Goal: Task Accomplishment & Management: Complete application form

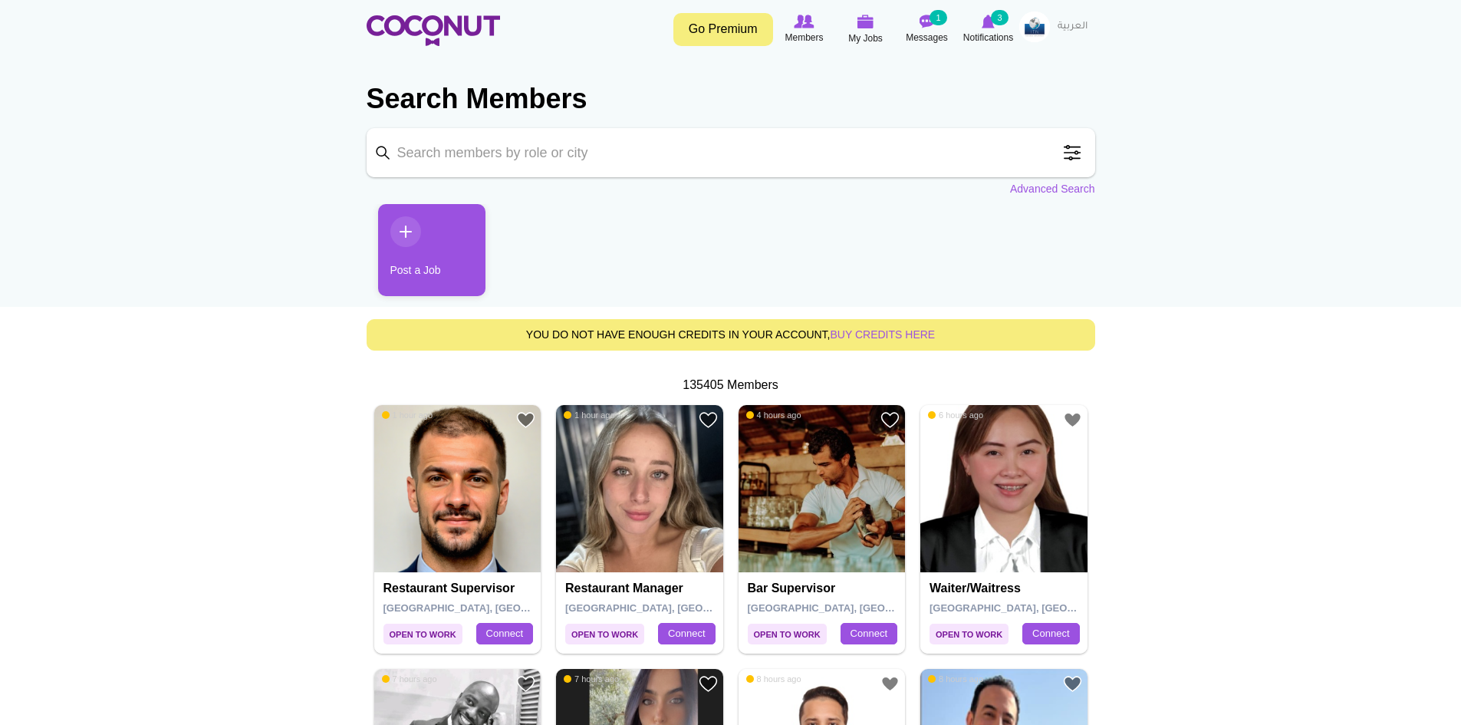
click at [467, 252] on link "Post a Job" at bounding box center [431, 250] width 107 height 92
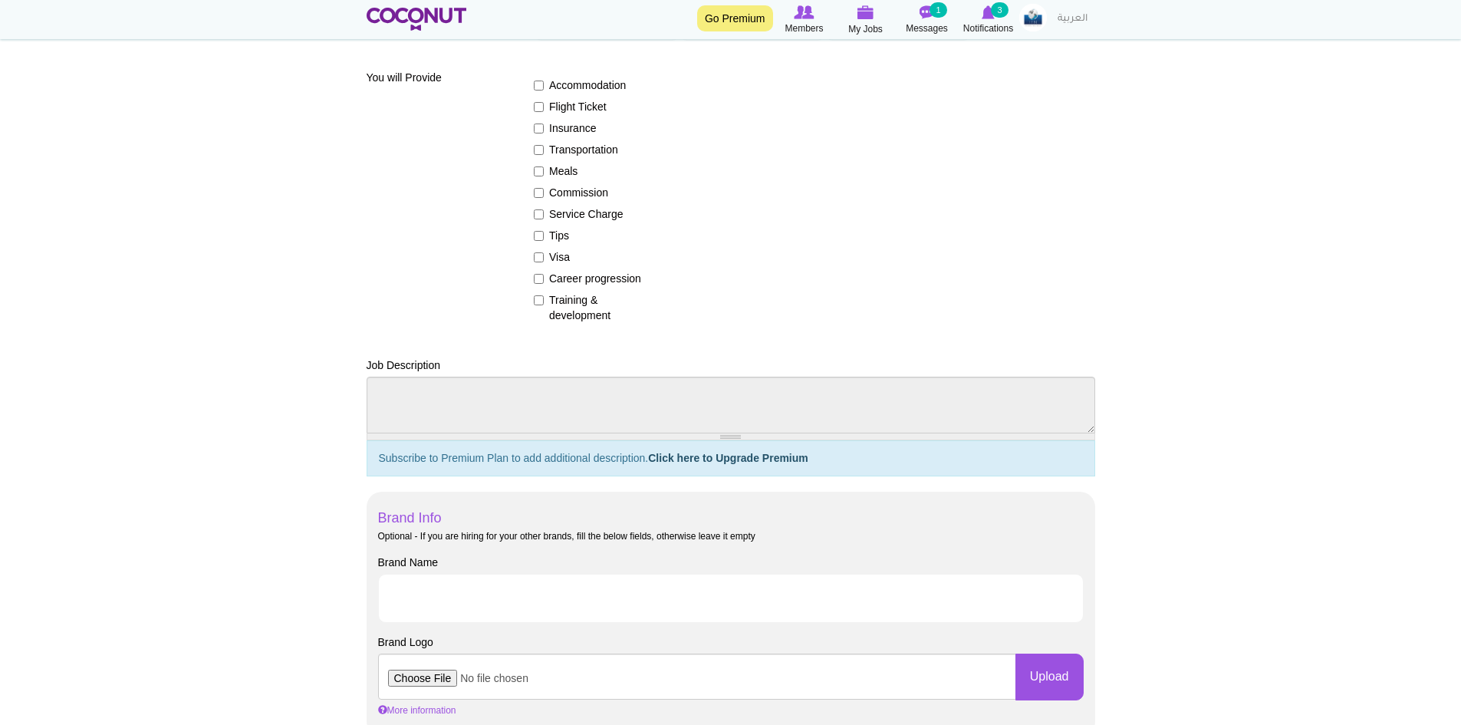
scroll to position [12, 0]
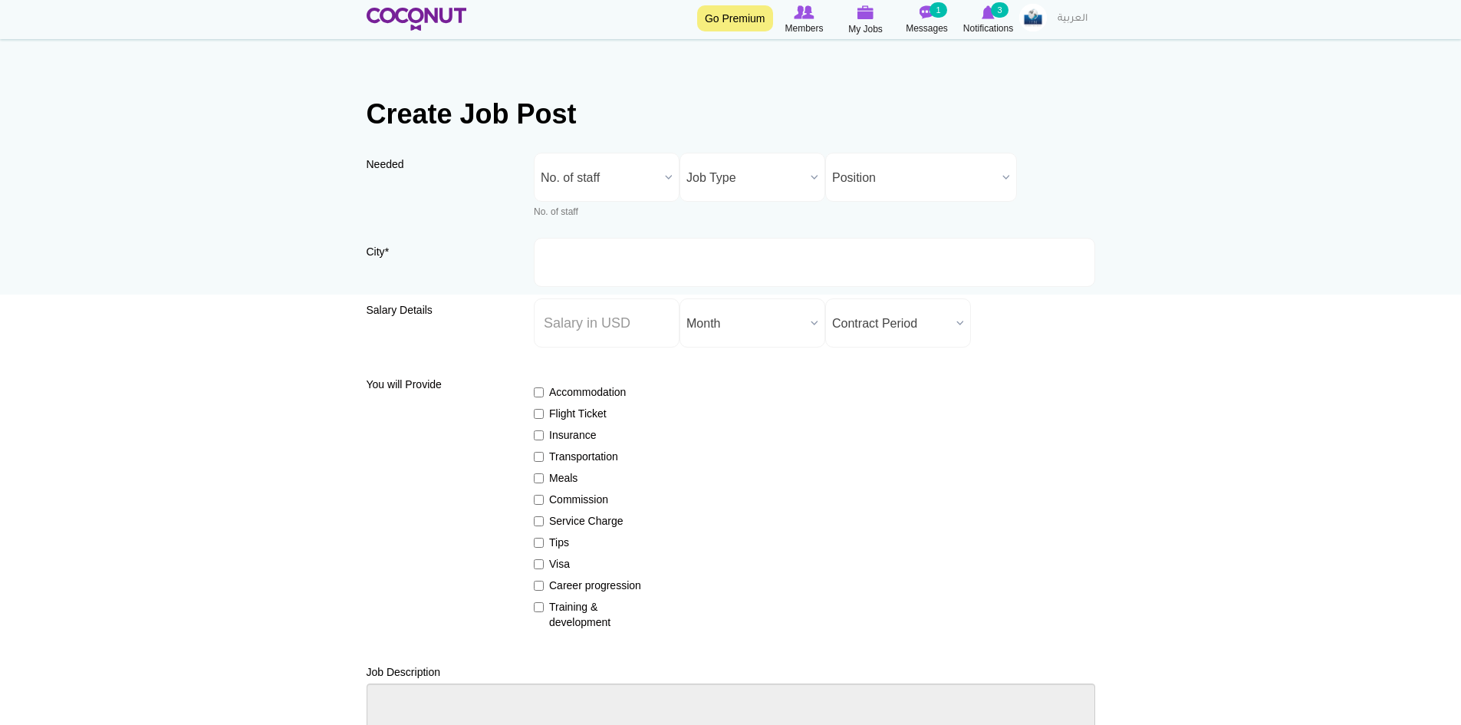
click at [632, 179] on span "No. of staff" at bounding box center [600, 177] width 118 height 49
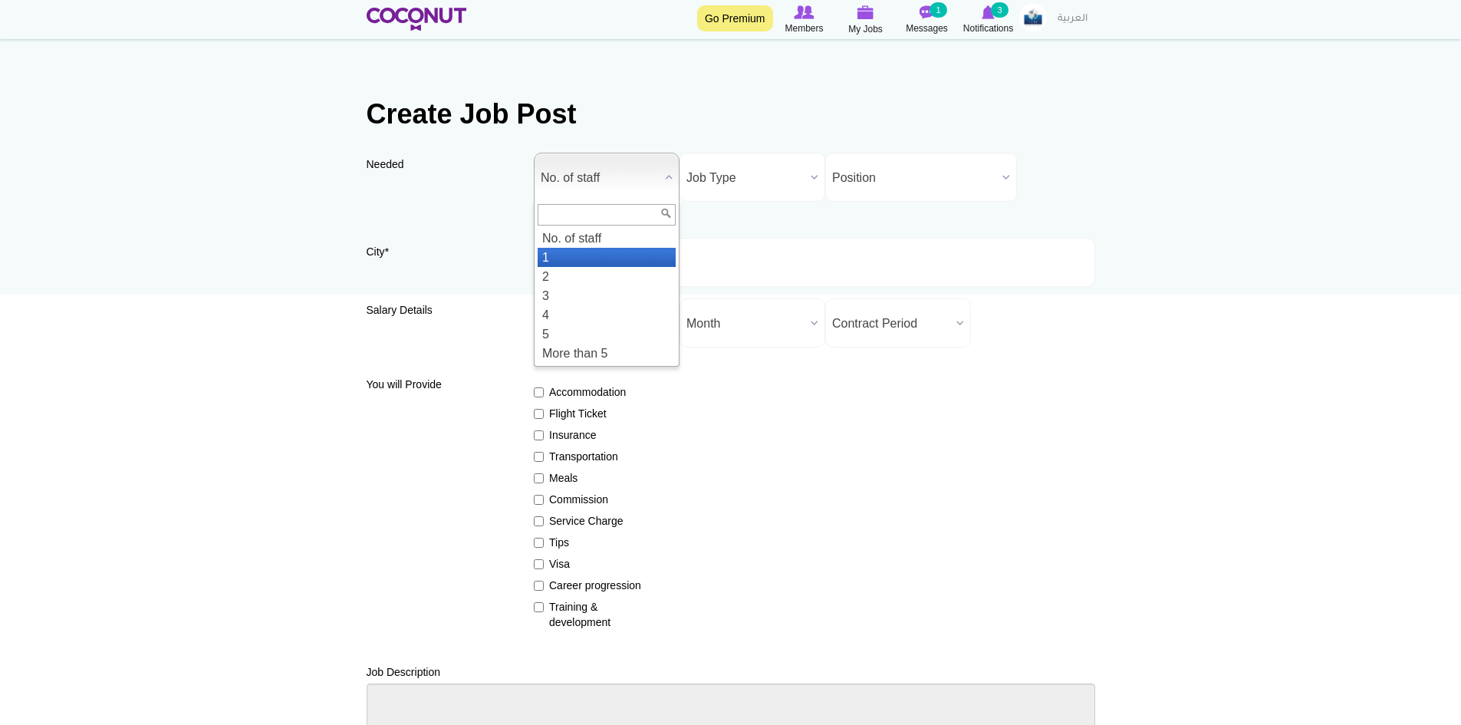
click at [581, 258] on li "1" at bounding box center [606, 257] width 138 height 19
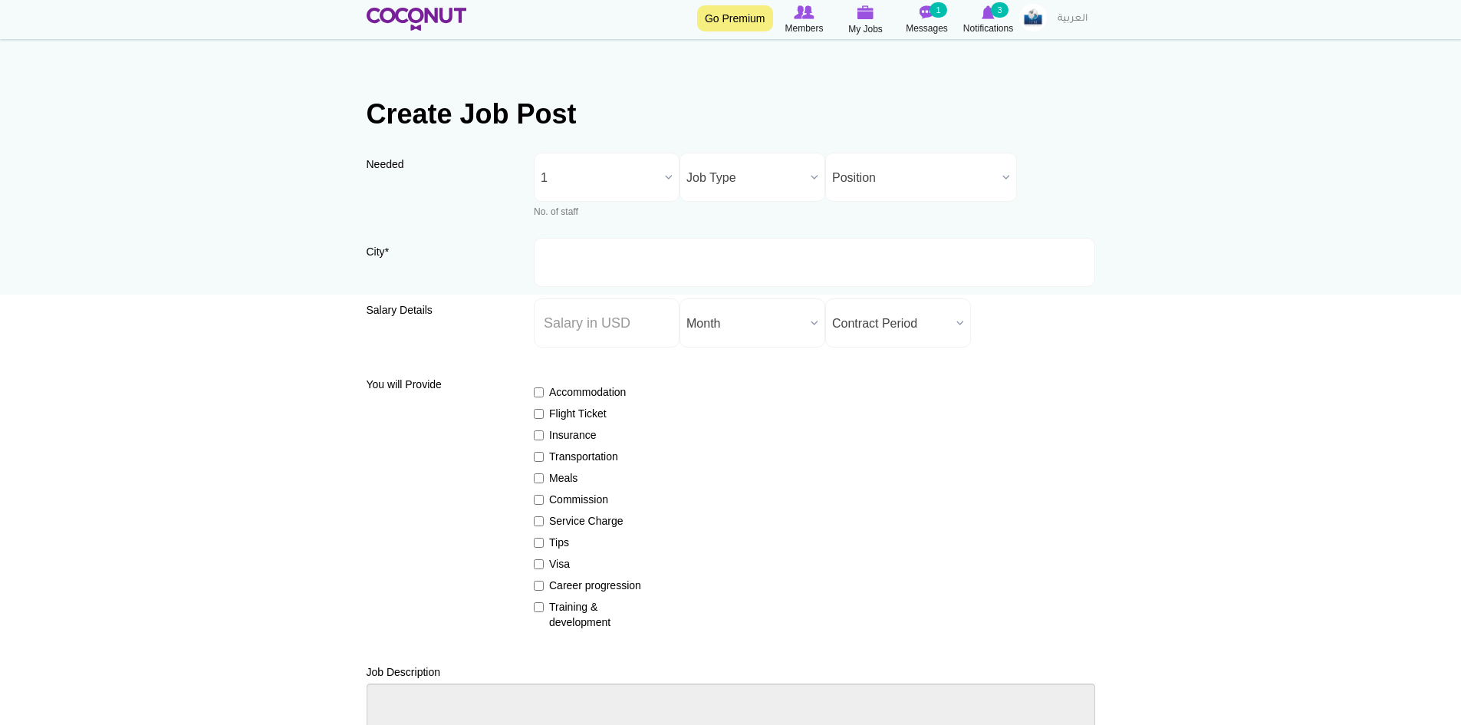
click at [738, 173] on span "Job Type" at bounding box center [745, 177] width 118 height 49
click at [736, 242] on li "Full Time" at bounding box center [752, 248] width 138 height 19
click at [884, 173] on span "Position" at bounding box center [914, 177] width 164 height 49
type input "i"
click at [874, 247] on li "I ntern" at bounding box center [921, 237] width 184 height 19
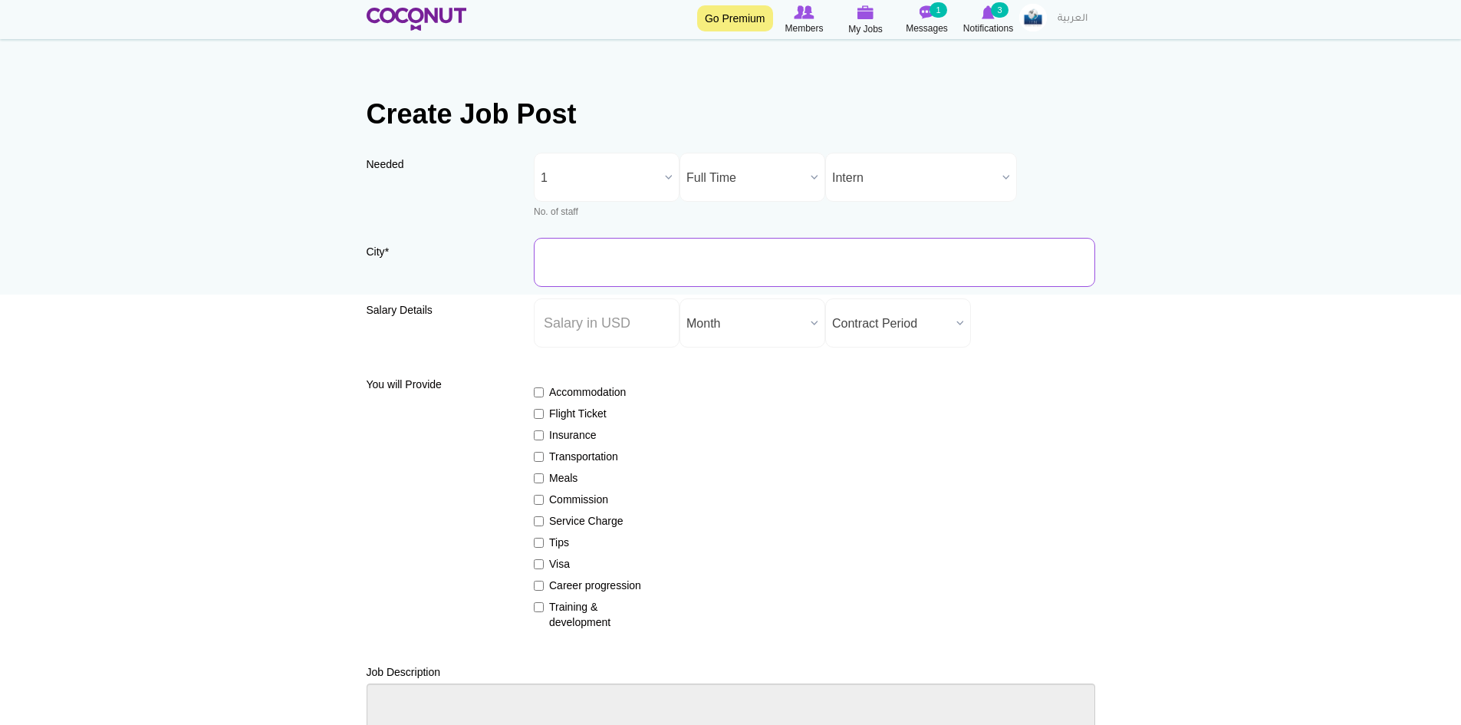
click at [682, 268] on input "City *" at bounding box center [814, 262] width 561 height 49
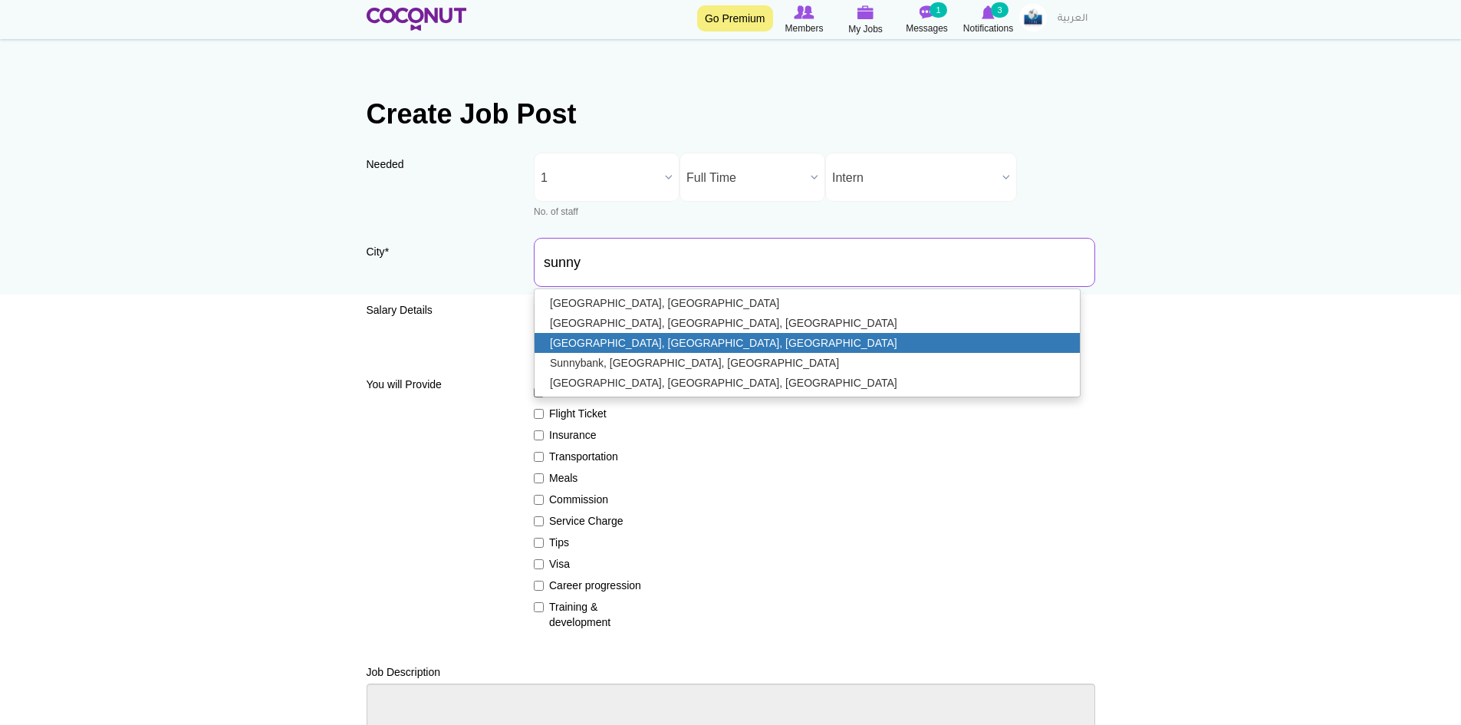
type input "Sunny Isles Beach, FL, USA"
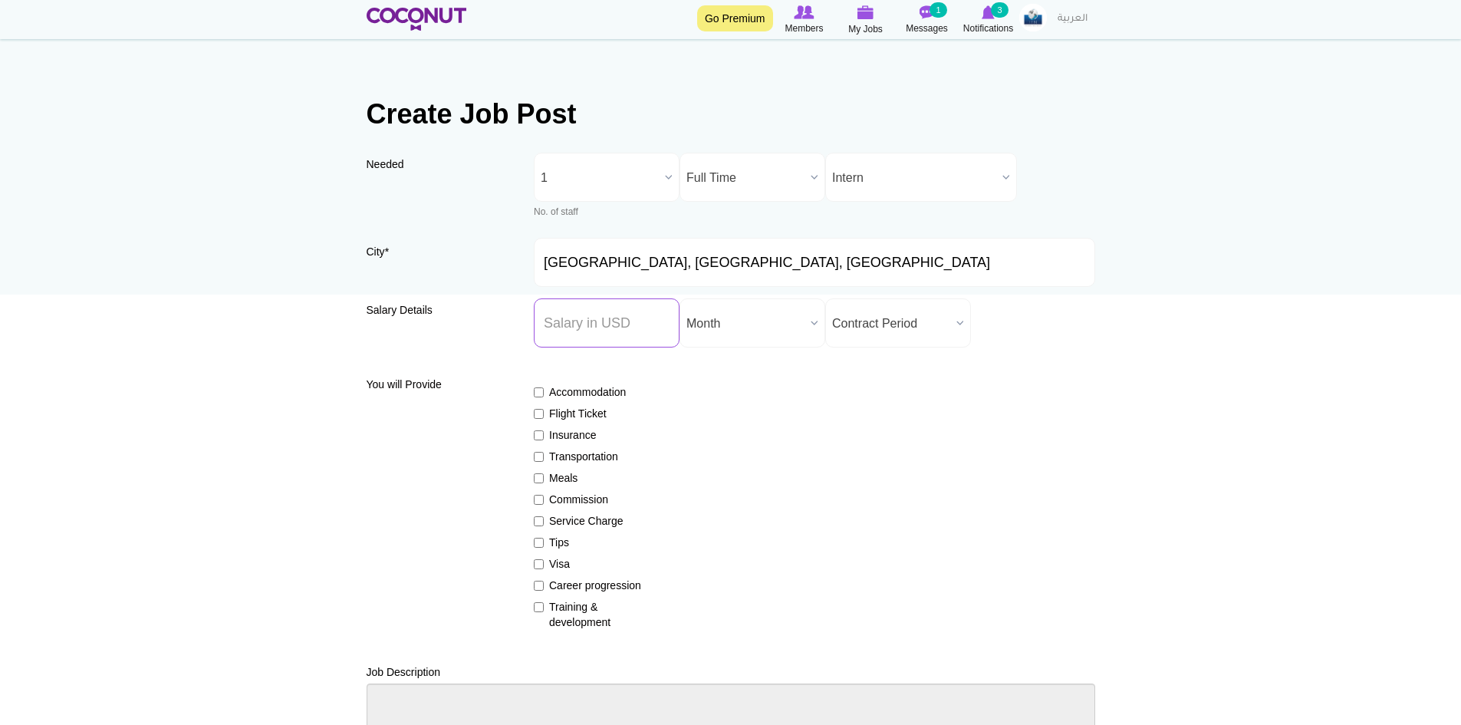
click at [633, 342] on input "Salary ($) *" at bounding box center [607, 322] width 146 height 49
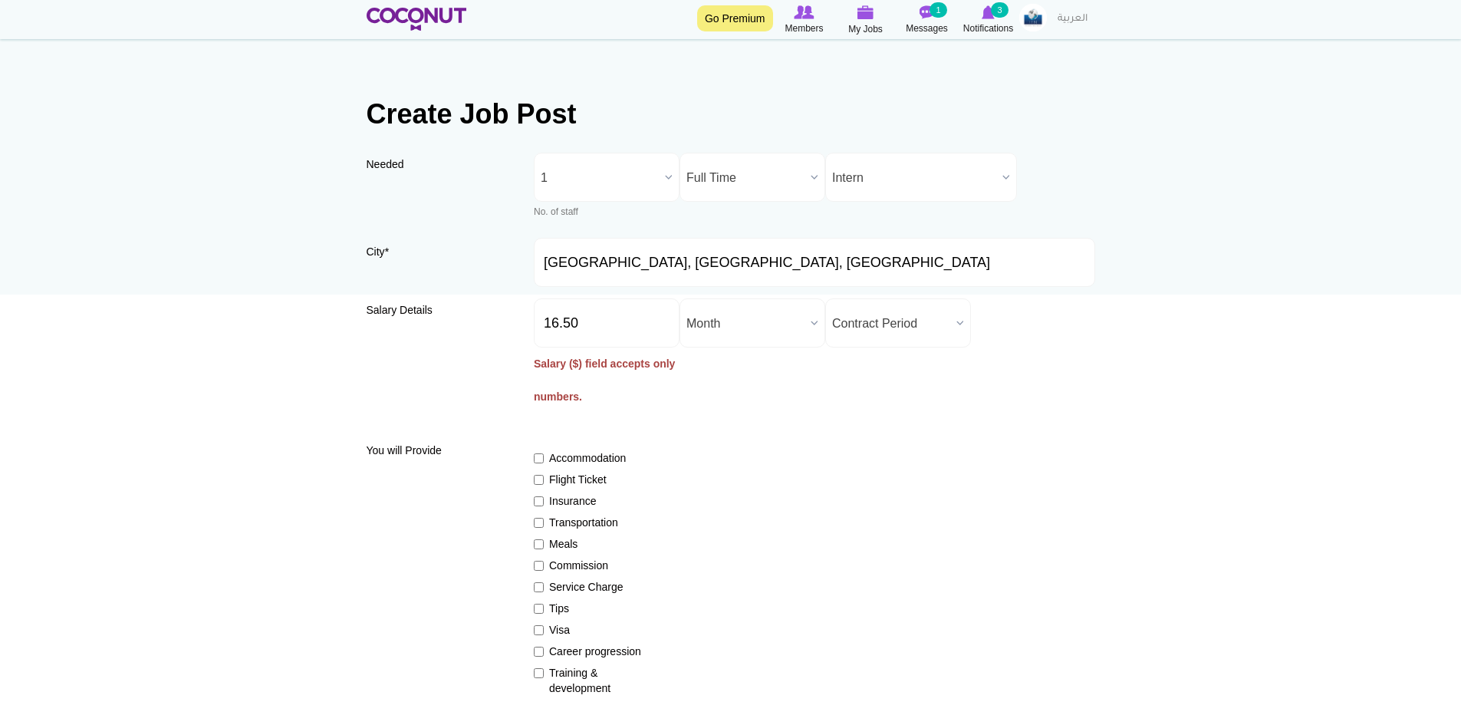
drag, startPoint x: 687, startPoint y: 375, endPoint x: 694, endPoint y: 368, distance: 9.8
click at [605, 322] on input "16.50" at bounding box center [607, 322] width 146 height 49
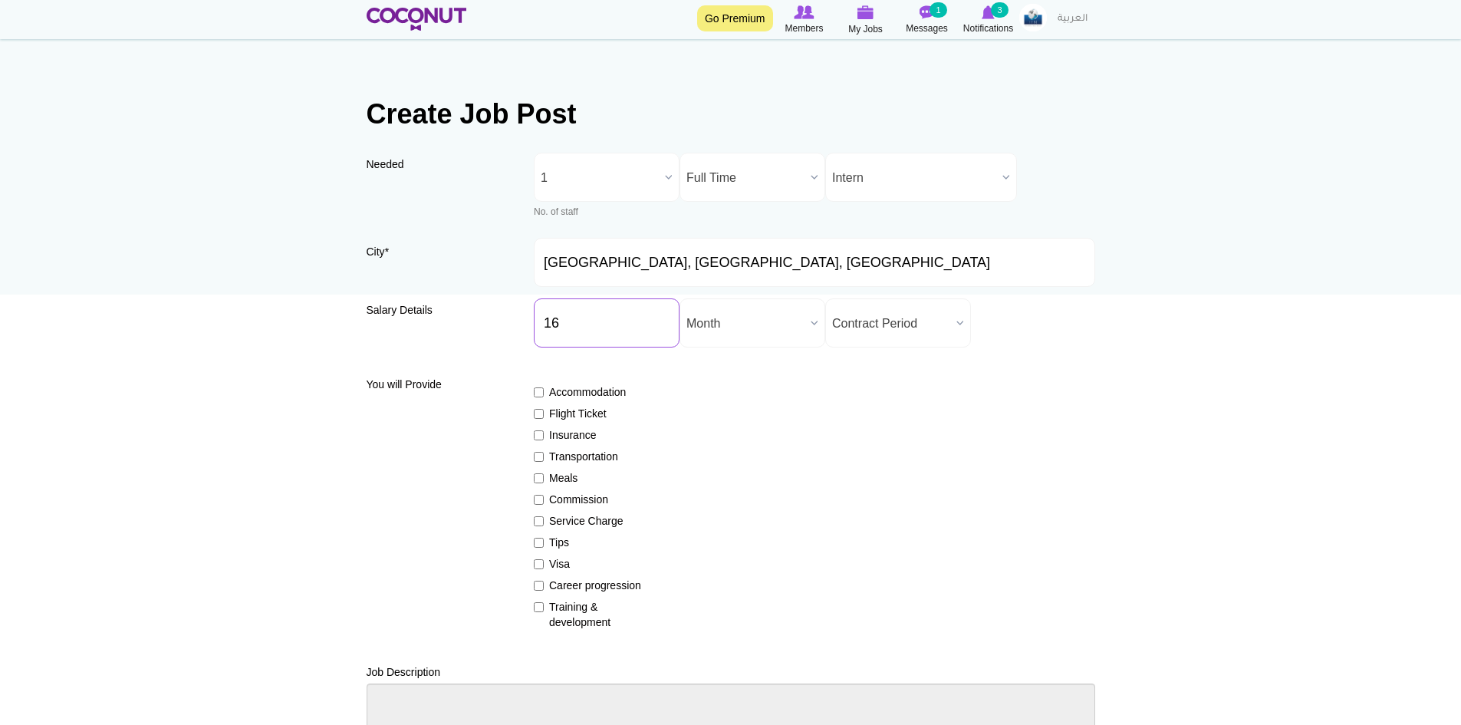
click at [541, 323] on input "16" at bounding box center [607, 322] width 146 height 49
type input "16"
click at [771, 330] on span "Month" at bounding box center [745, 323] width 118 height 49
click at [541, 323] on input "16" at bounding box center [607, 322] width 146 height 49
click at [775, 338] on span "Month" at bounding box center [745, 323] width 118 height 49
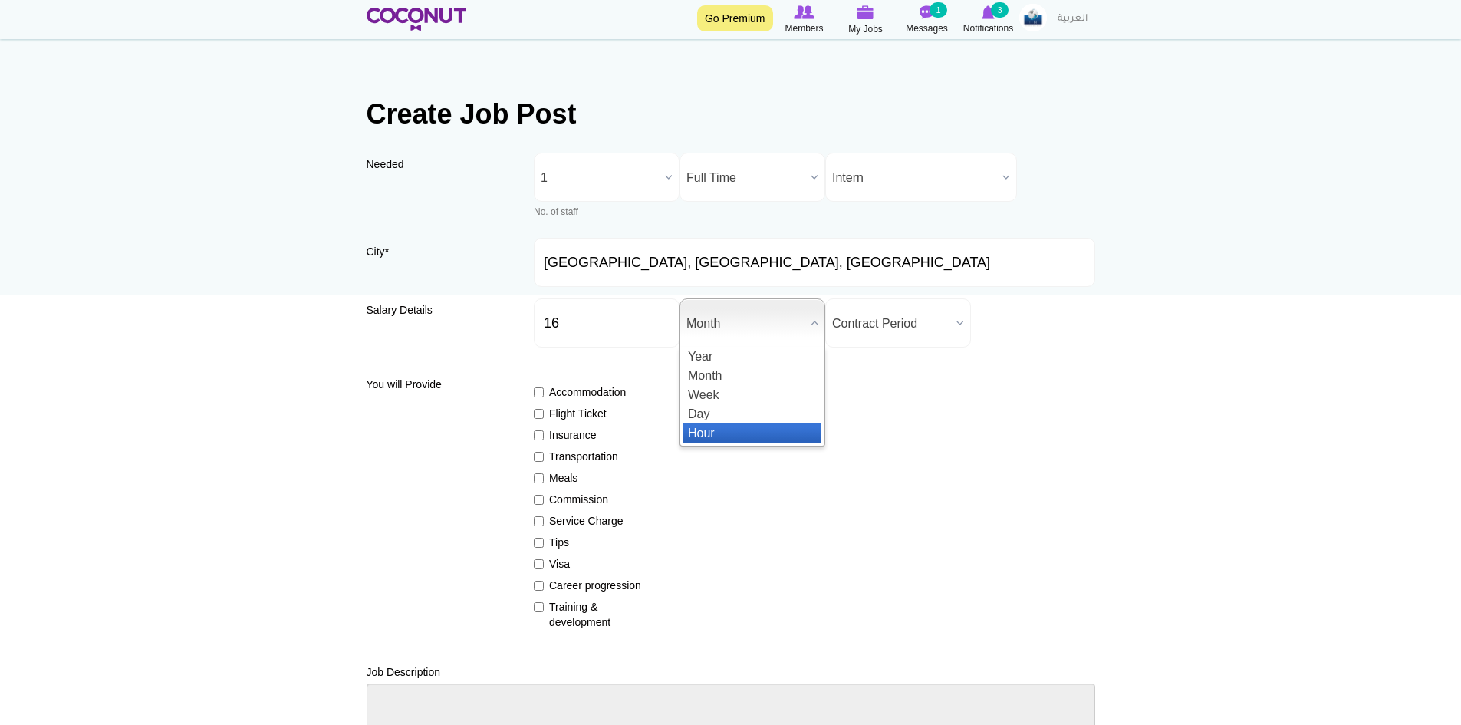
click at [745, 432] on li "Hour" at bounding box center [752, 432] width 138 height 19
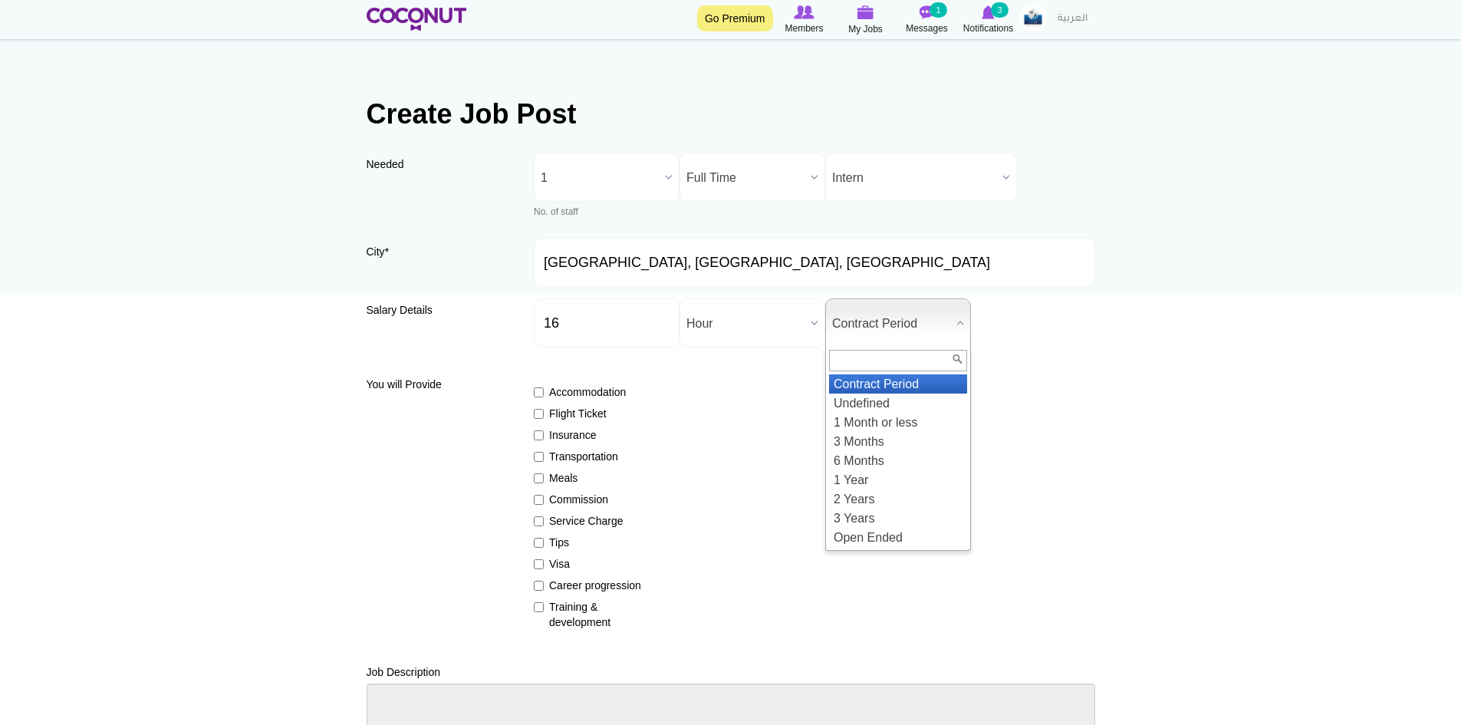
click at [896, 318] on span "Contract Period" at bounding box center [891, 323] width 118 height 49
click at [924, 473] on li "1 Year" at bounding box center [898, 479] width 138 height 19
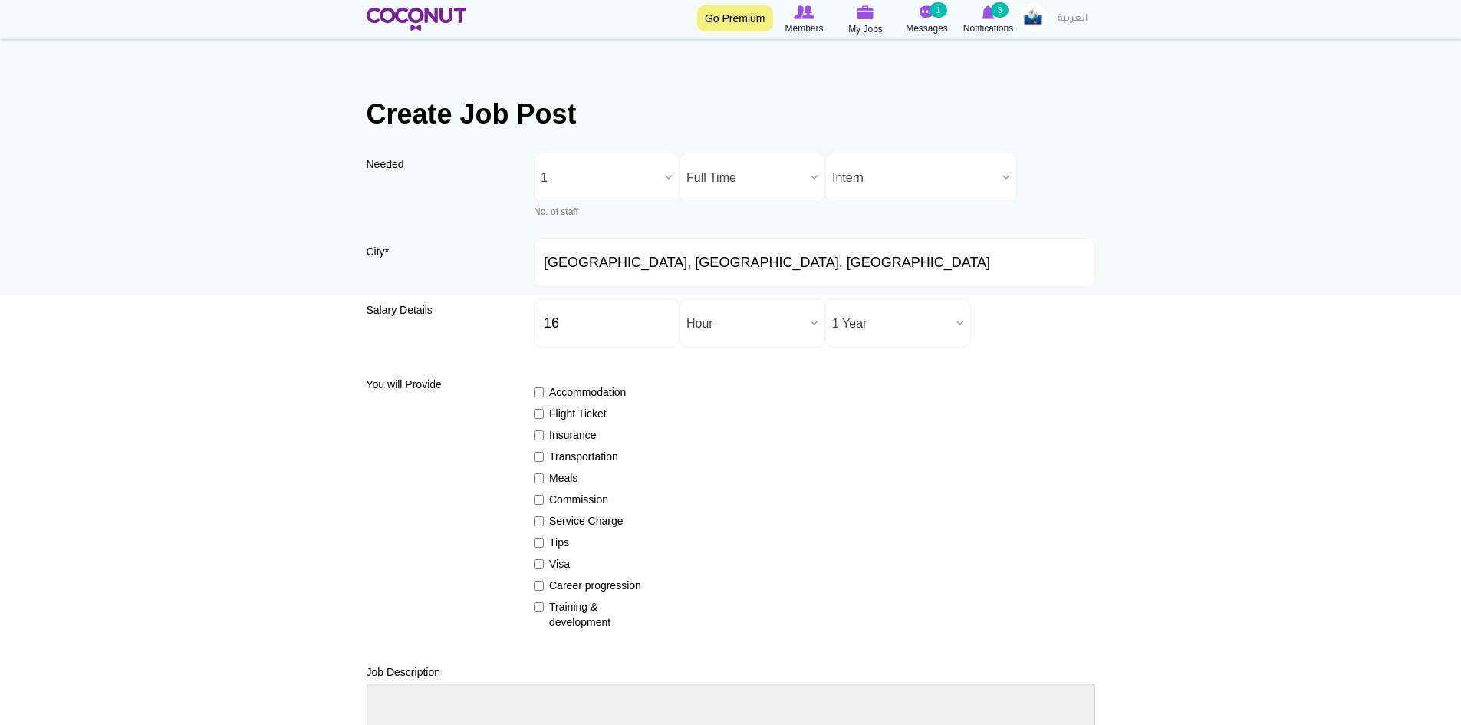
click at [554, 435] on label "Insurance" at bounding box center [590, 434] width 112 height 15
click at [544, 435] on input "Insurance" at bounding box center [539, 435] width 10 height 10
checkbox input "true"
click at [557, 564] on label "Visa" at bounding box center [590, 563] width 112 height 15
click at [544, 564] on input "Visa" at bounding box center [539, 564] width 10 height 10
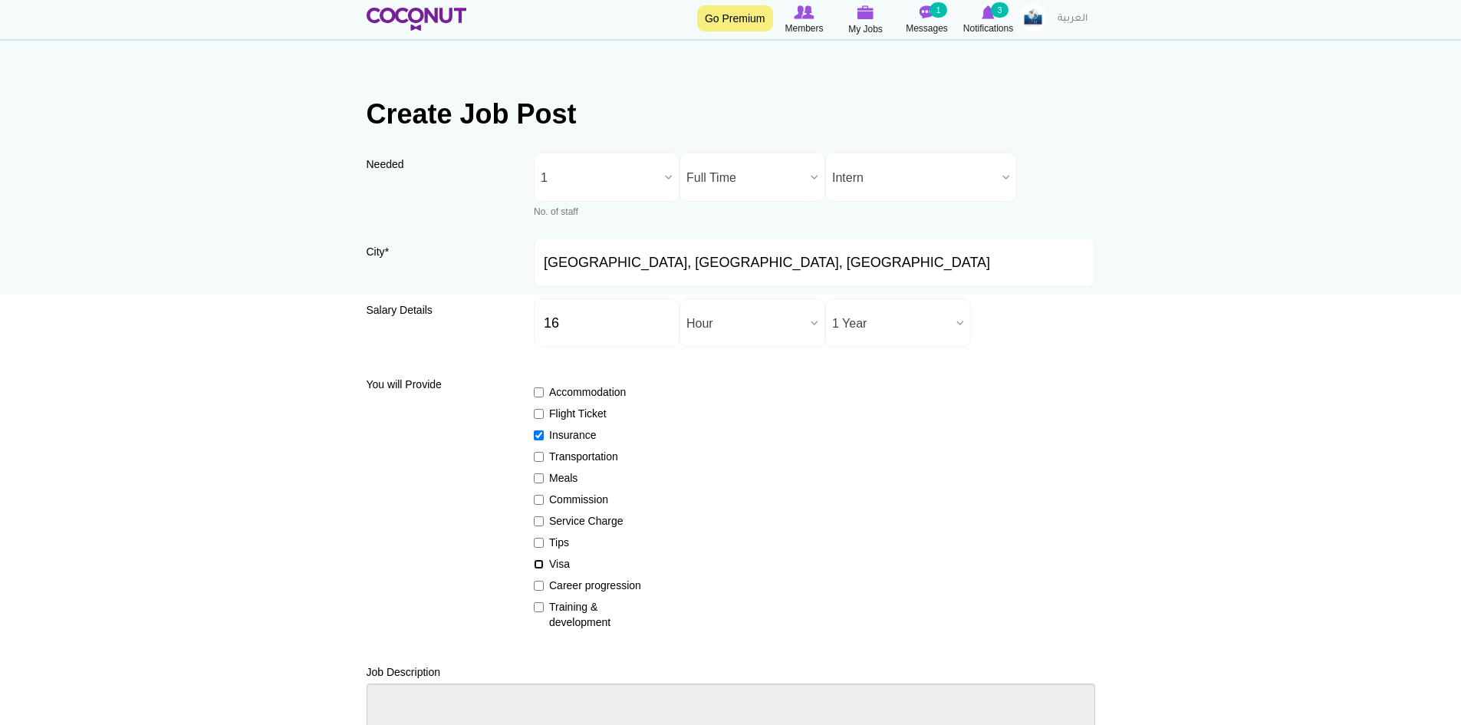
checkbox input "true"
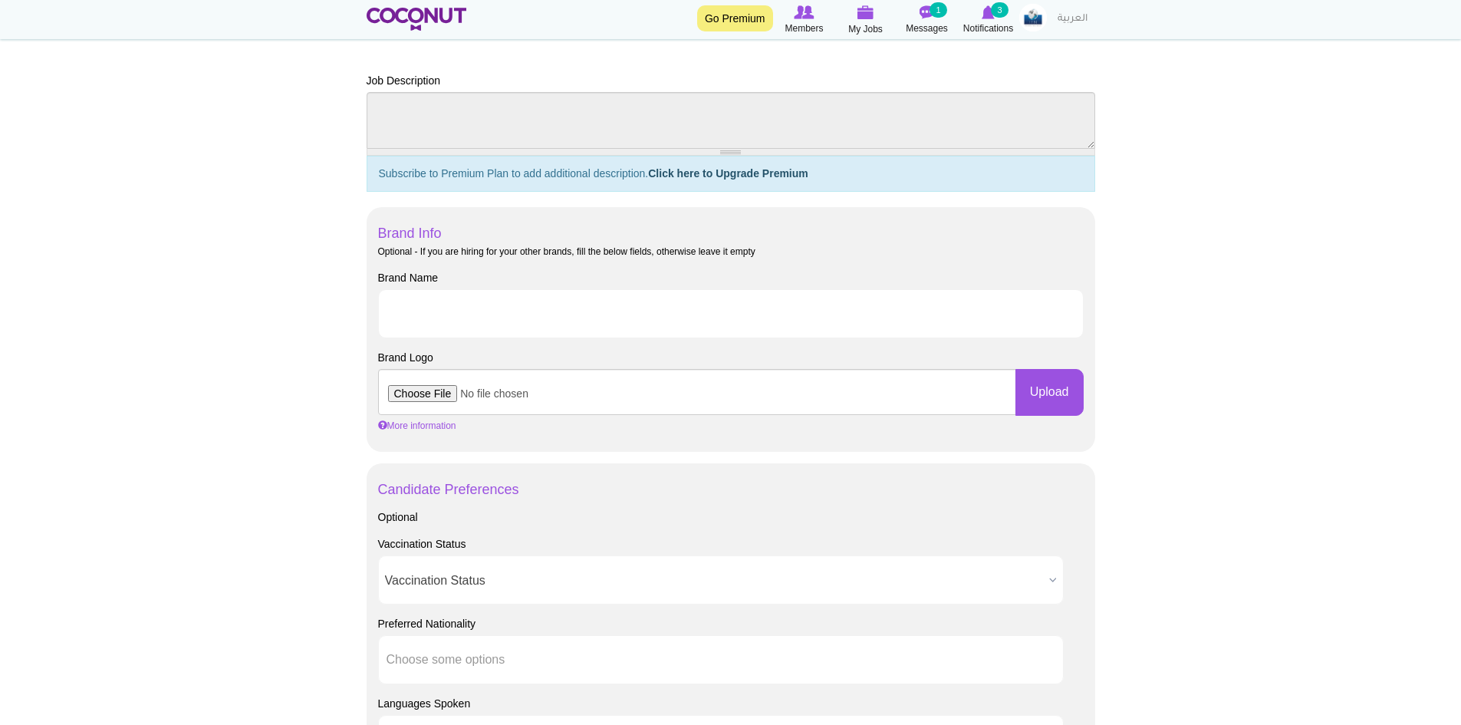
scroll to position [626, 0]
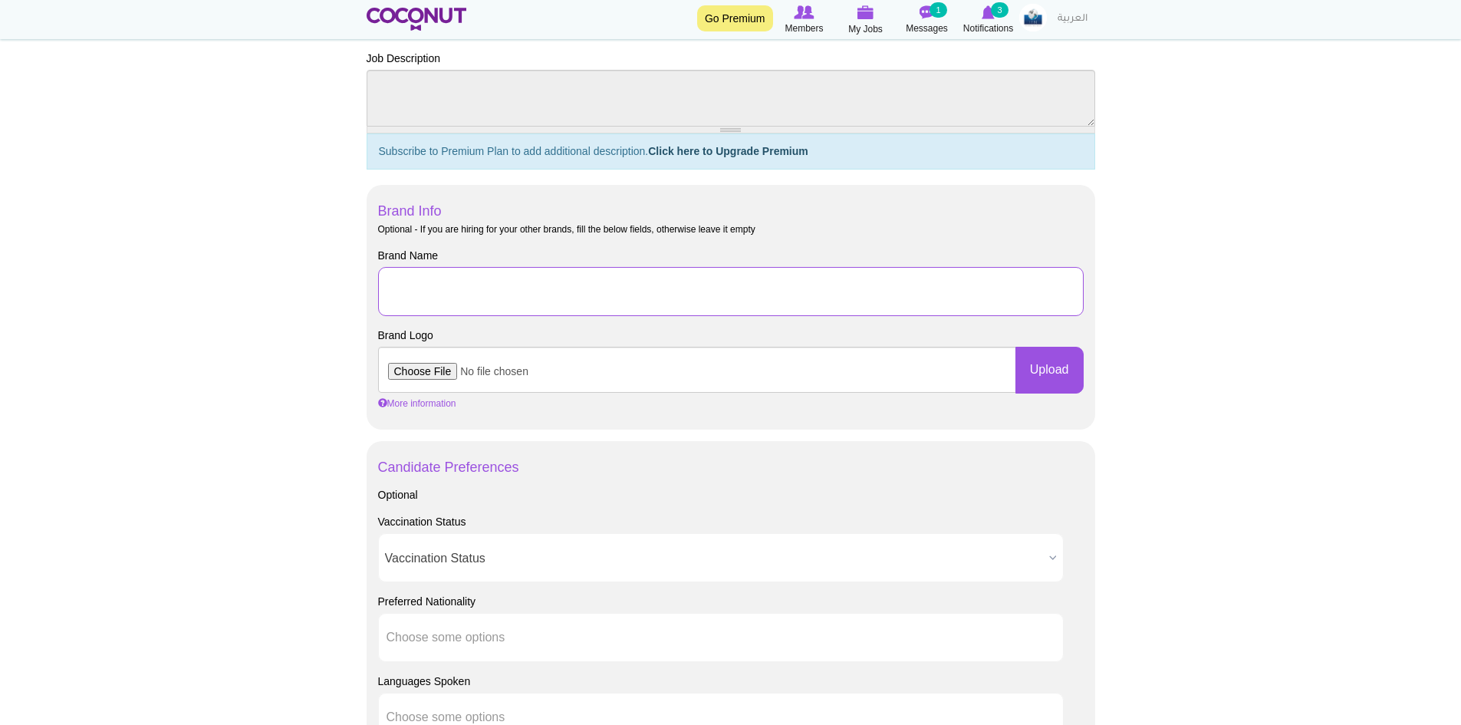
click at [481, 294] on input "Brand Name" at bounding box center [730, 291] width 705 height 49
type input "J-1 Rooms Division MIT with Acqualina Resort & Residences on the Beach"
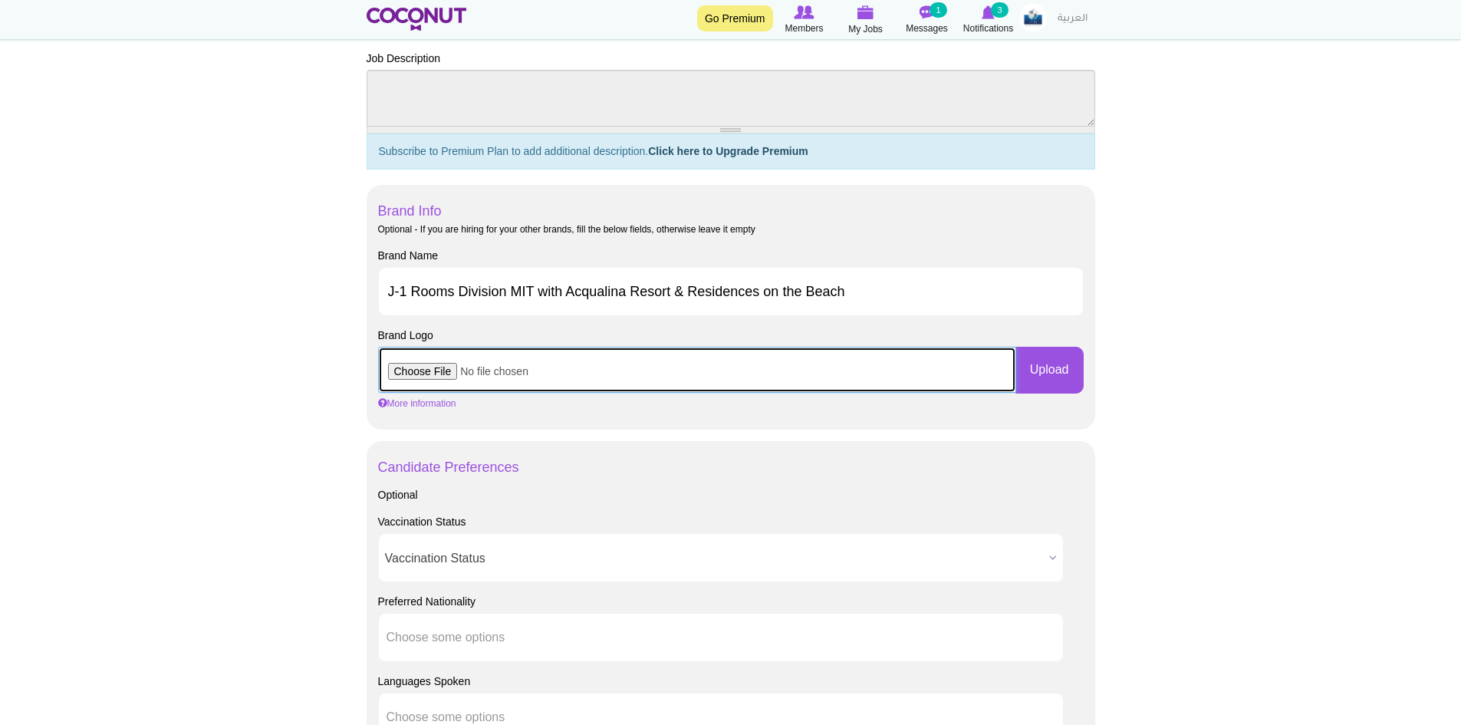
click at [423, 372] on input "file" at bounding box center [697, 370] width 638 height 46
type input "C:\fakepath\Acqualina Resort & Residences On The Beach.png"
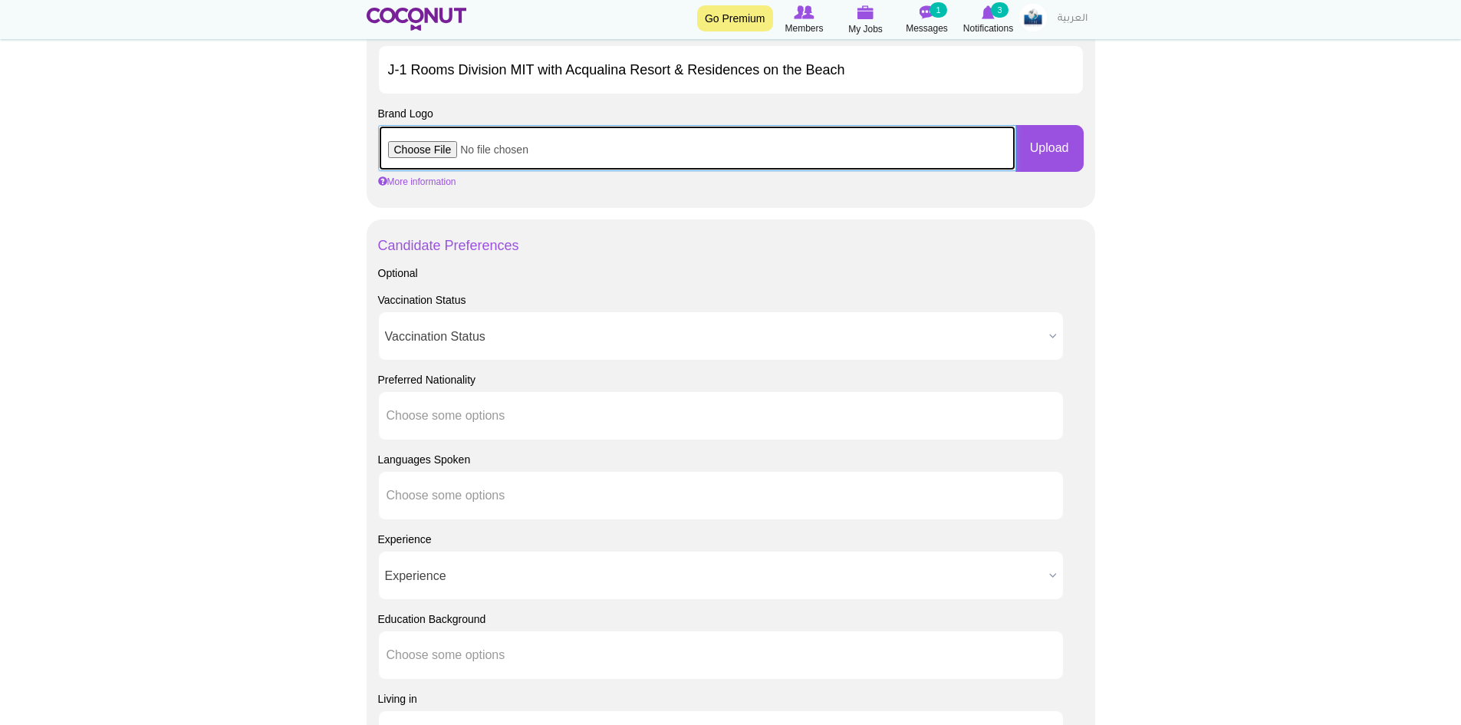
scroll to position [856, 0]
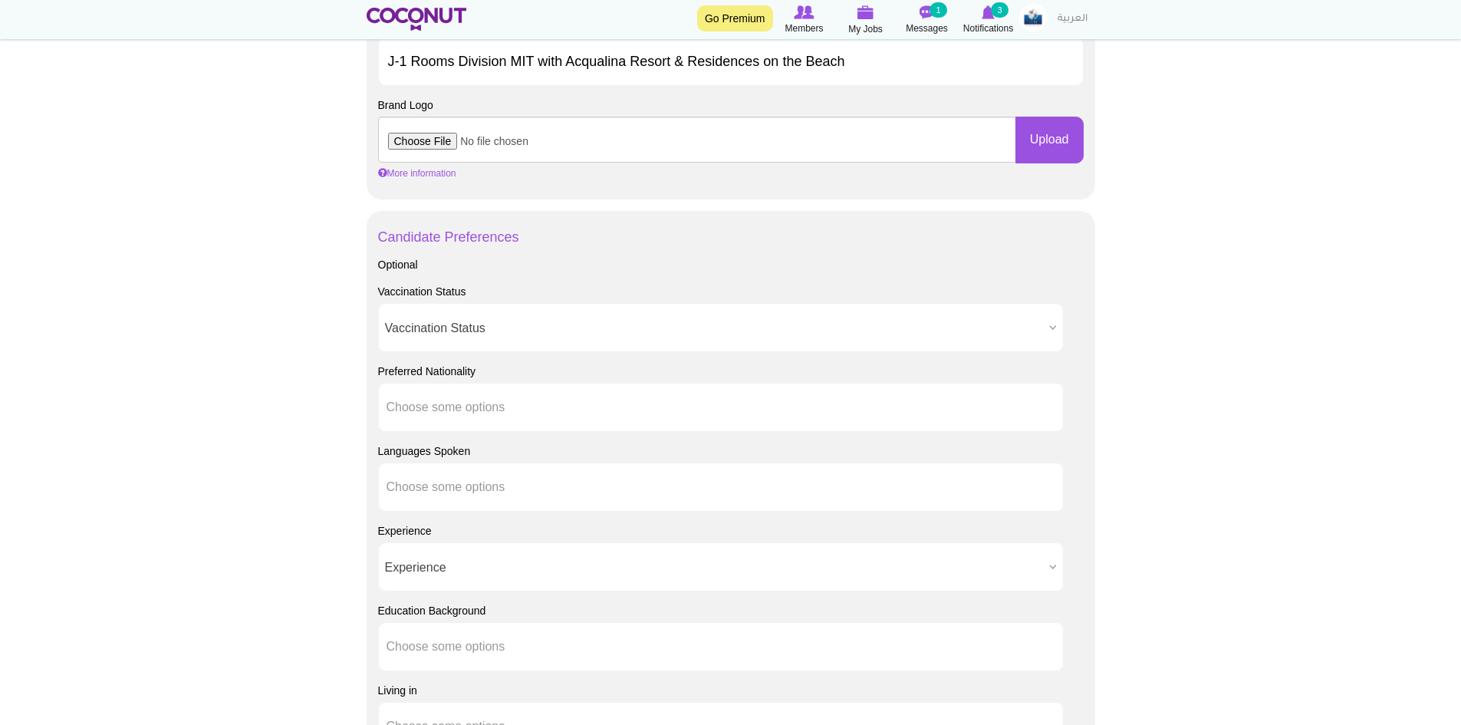
click at [504, 317] on span "Vaccination Status" at bounding box center [714, 328] width 658 height 49
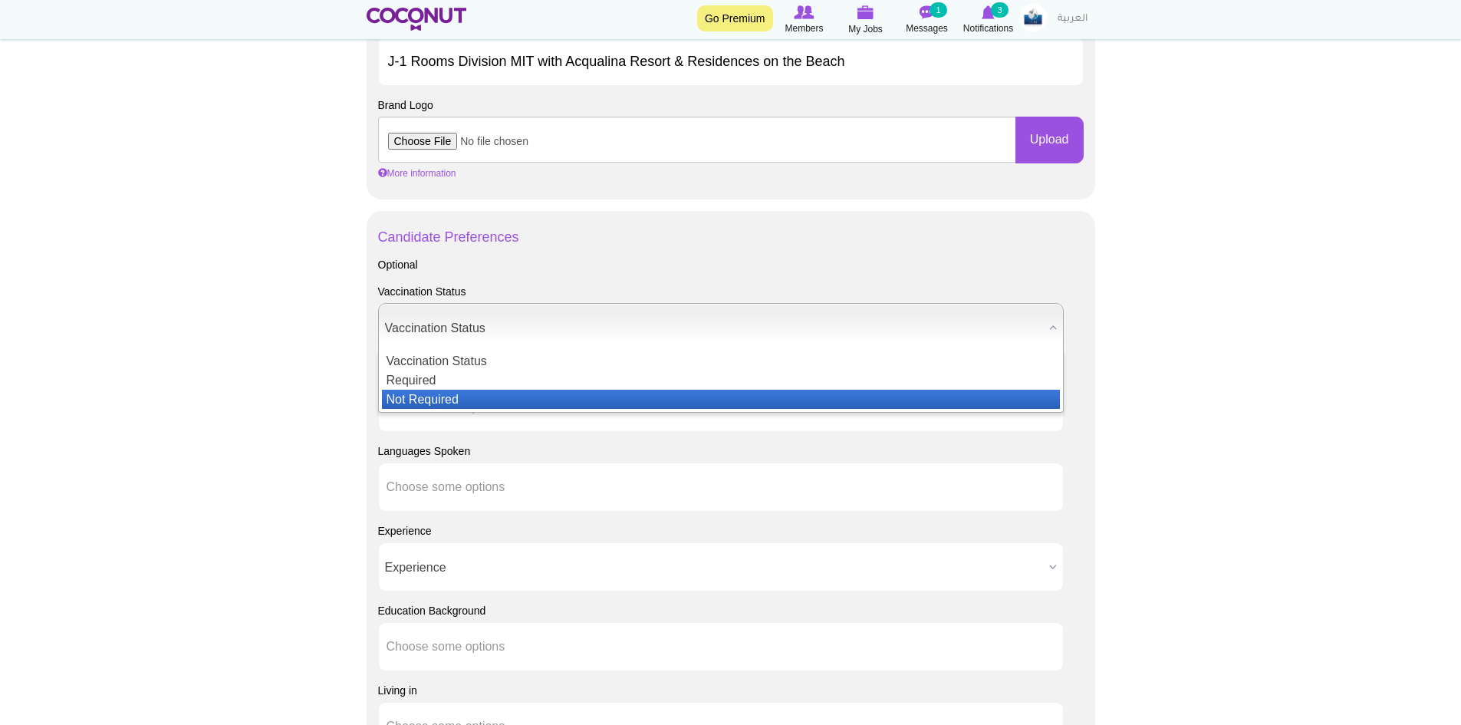
click at [446, 403] on li "Not Required" at bounding box center [721, 398] width 678 height 19
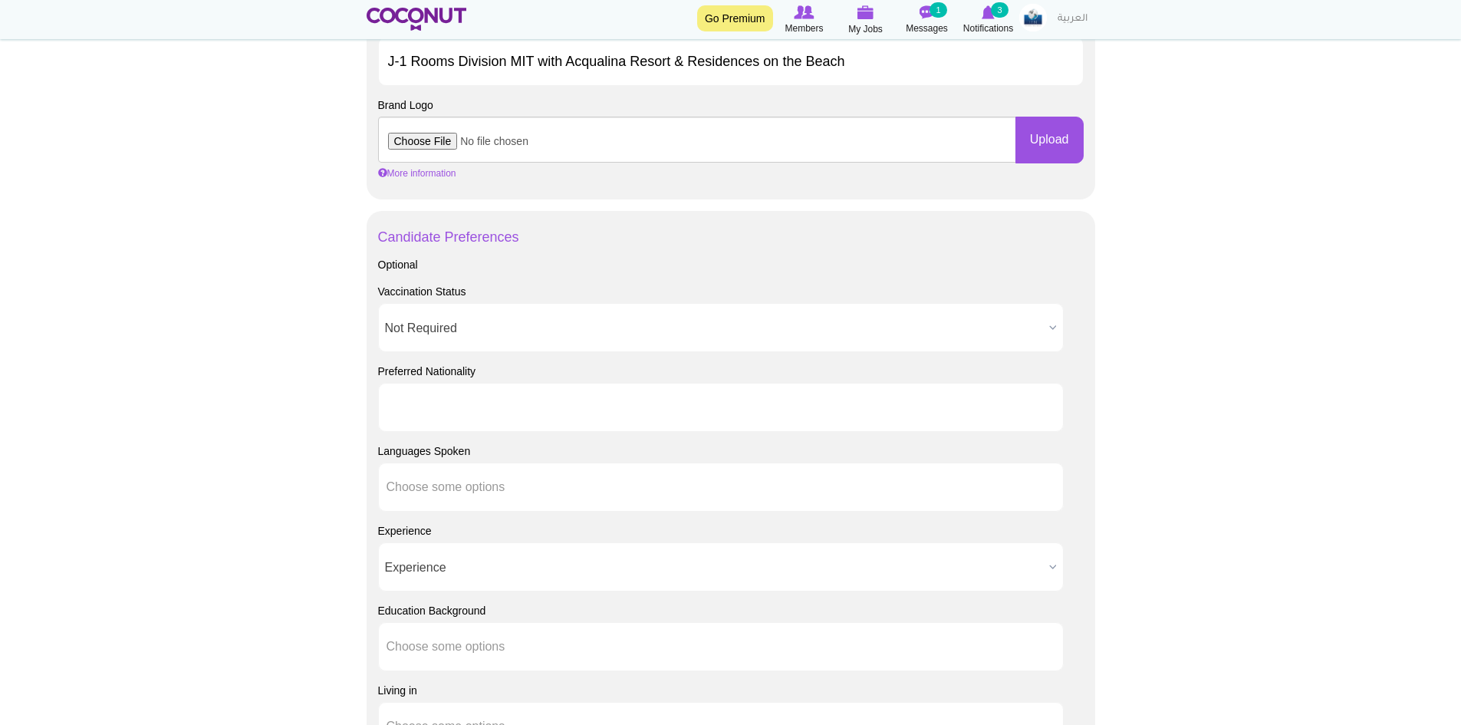
click at [542, 406] on ul at bounding box center [720, 407] width 685 height 49
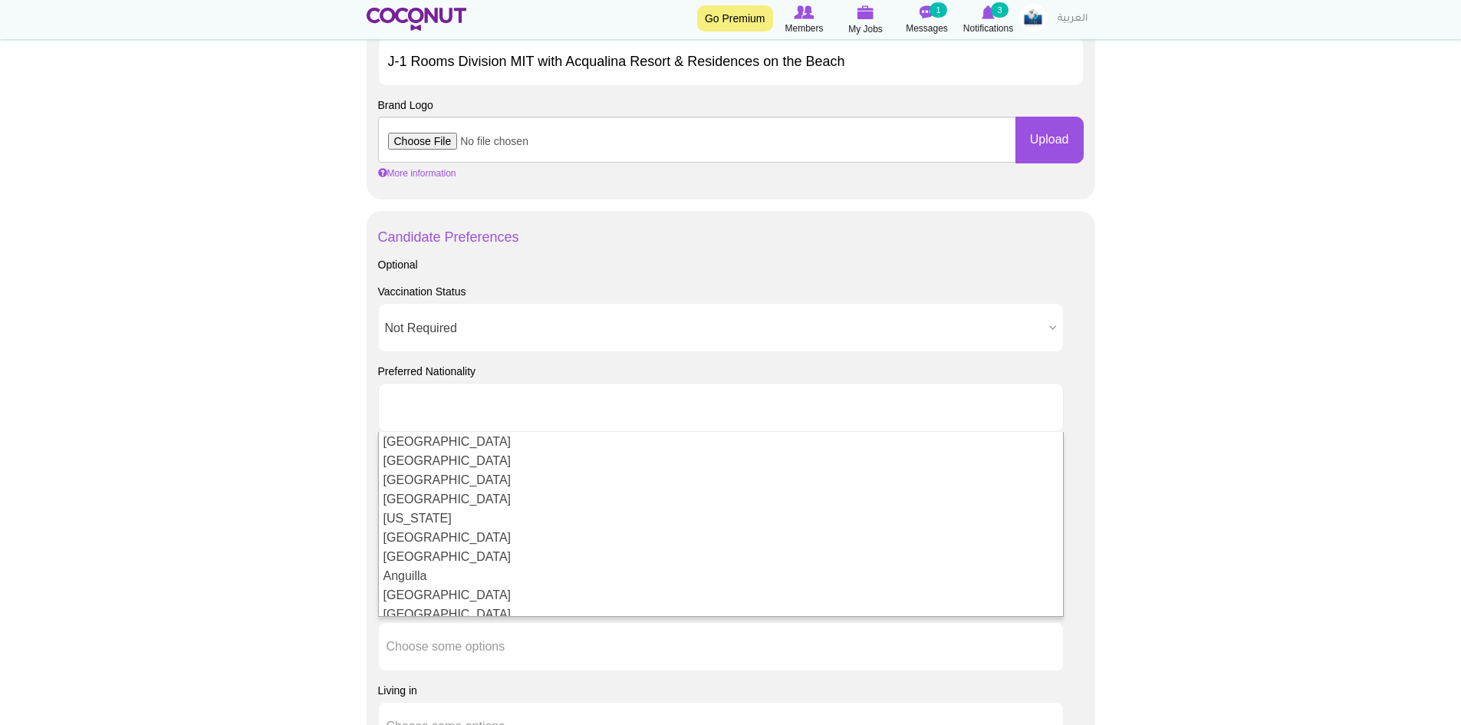
click at [1053, 353] on div "Optional Vaccination Status Vaccination Status Required Not Required Not Requir…" at bounding box center [730, 583] width 705 height 653
type input "Choose some options"
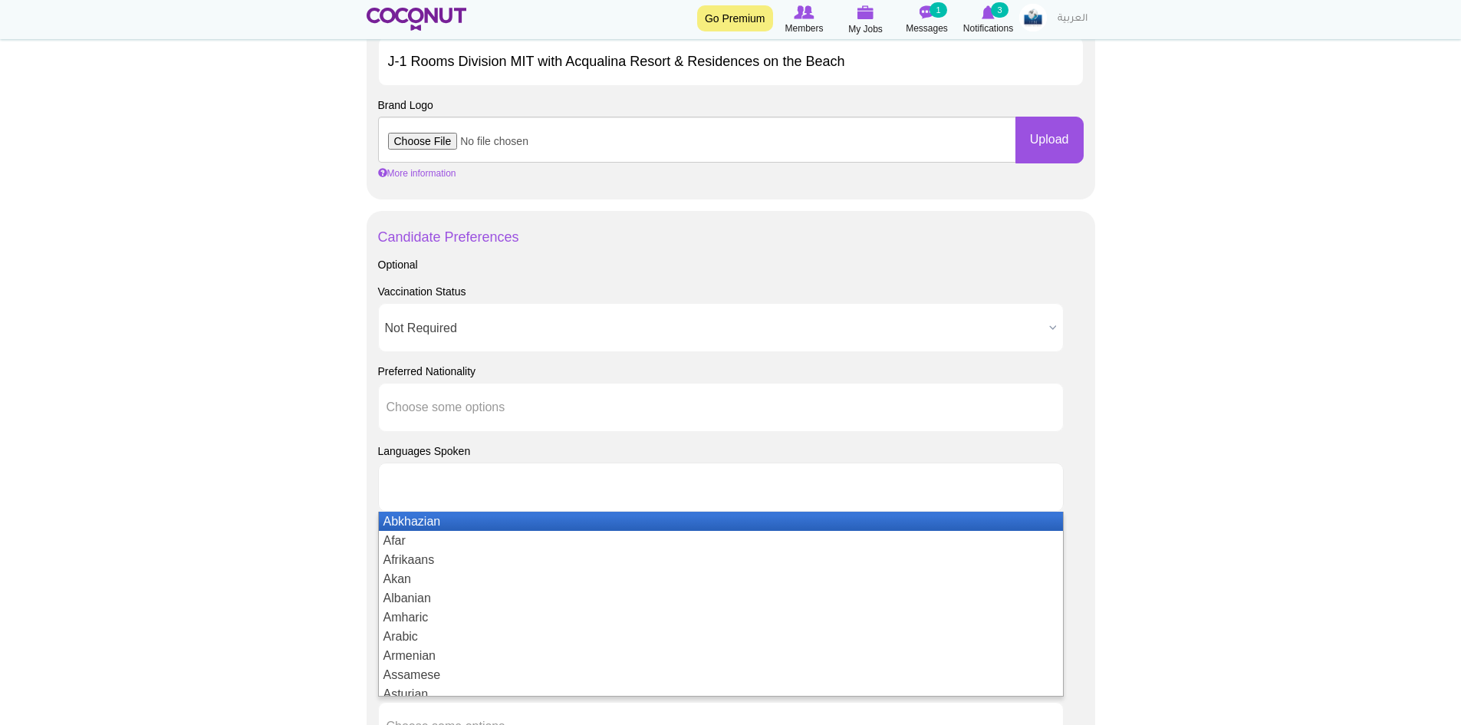
click at [435, 498] on li at bounding box center [455, 487] width 138 height 32
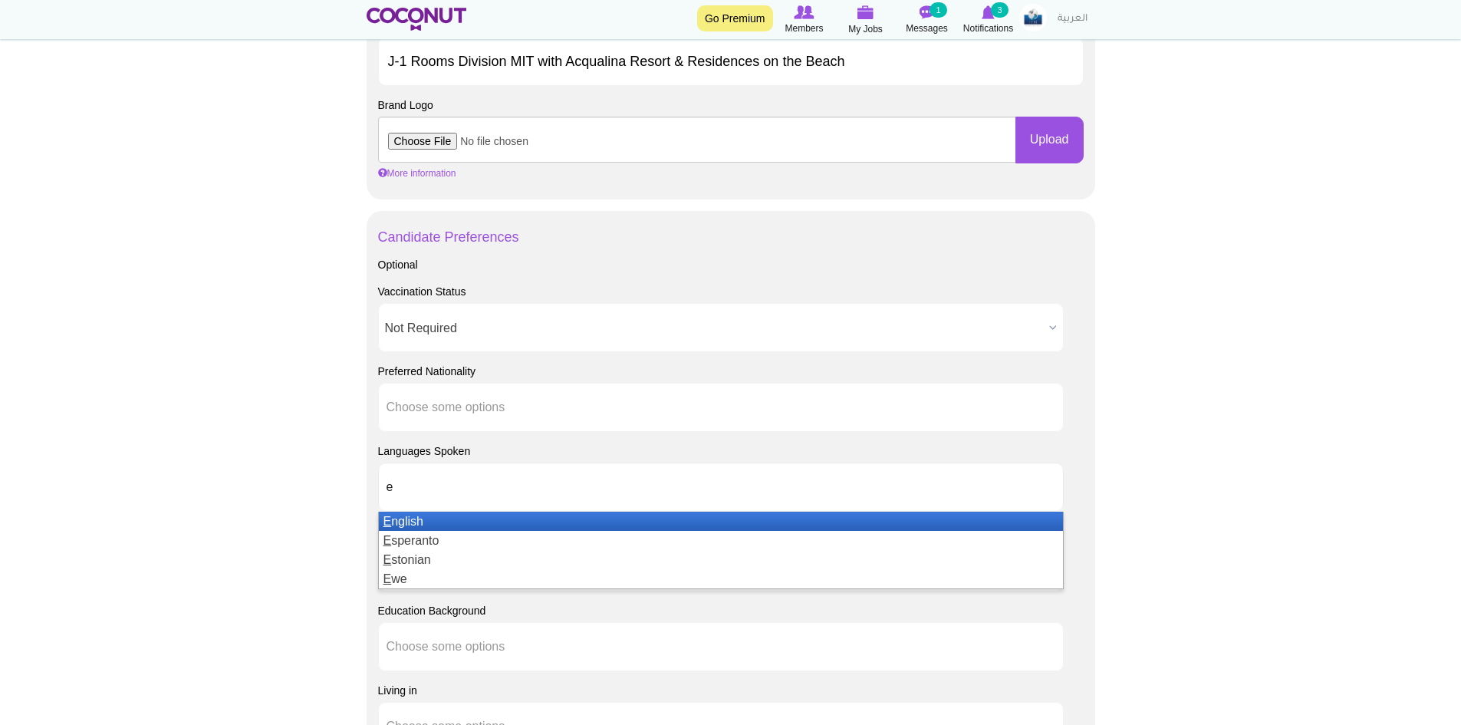
type input "e"
click at [433, 519] on li "E nglish" at bounding box center [721, 520] width 684 height 19
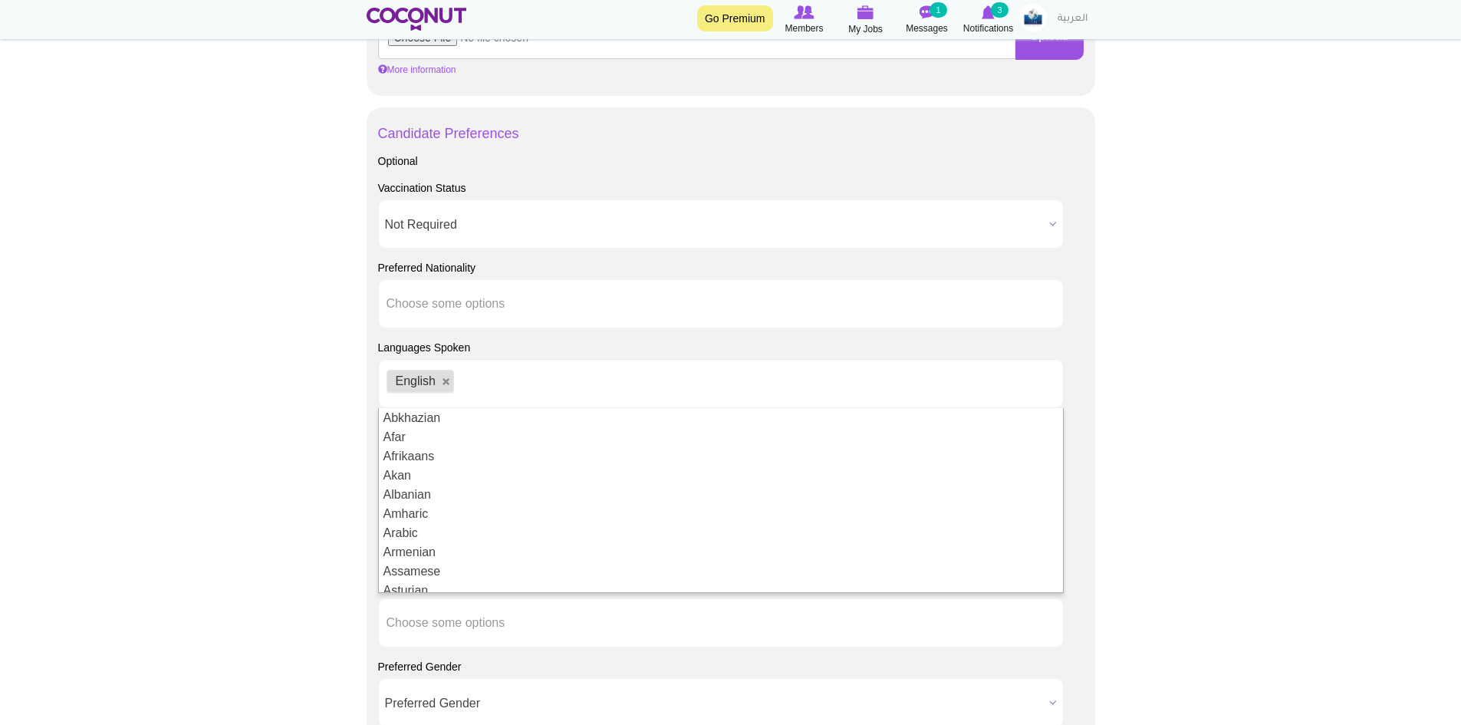
scroll to position [1239, 0]
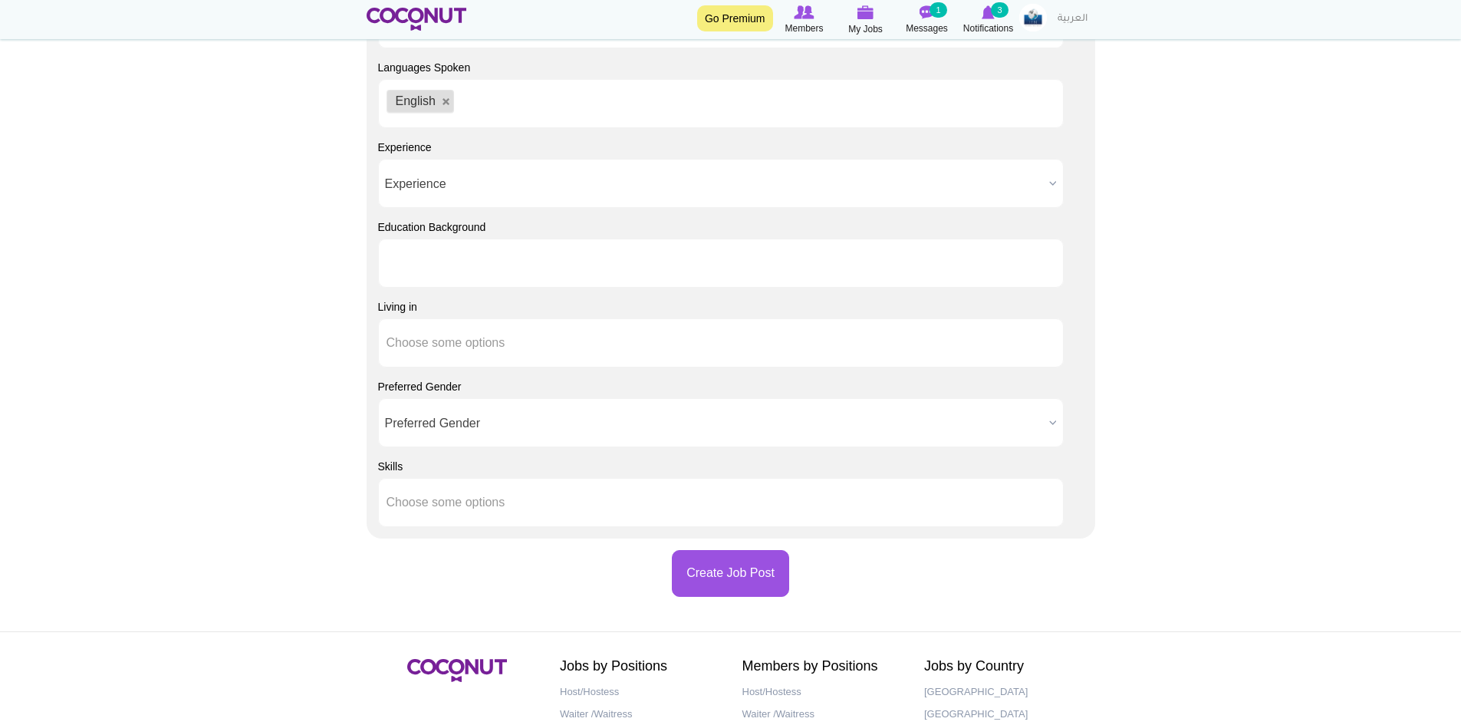
click at [474, 264] on input "text" at bounding box center [455, 263] width 138 height 14
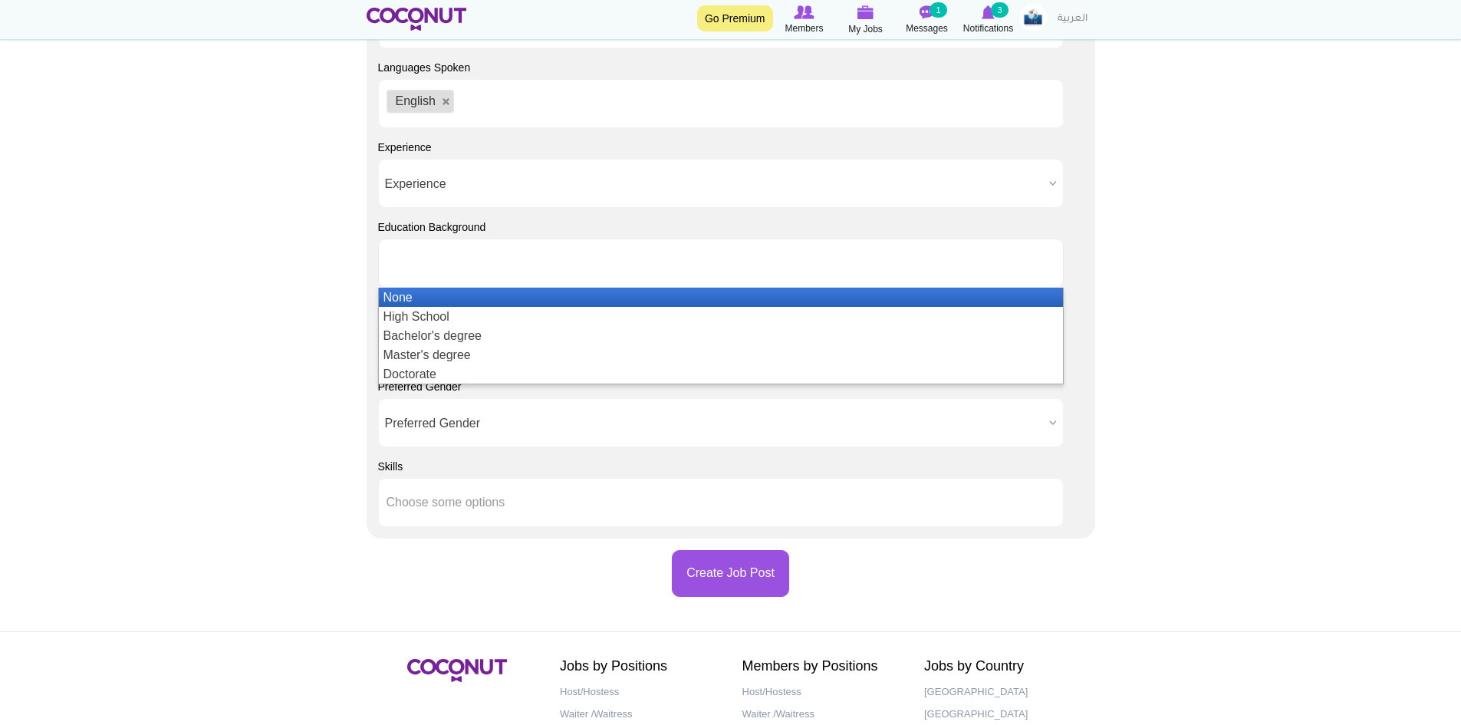
click at [471, 294] on li "None" at bounding box center [721, 297] width 684 height 19
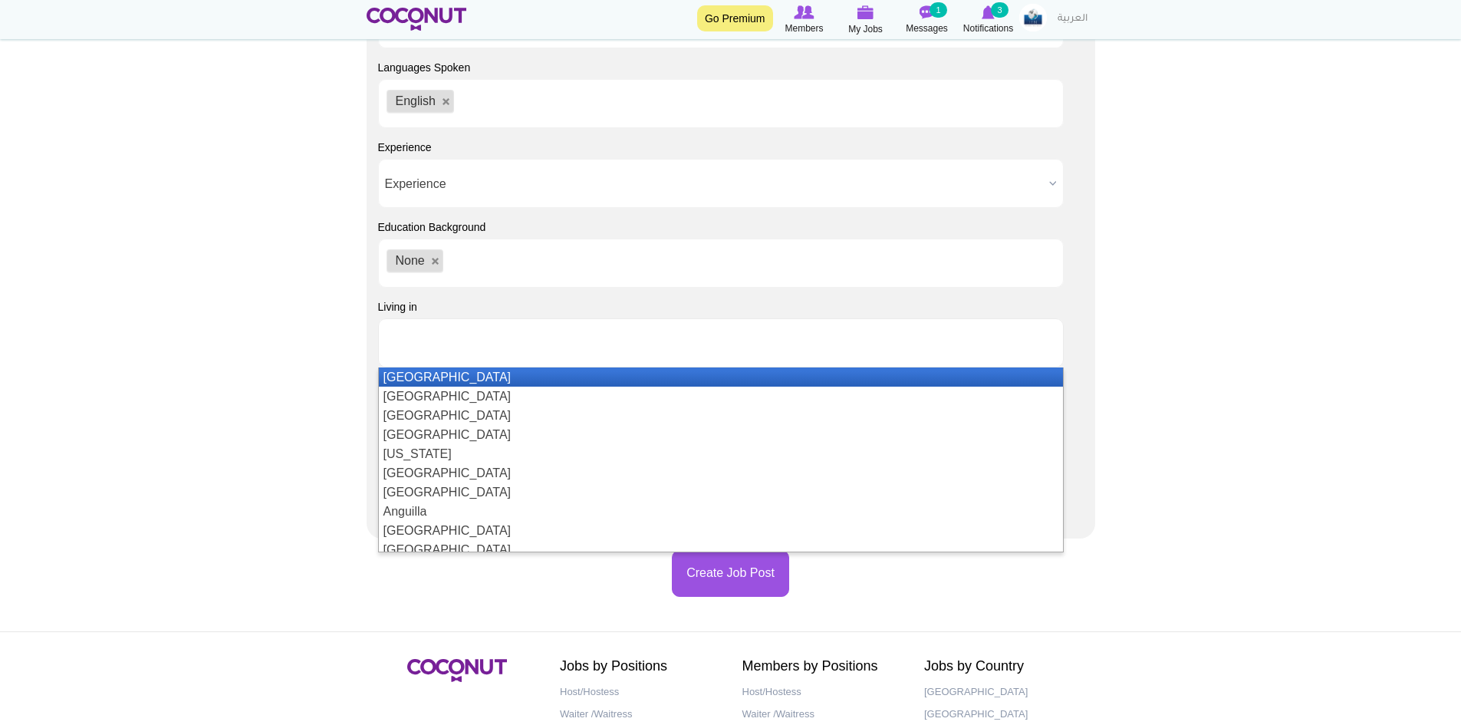
click at [432, 357] on li at bounding box center [455, 343] width 138 height 32
click at [432, 260] on link at bounding box center [435, 261] width 9 height 9
type input "Choose some options"
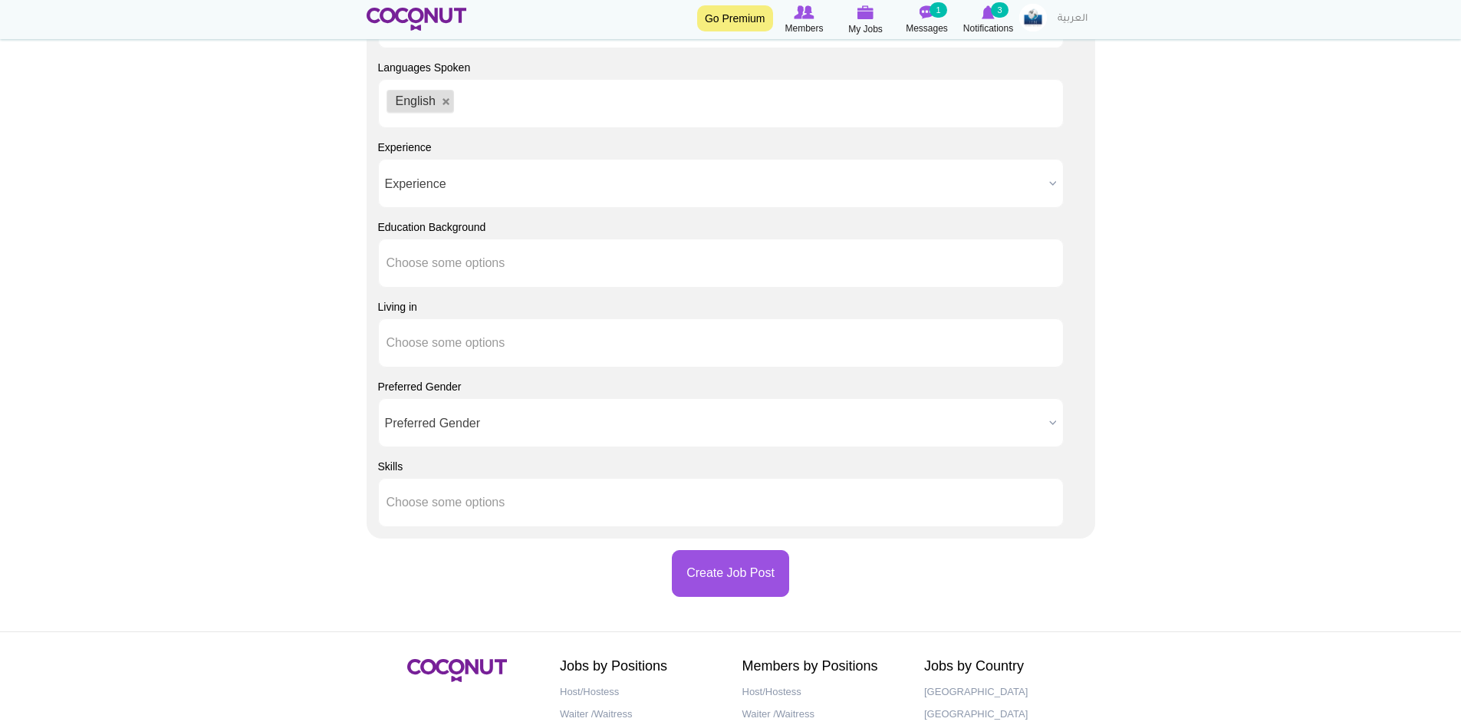
click at [438, 426] on span "Preferred Gender" at bounding box center [714, 423] width 658 height 49
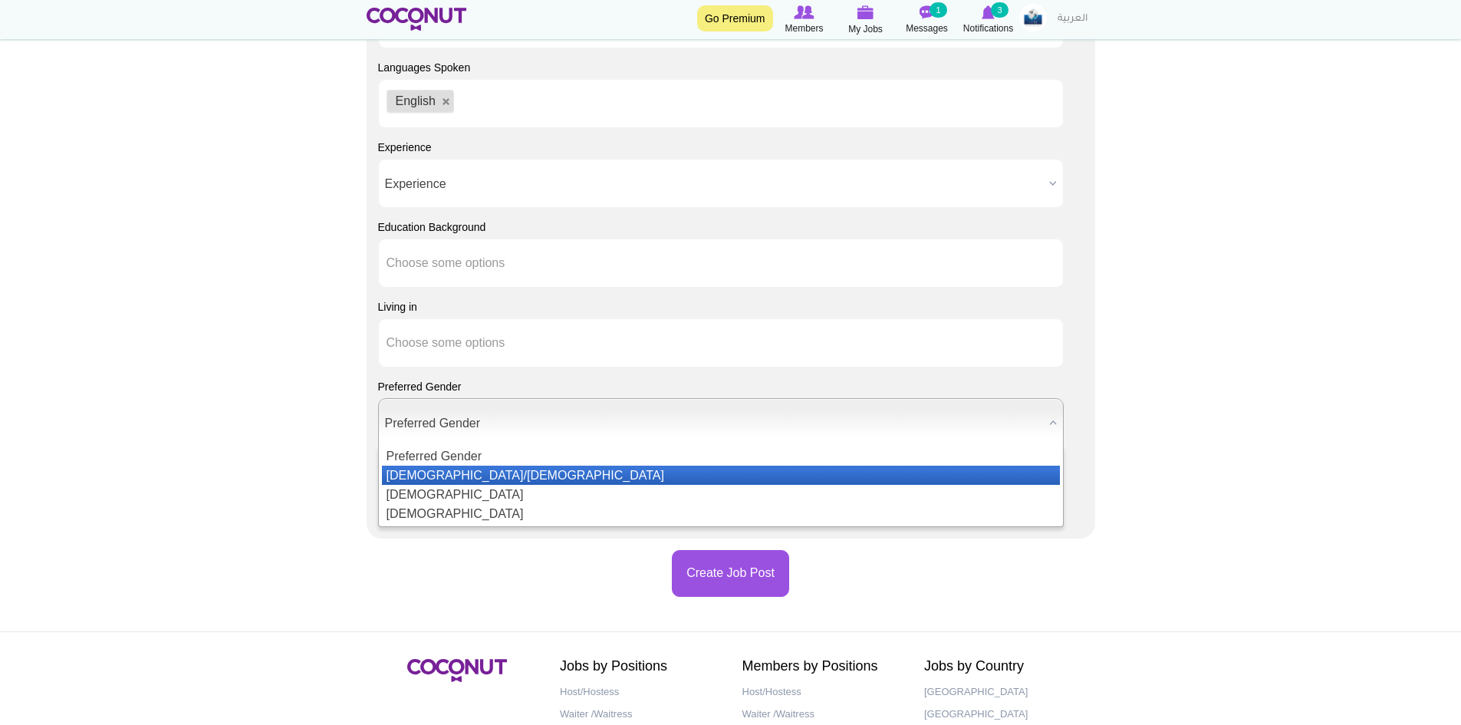
click at [439, 474] on li "[DEMOGRAPHIC_DATA]/[DEMOGRAPHIC_DATA]" at bounding box center [721, 474] width 678 height 19
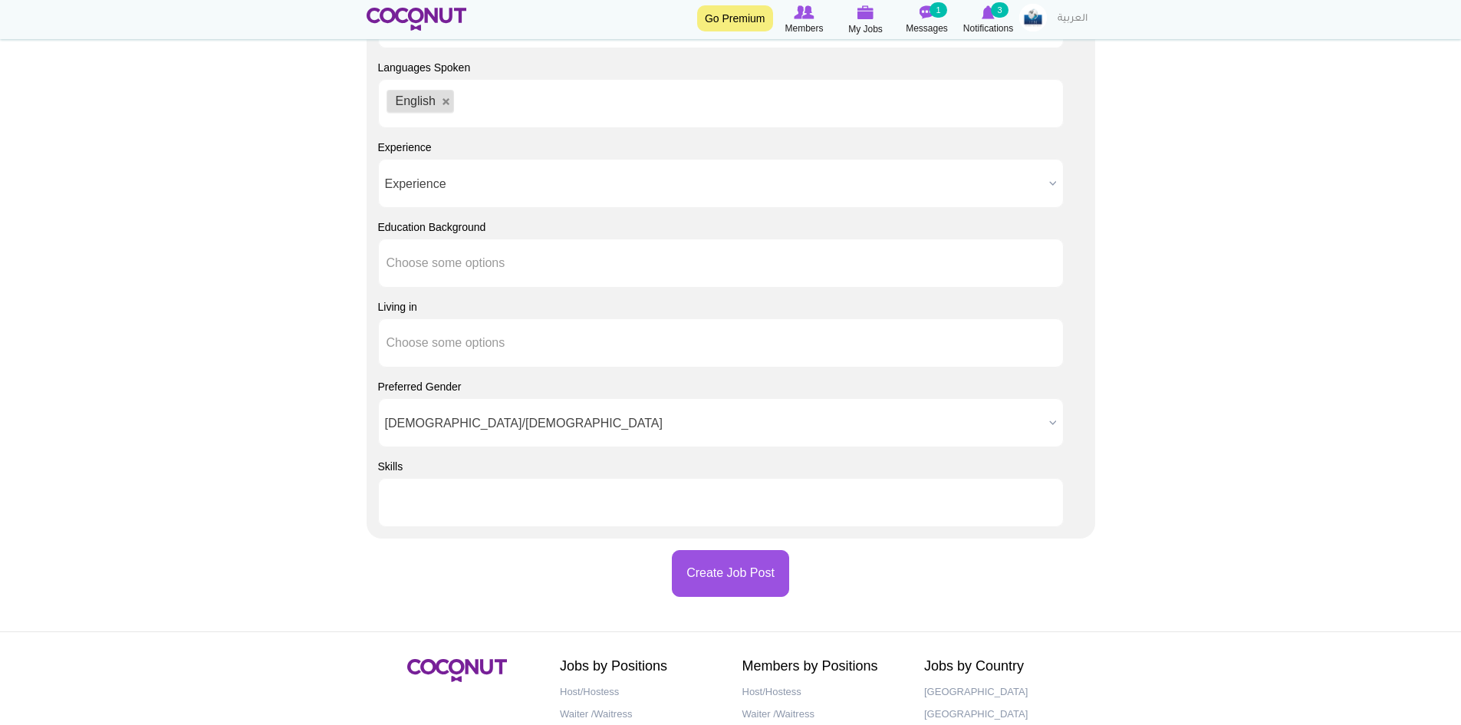
click at [426, 498] on input "text" at bounding box center [455, 502] width 138 height 14
type input "h"
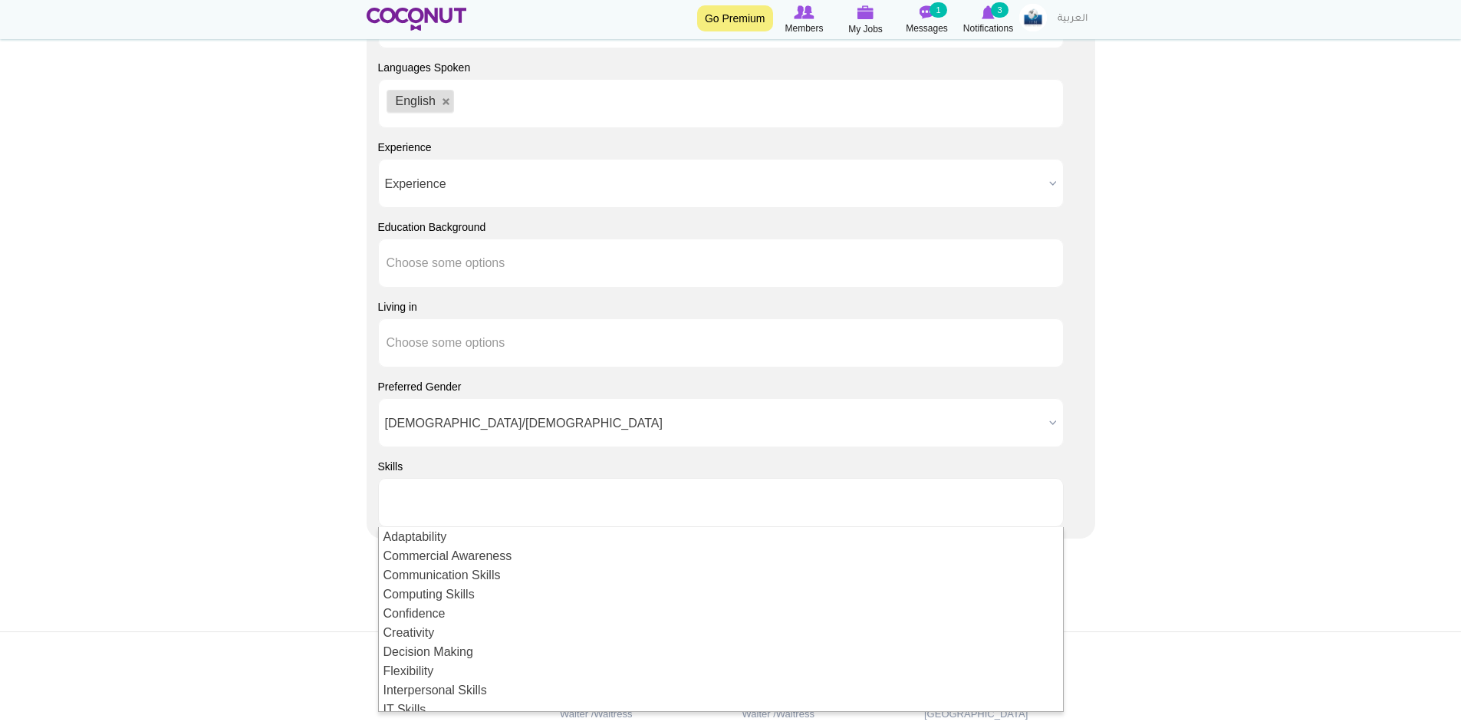
type input "Choose some options"
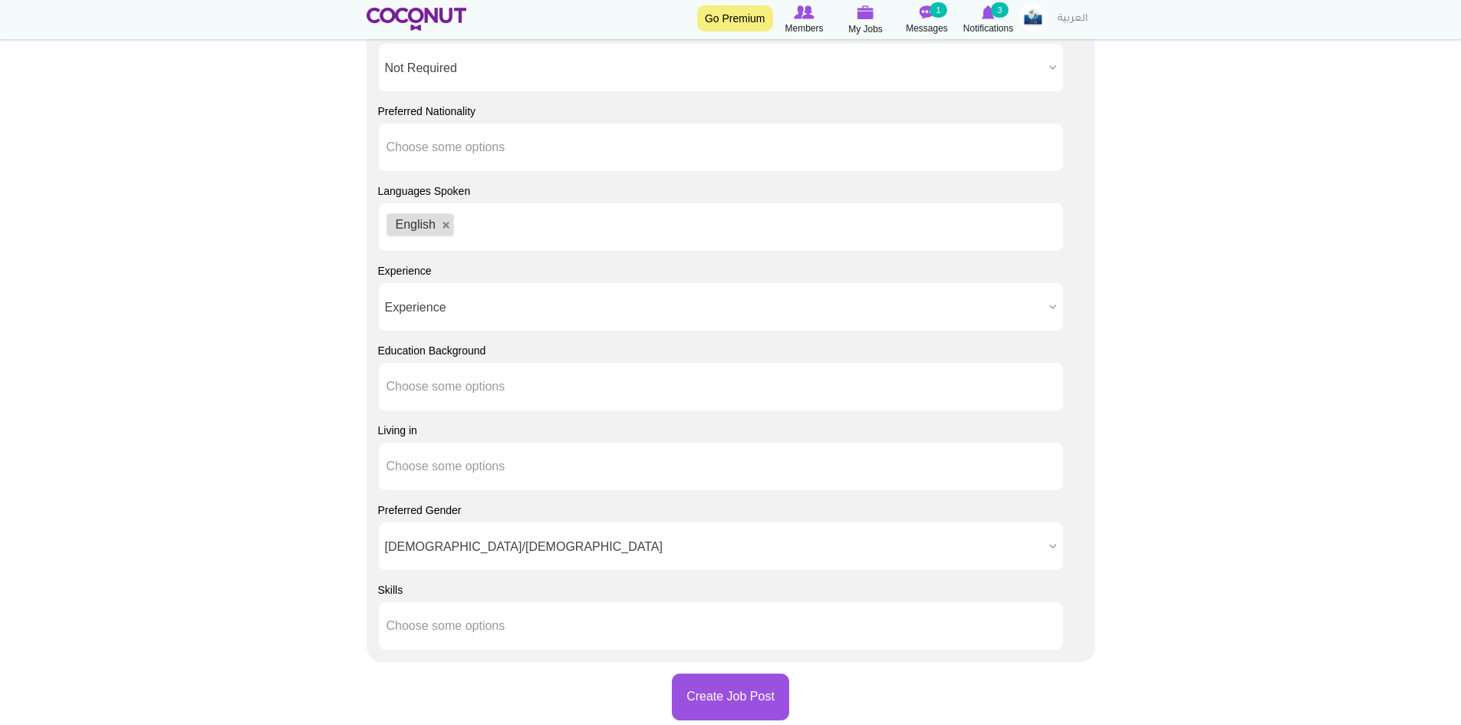
scroll to position [1086, 0]
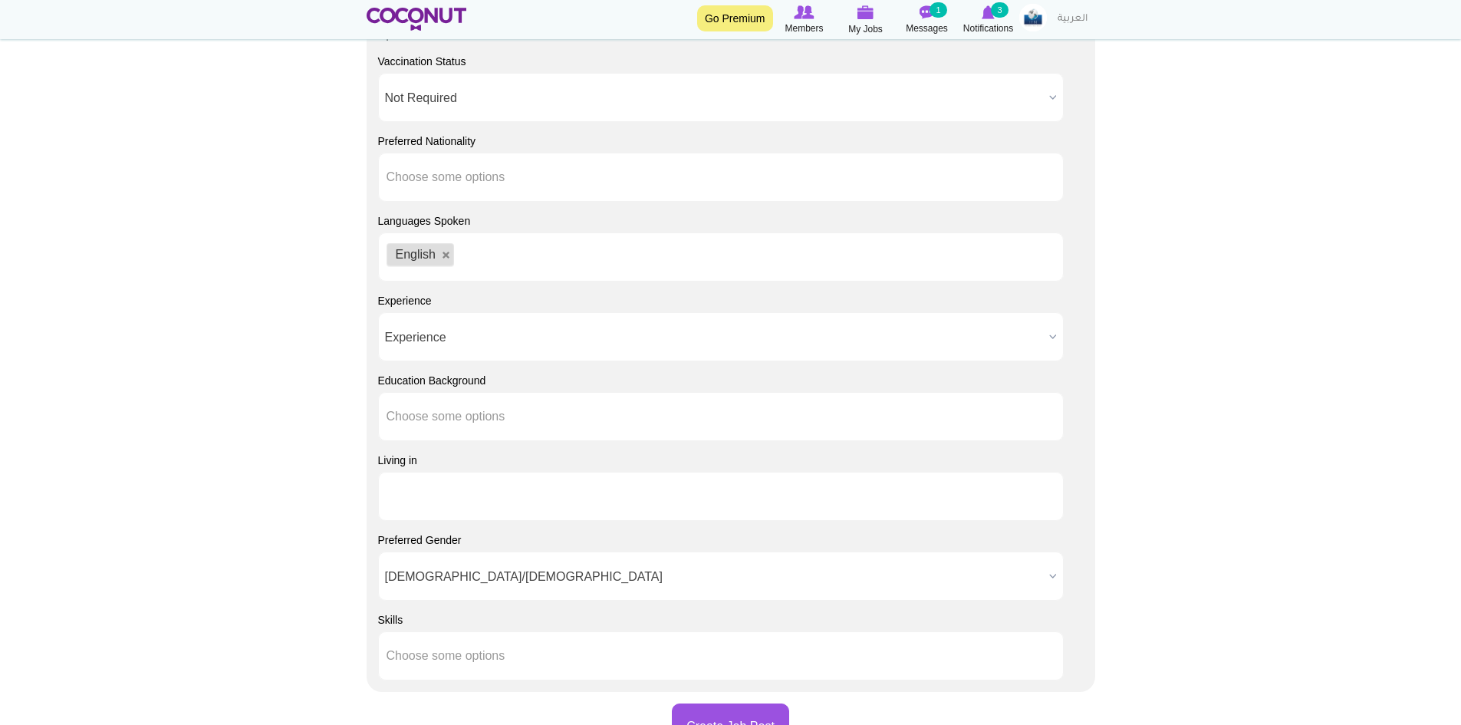
click at [491, 482] on li at bounding box center [455, 496] width 138 height 32
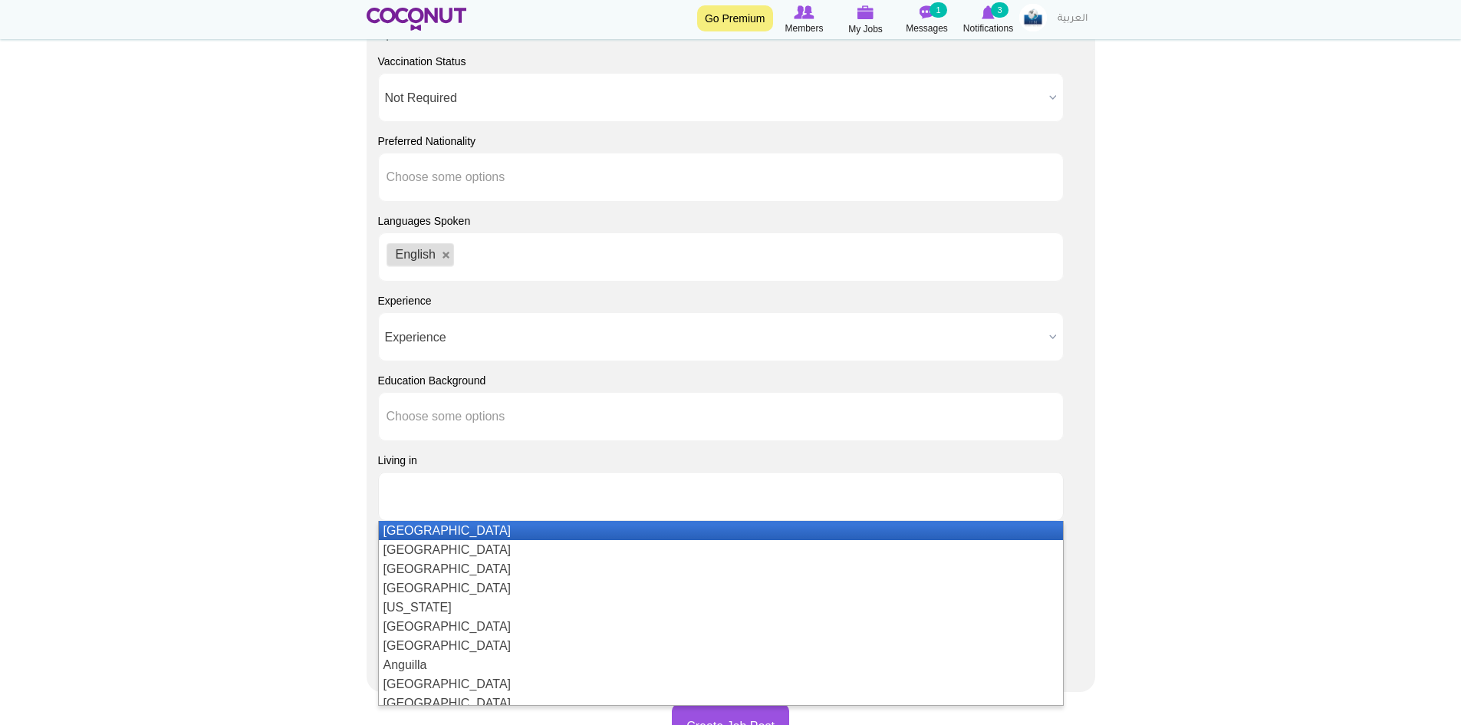
type input "Choose some options"
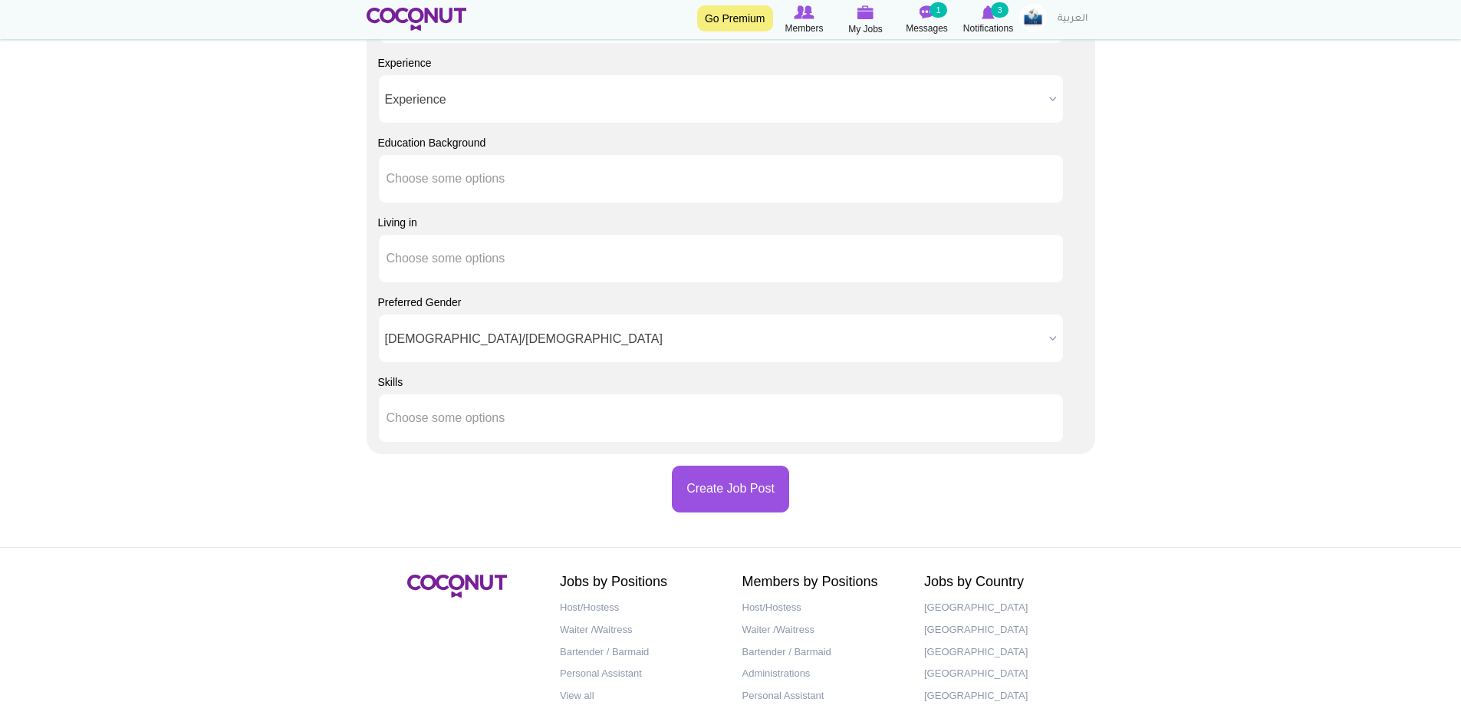
scroll to position [1392, 0]
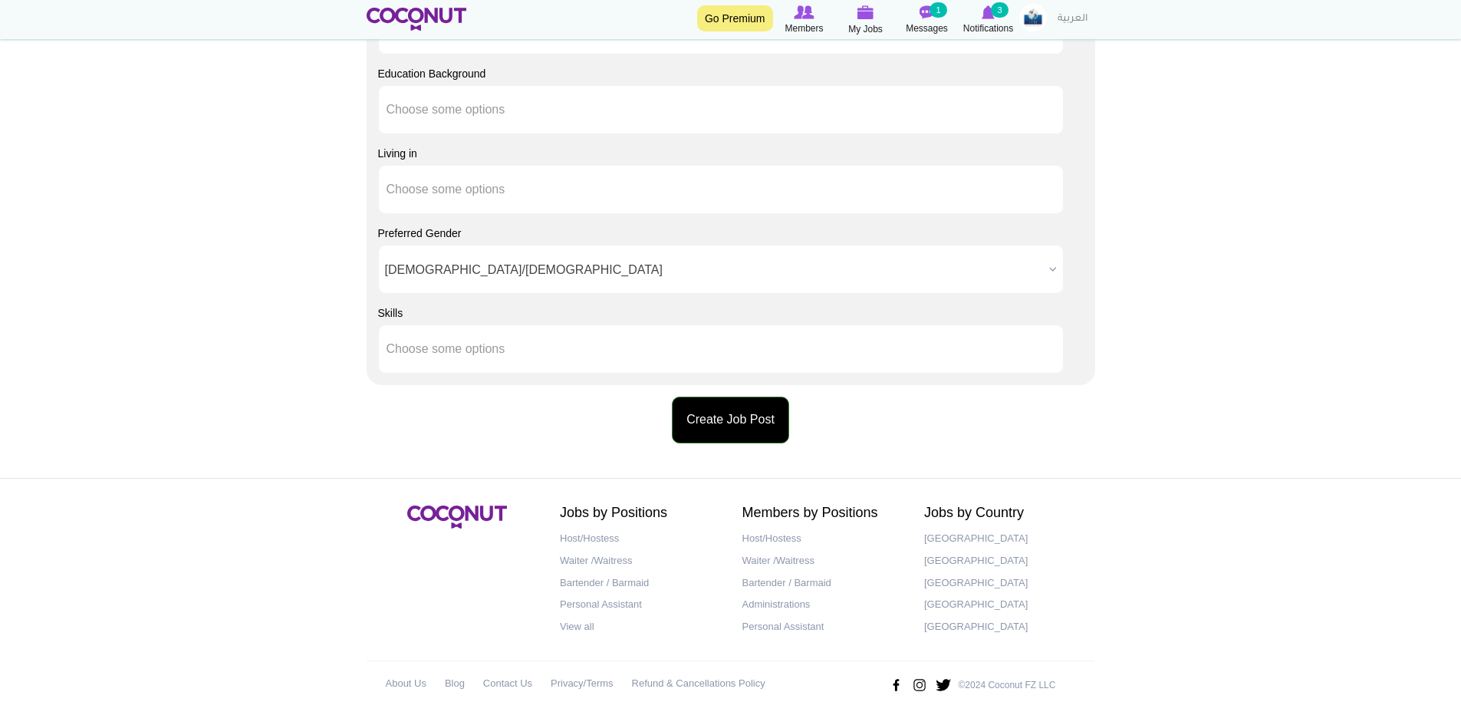
click at [754, 408] on button "Create Job Post" at bounding box center [730, 419] width 117 height 47
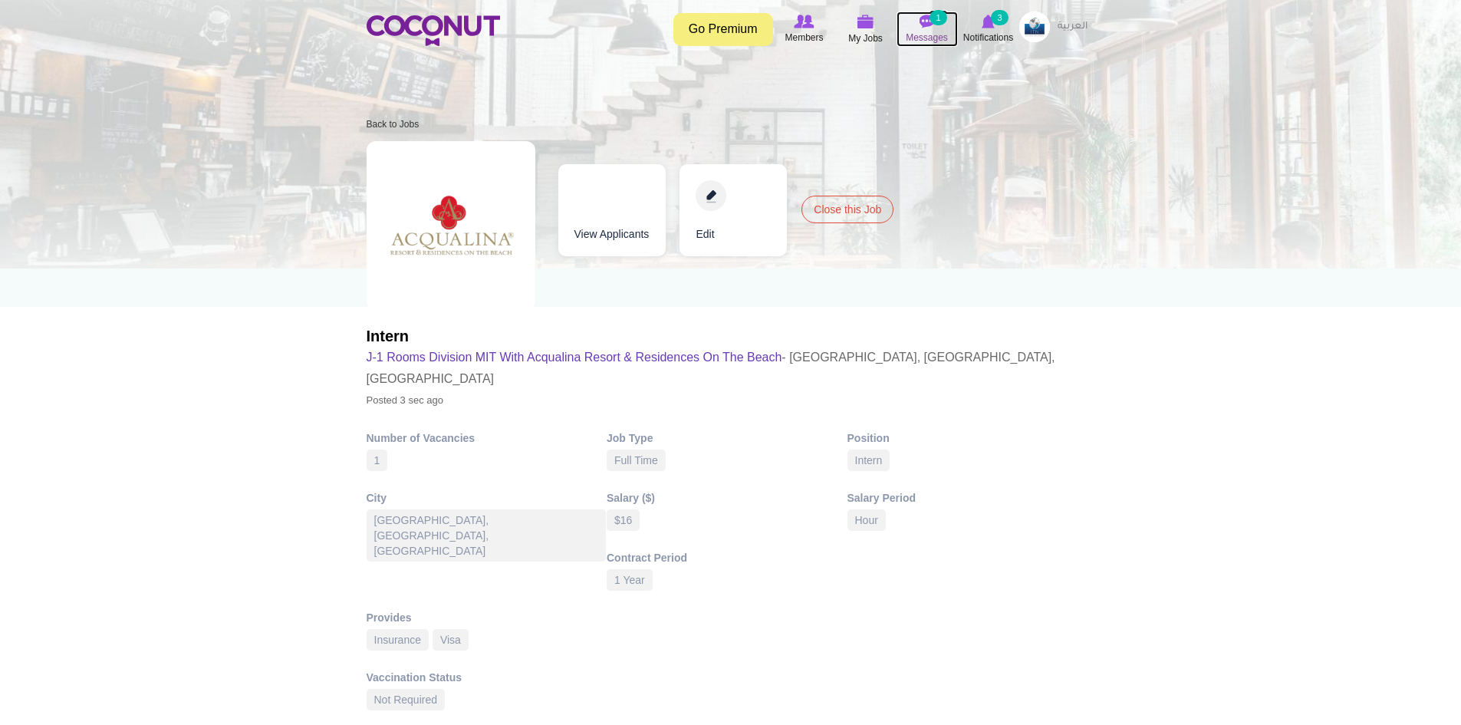
click at [945, 42] on span "Messages" at bounding box center [926, 37] width 42 height 15
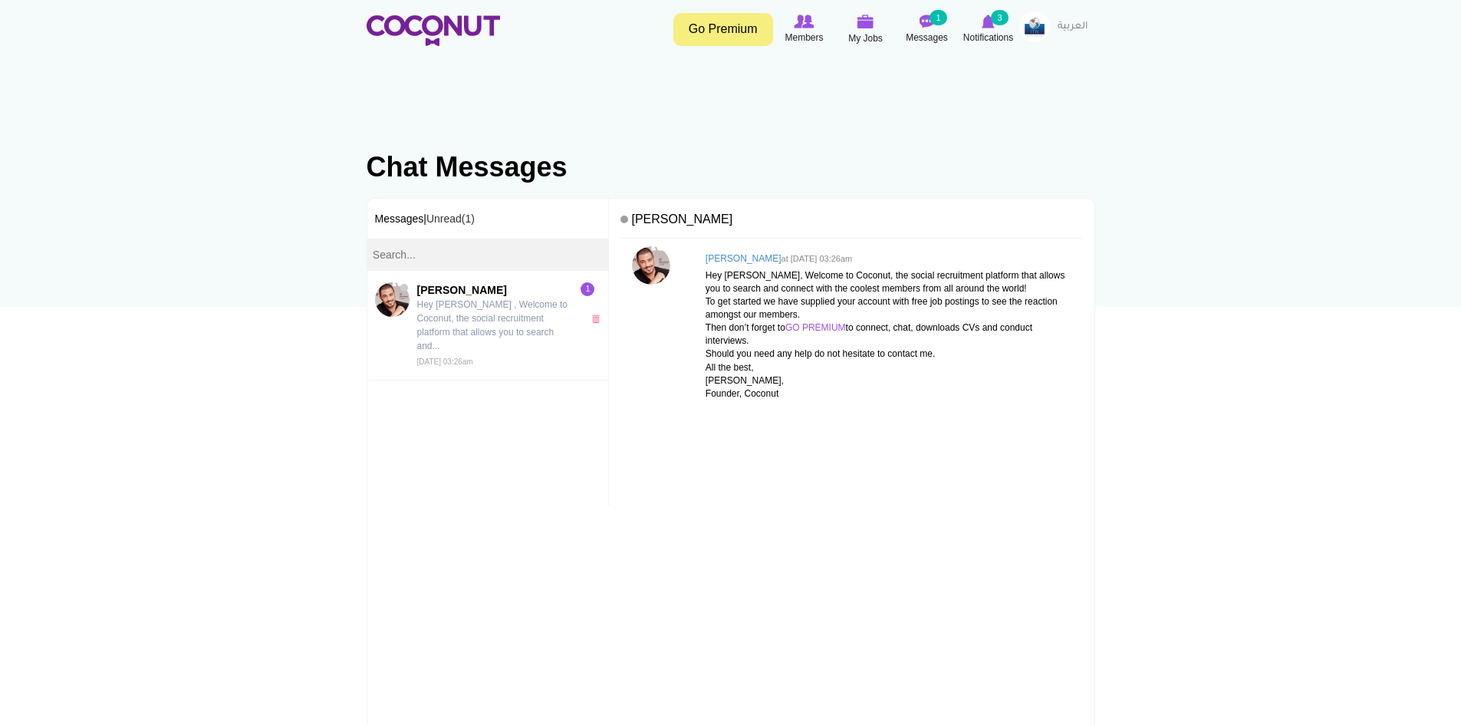
click at [1043, 28] on img at bounding box center [1034, 27] width 31 height 31
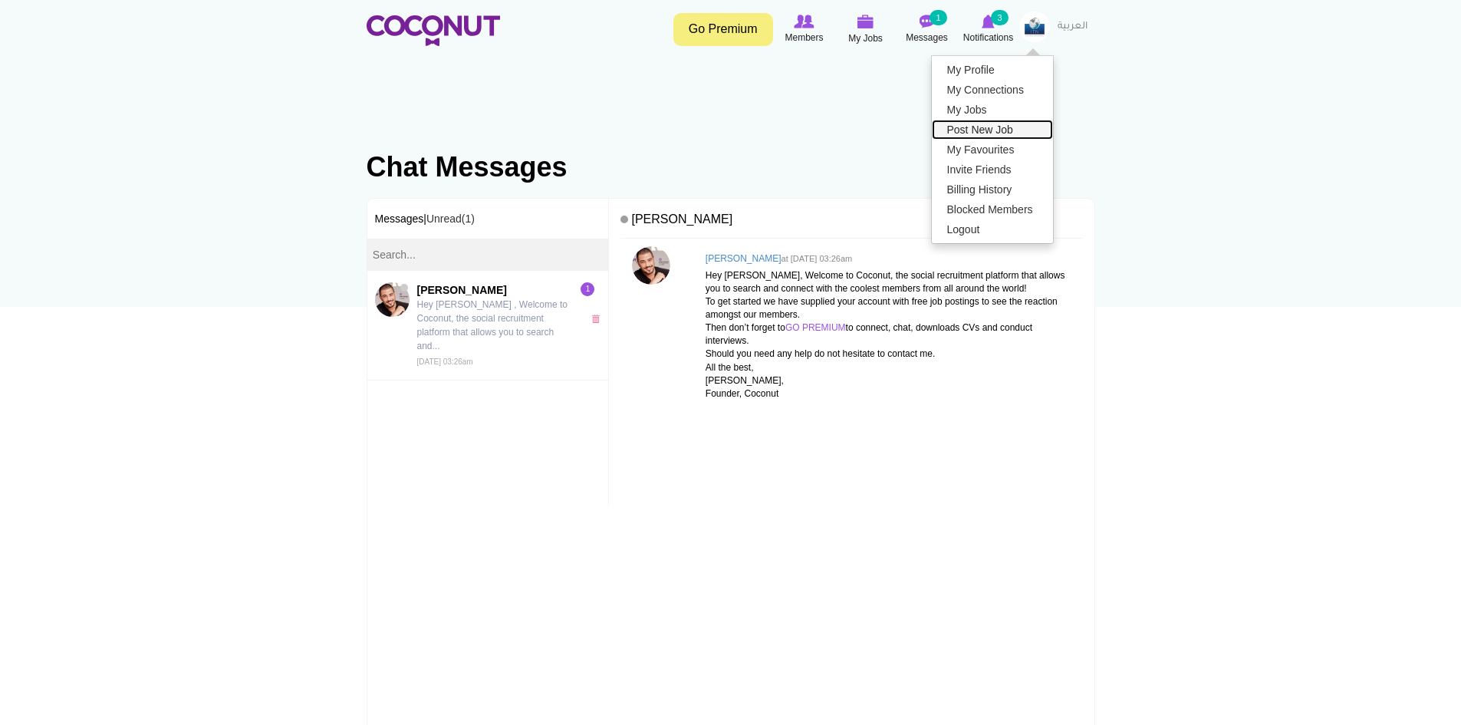
click at [997, 123] on link "Post New Job" at bounding box center [992, 130] width 121 height 20
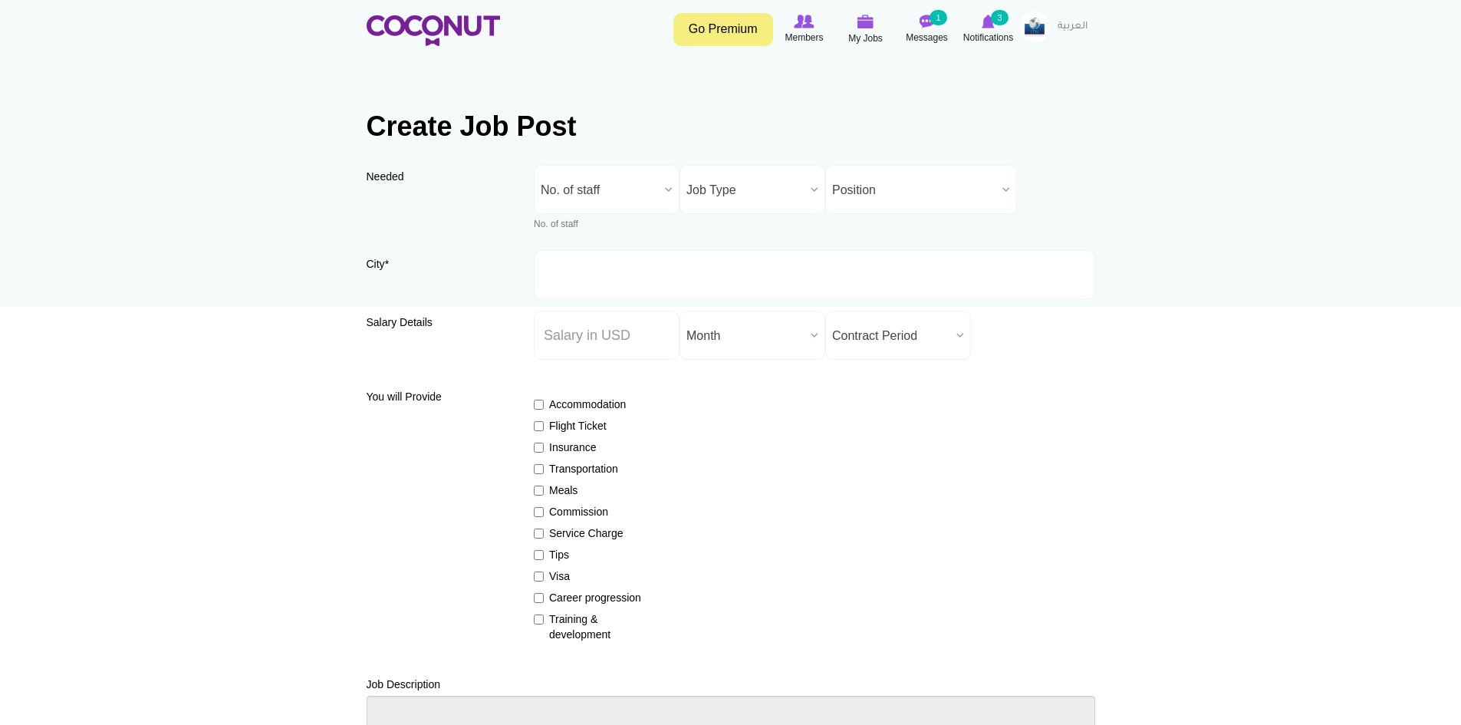
click at [603, 189] on span "No. of staff" at bounding box center [600, 190] width 118 height 49
click at [570, 281] on li "2" at bounding box center [606, 288] width 138 height 19
click at [732, 188] on span "Job Type" at bounding box center [745, 190] width 118 height 49
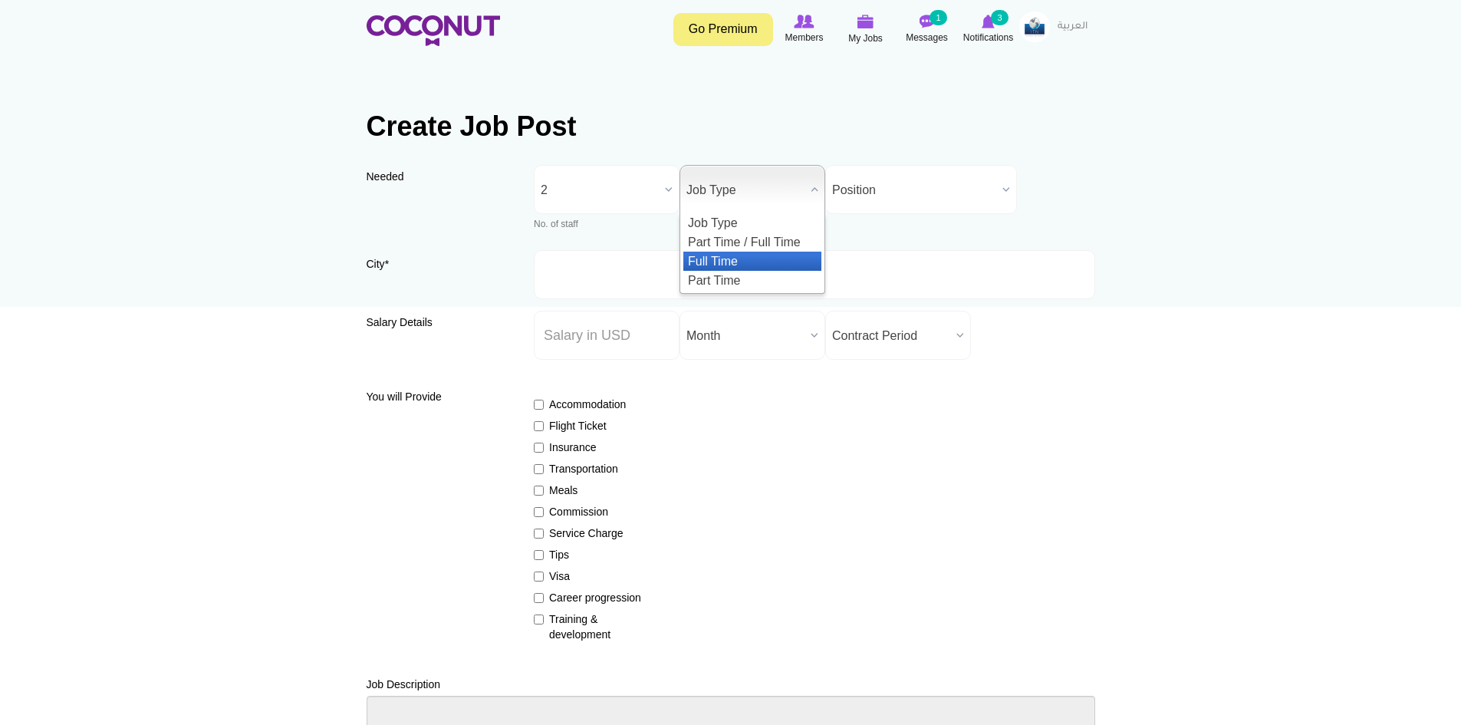
click at [742, 258] on li "Full Time" at bounding box center [752, 260] width 138 height 19
click at [855, 202] on span "Position" at bounding box center [914, 190] width 164 height 49
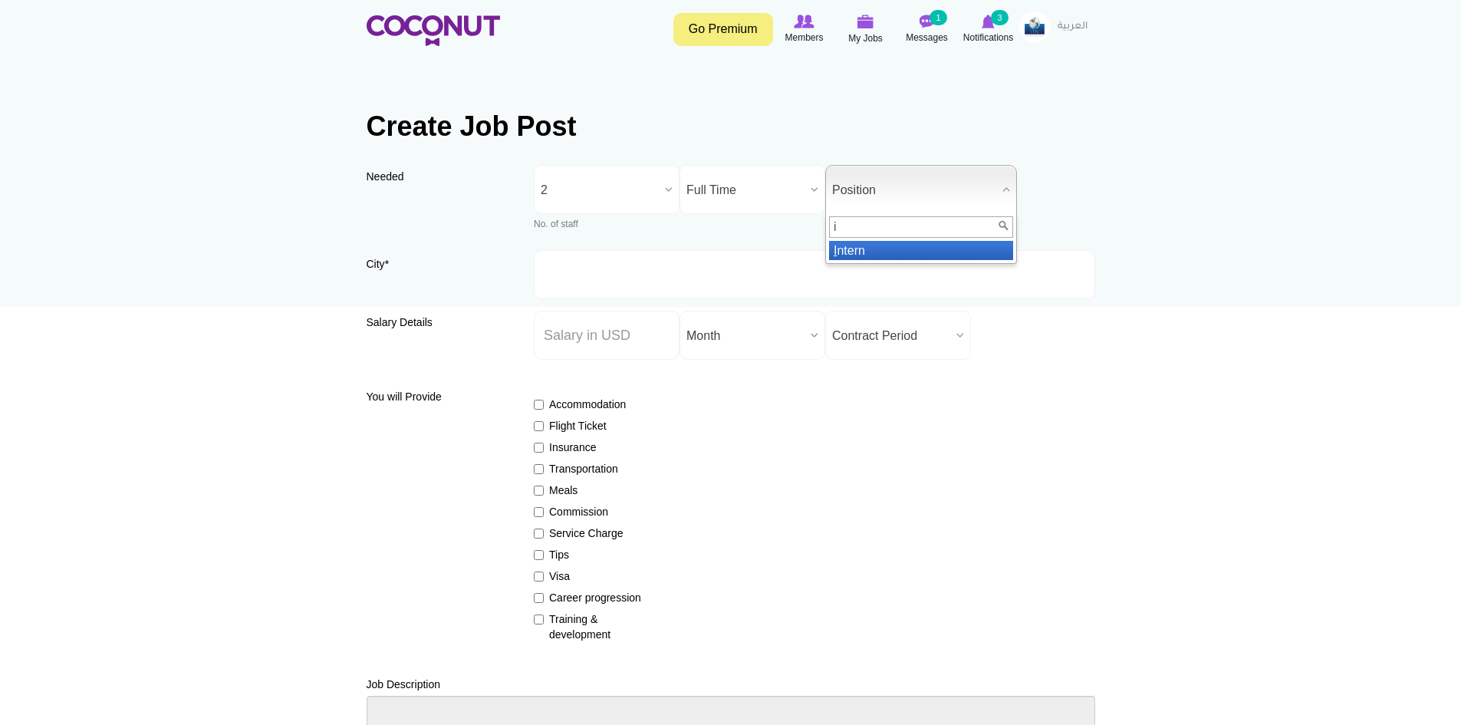
type input "i"
click at [866, 248] on li "I ntern" at bounding box center [921, 250] width 184 height 19
click at [603, 346] on input "Salary ($) *" at bounding box center [607, 335] width 146 height 49
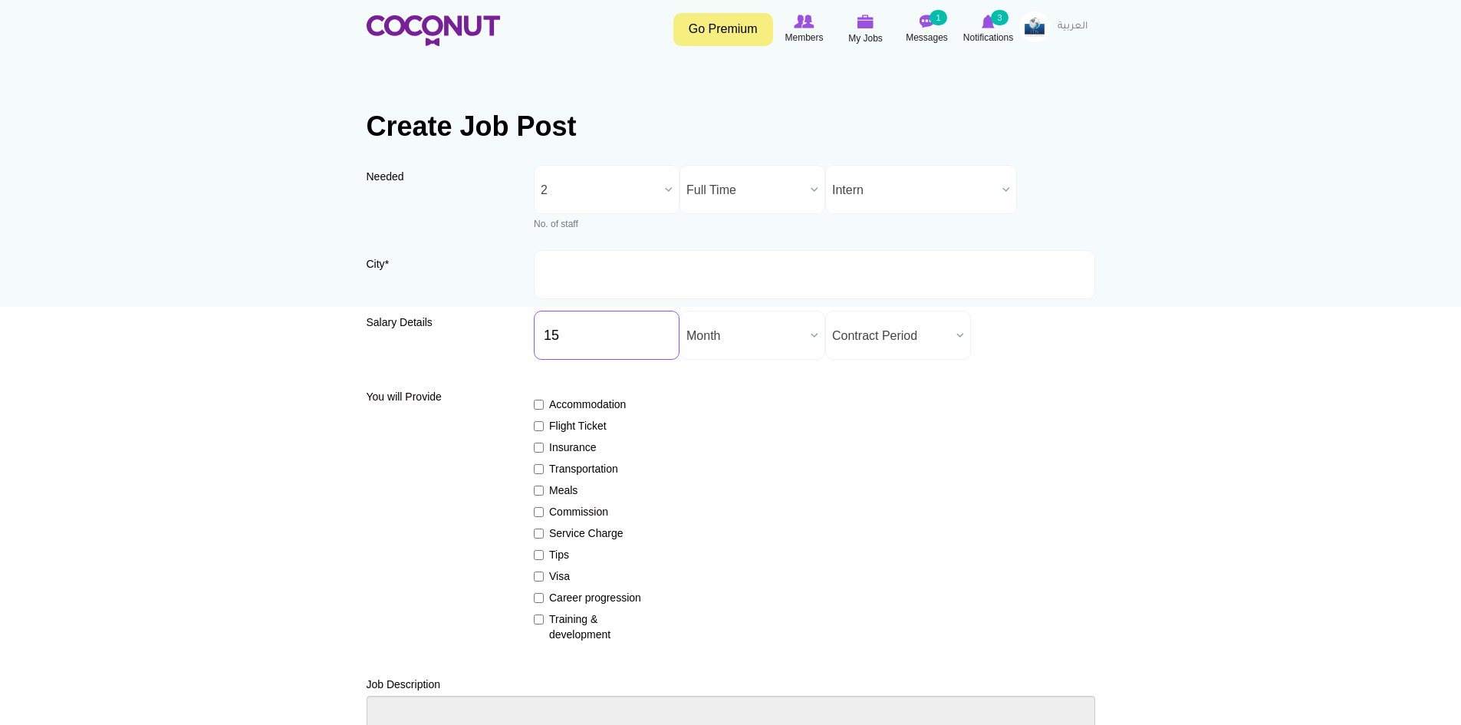
type input "15"
click at [698, 326] on span "Month" at bounding box center [745, 335] width 118 height 49
click at [717, 433] on li "Day" at bounding box center [752, 425] width 138 height 19
click at [728, 336] on span "Day" at bounding box center [745, 335] width 118 height 49
click at [725, 442] on li "Hour" at bounding box center [752, 444] width 138 height 19
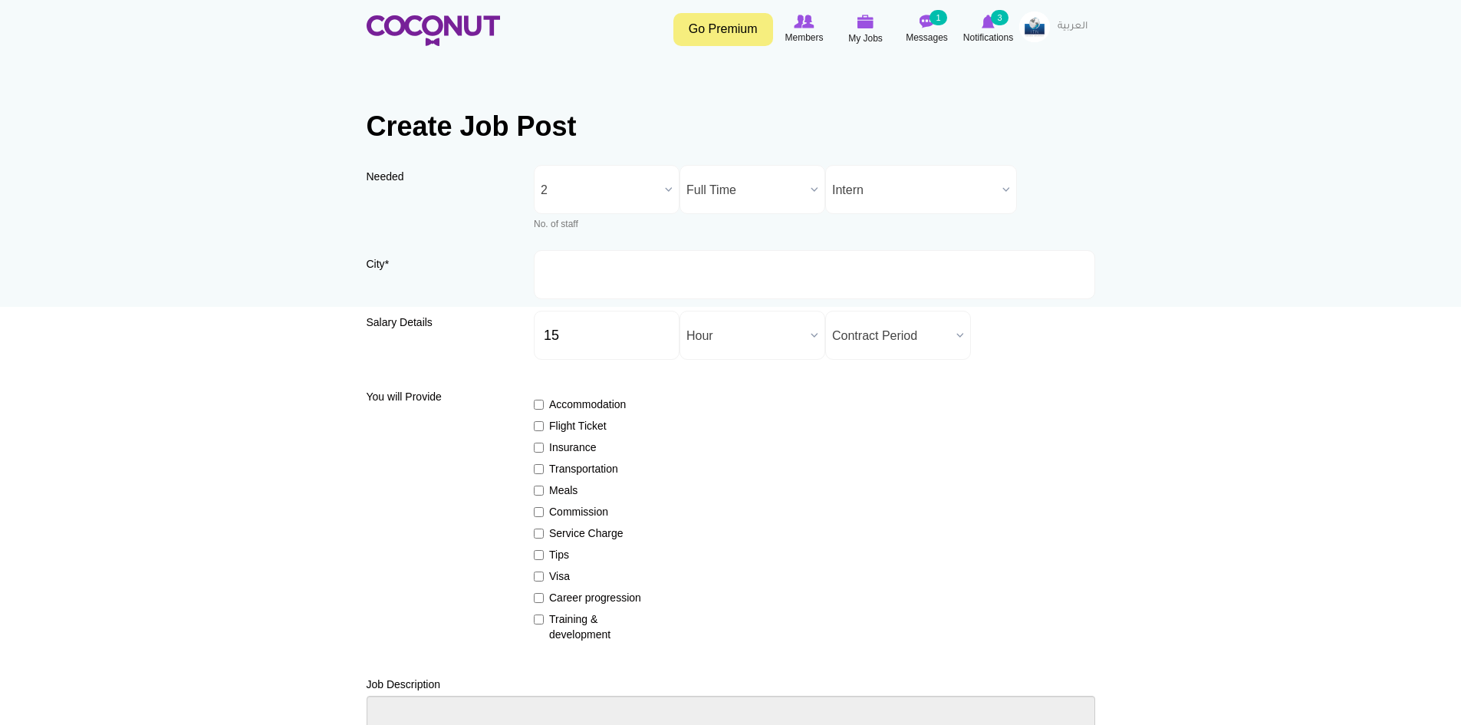
click at [897, 325] on span "Contract Period" at bounding box center [891, 335] width 118 height 49
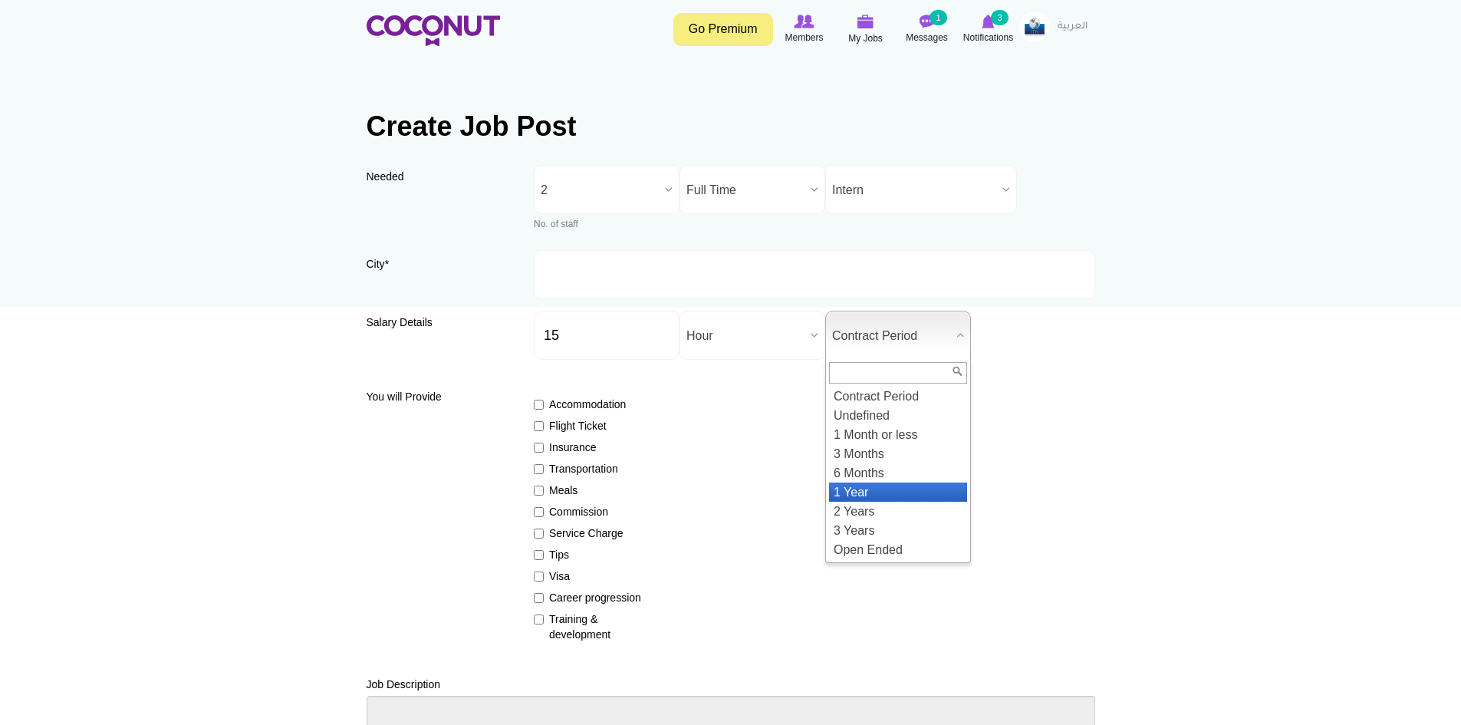
click at [889, 488] on li "1 Year" at bounding box center [898, 491] width 138 height 19
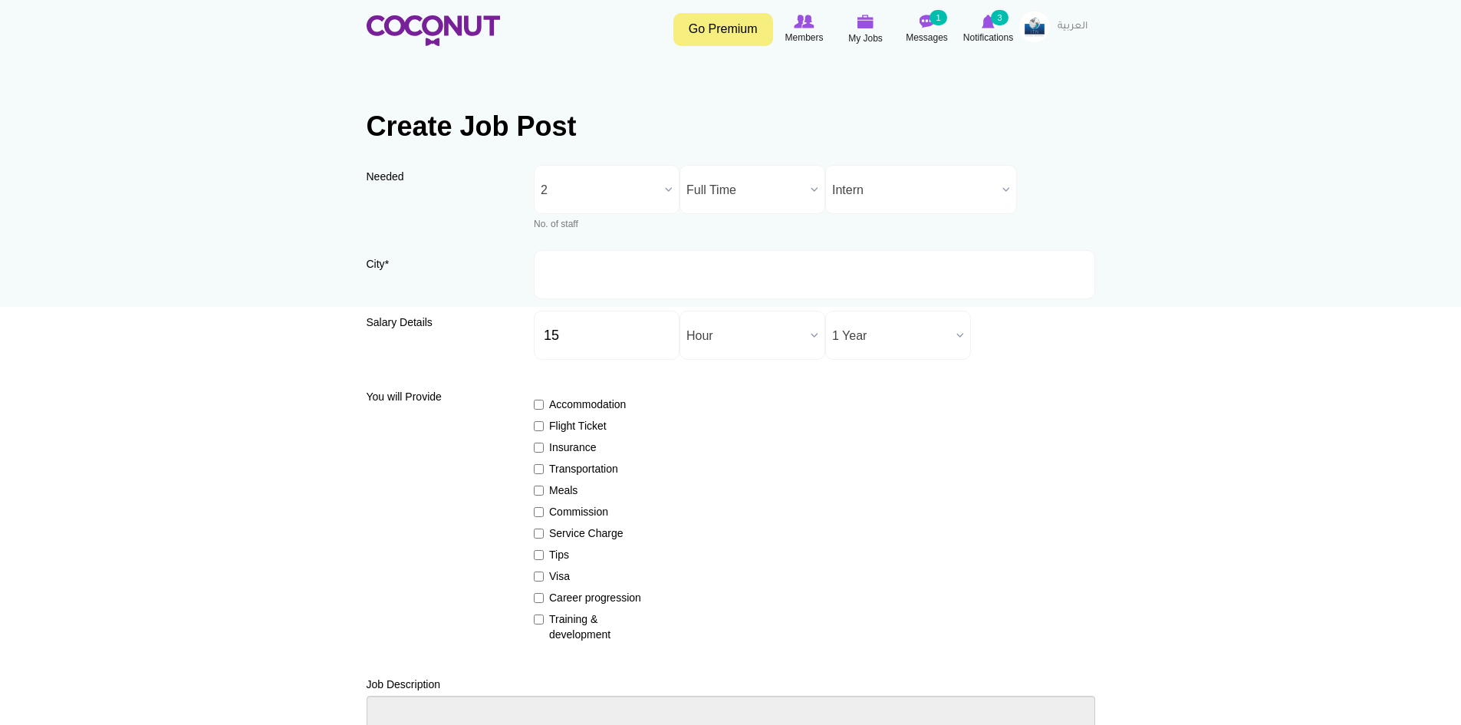
click at [547, 409] on label "Accommodation" at bounding box center [590, 403] width 112 height 15
click at [544, 409] on input "Accommodation" at bounding box center [539, 404] width 10 height 10
click at [554, 407] on label "Accommodation" at bounding box center [590, 403] width 112 height 15
click at [544, 407] on input "Accommodation" at bounding box center [539, 404] width 10 height 10
checkbox input "false"
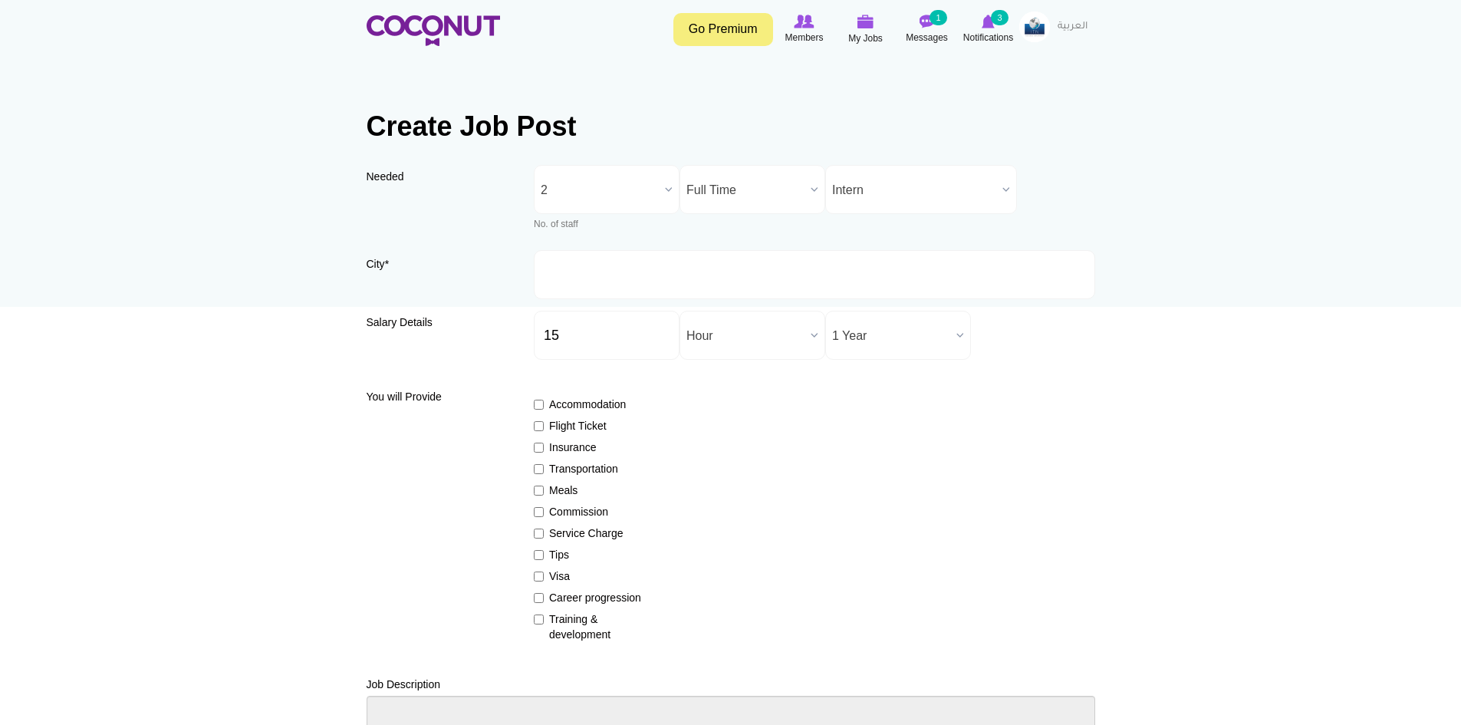
click at [554, 447] on label "Insurance" at bounding box center [590, 446] width 112 height 15
click at [544, 447] on input "Insurance" at bounding box center [539, 447] width 10 height 10
checkbox input "true"
click at [556, 577] on label "Visa" at bounding box center [590, 575] width 112 height 15
click at [544, 577] on input "Visa" at bounding box center [539, 576] width 10 height 10
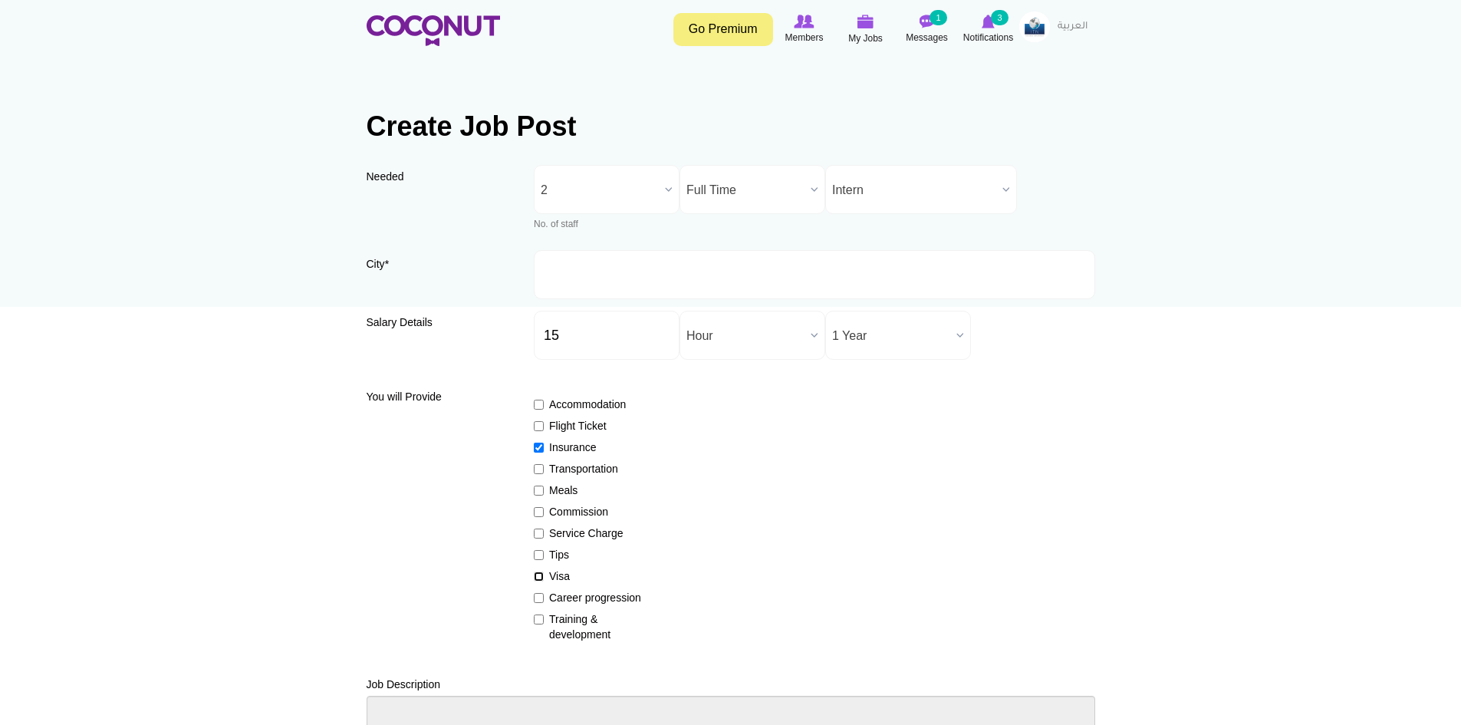
checkbox input "true"
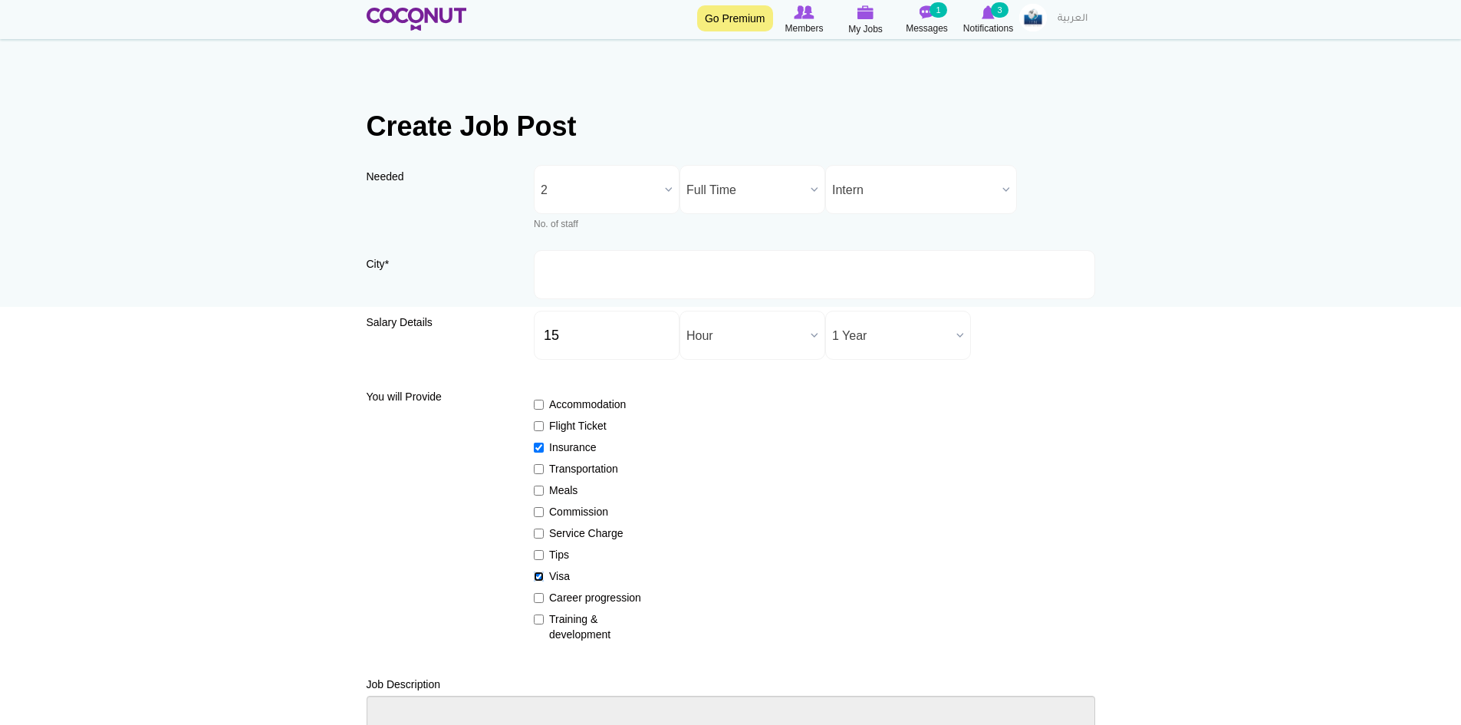
scroll to position [307, 0]
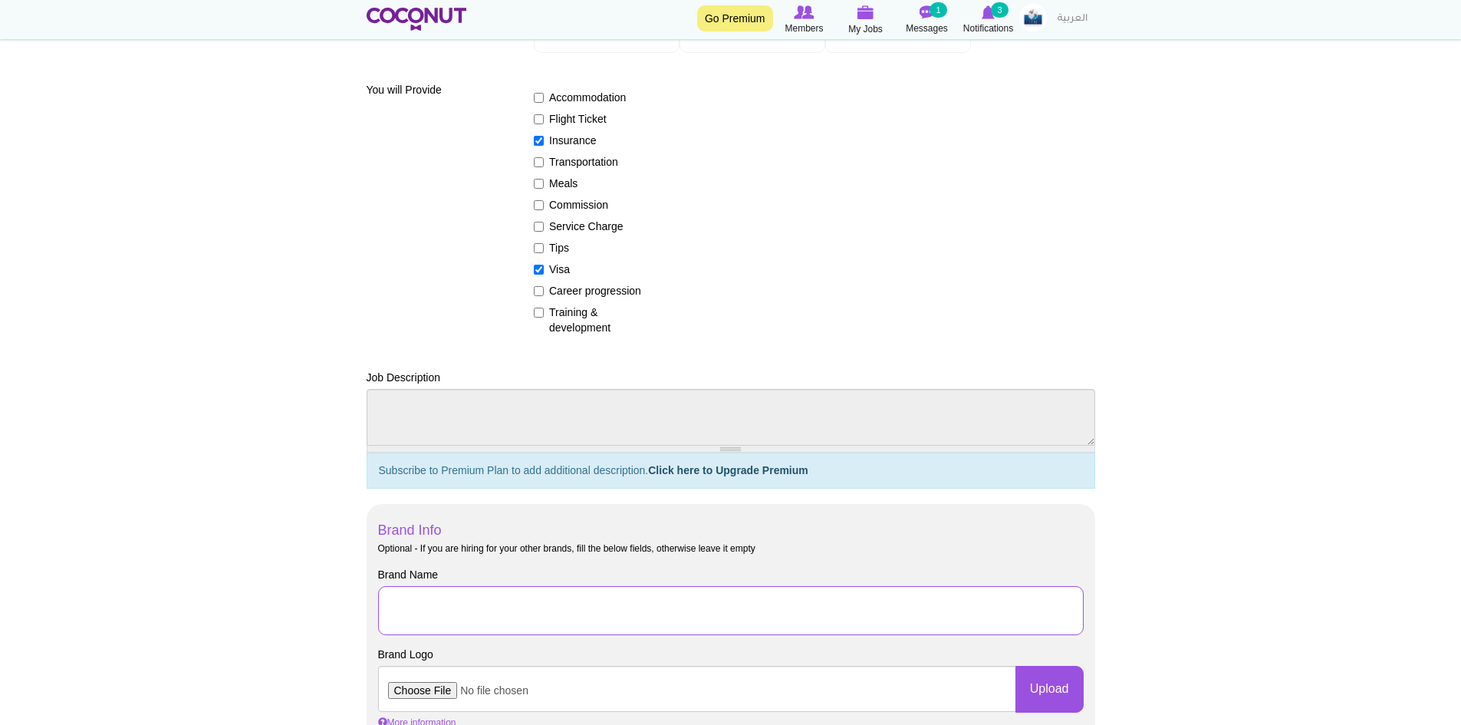
click at [483, 619] on input "Brand Name" at bounding box center [730, 610] width 705 height 49
drag, startPoint x: 782, startPoint y: 610, endPoint x: 606, endPoint y: 618, distance: 175.8
click at [606, 618] on input "J-1 Rooms Division Internship with [GEOGRAPHIC_DATA]" at bounding box center [730, 610] width 705 height 49
type input "J-1 Rooms Division Internship with Hilton New Orleans"
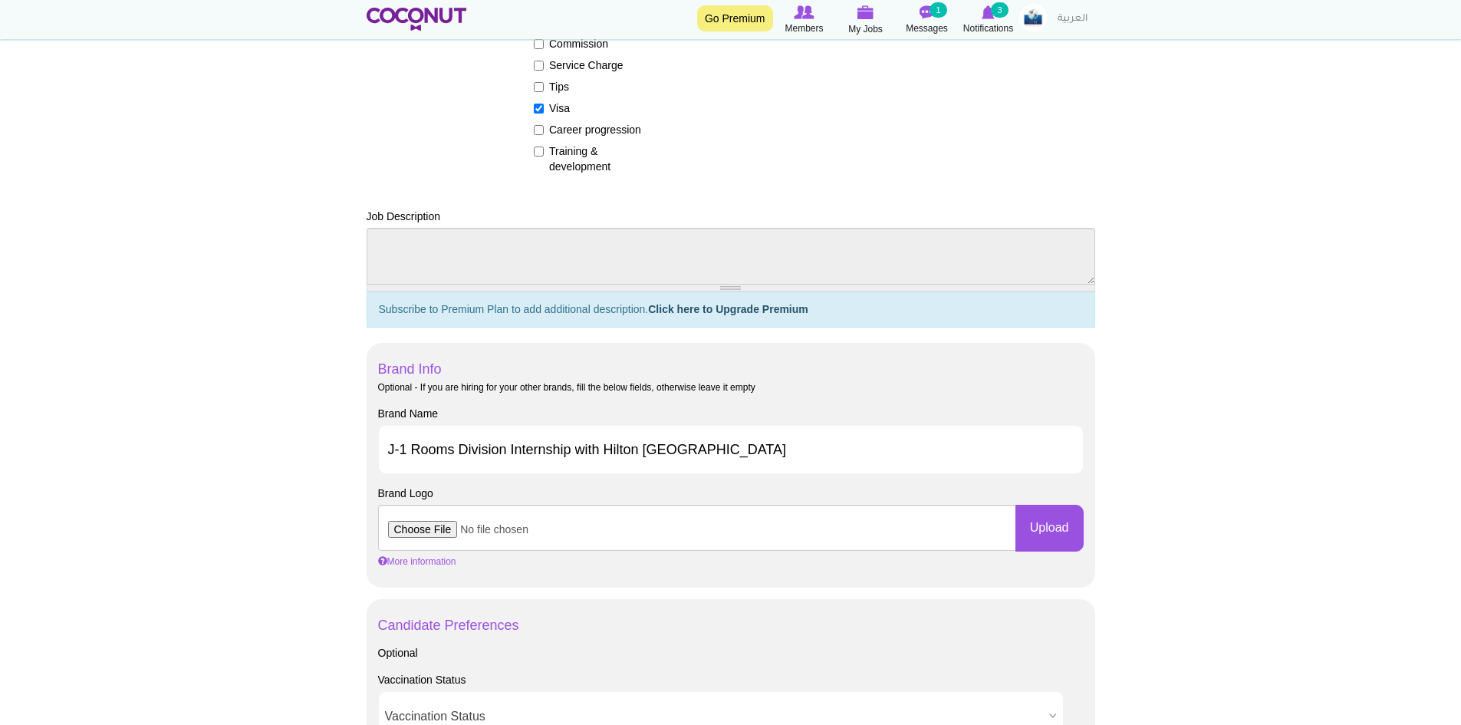
scroll to position [537, 0]
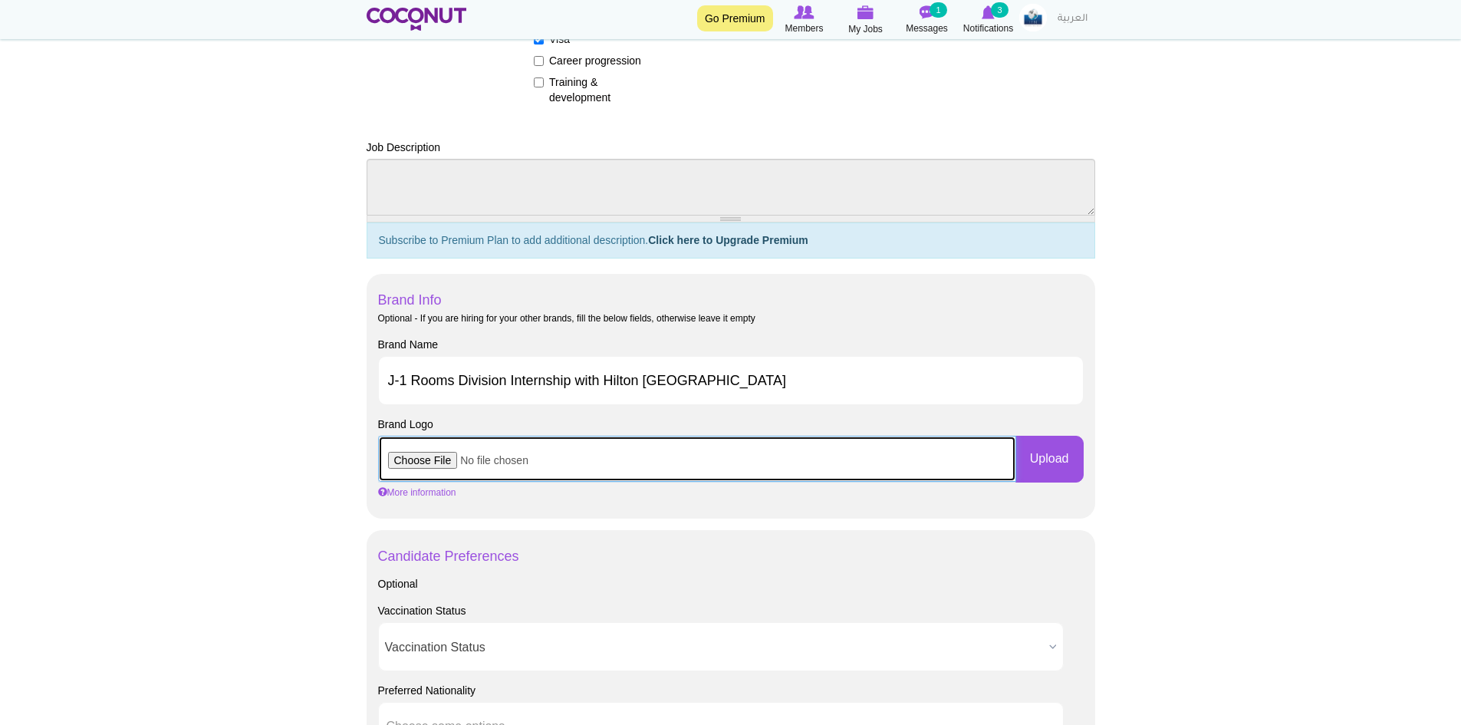
click at [424, 461] on input "file" at bounding box center [697, 458] width 638 height 46
type input "C:\fakepath\Hilton.png"
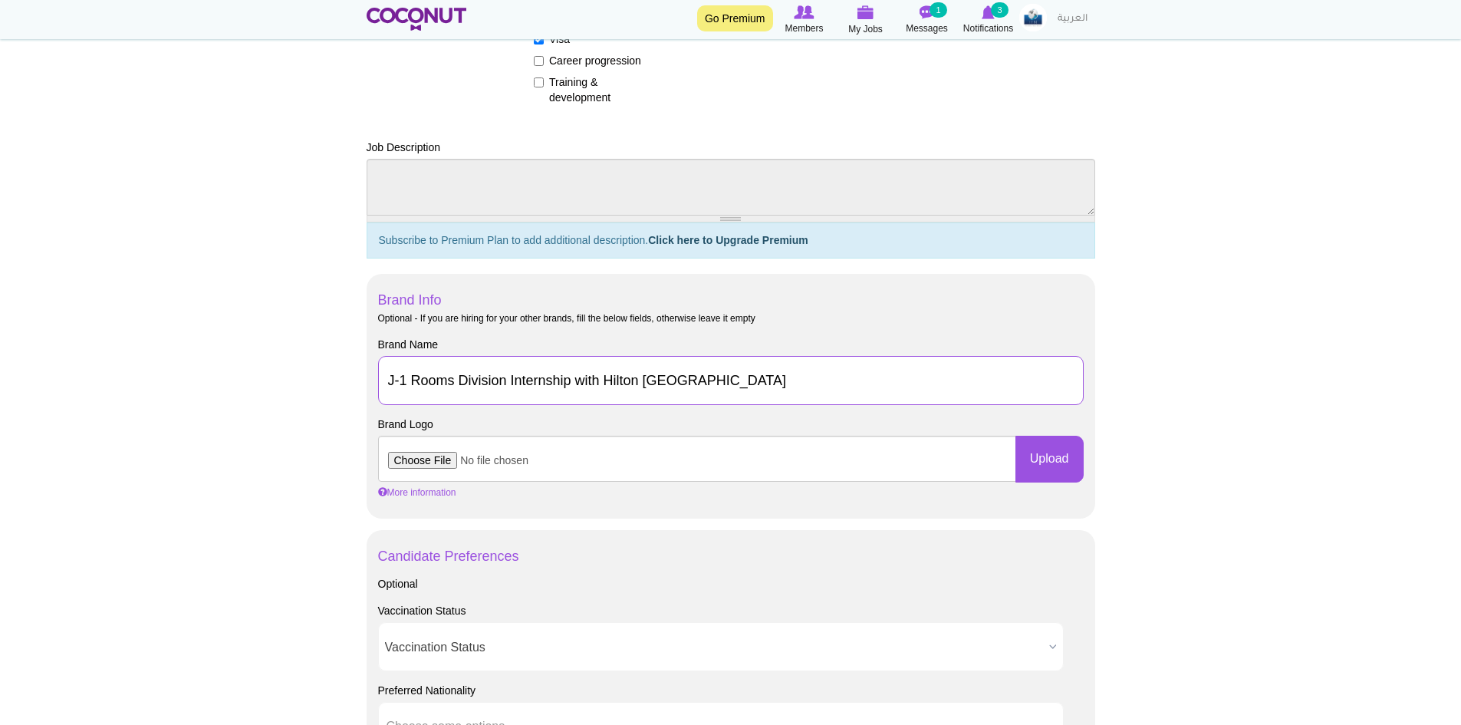
click at [743, 396] on input "J-1 Rooms Division Internship with Hilton New Orleans" at bounding box center [730, 380] width 705 height 49
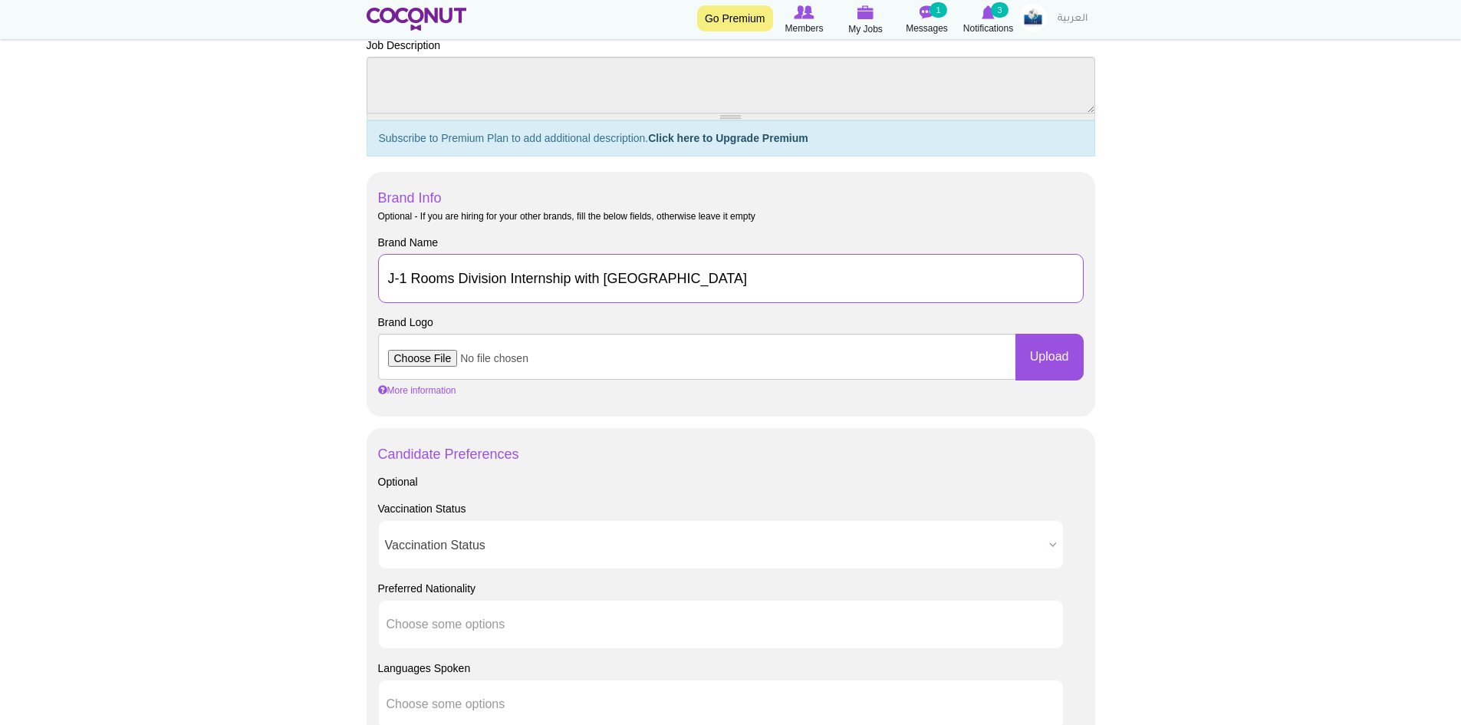
scroll to position [843, 0]
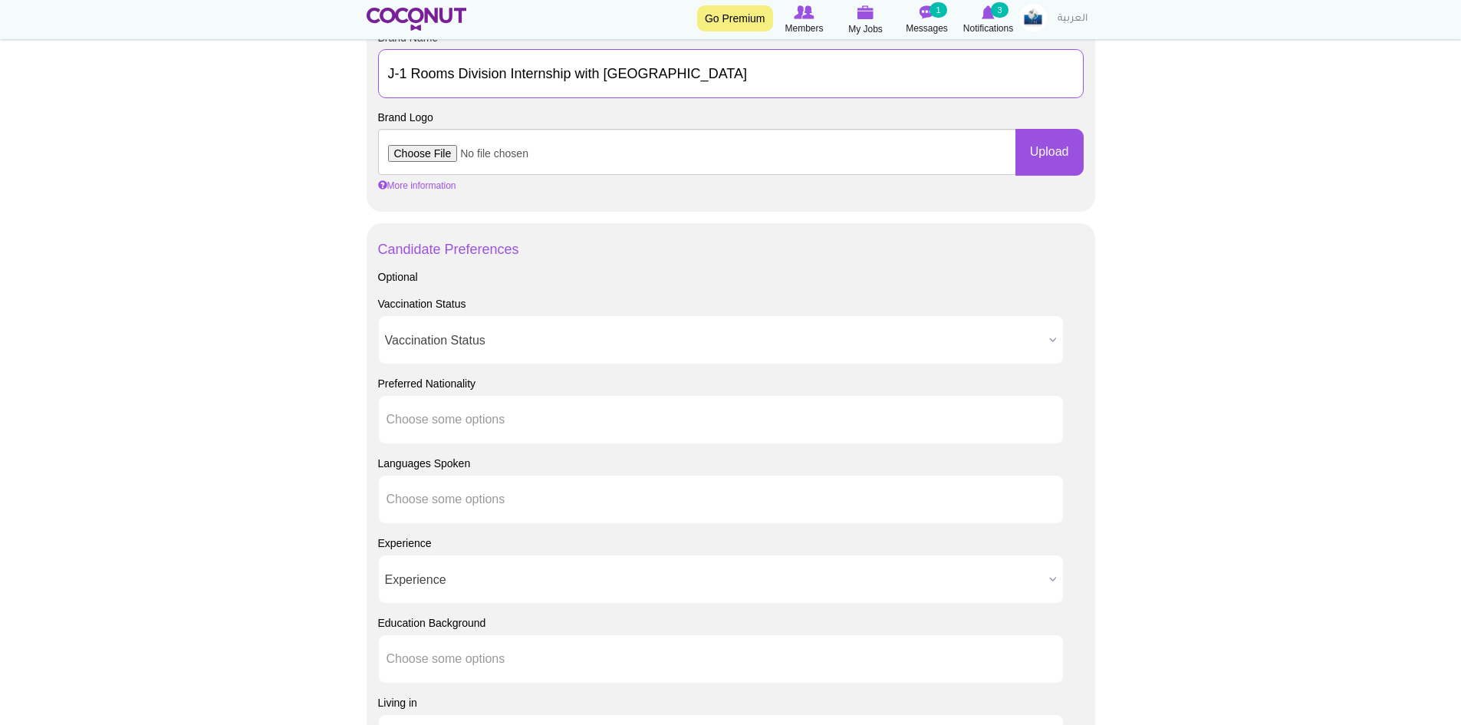
type input "J-1 Rooms Division Internship with Hilton New Orleans Riverside"
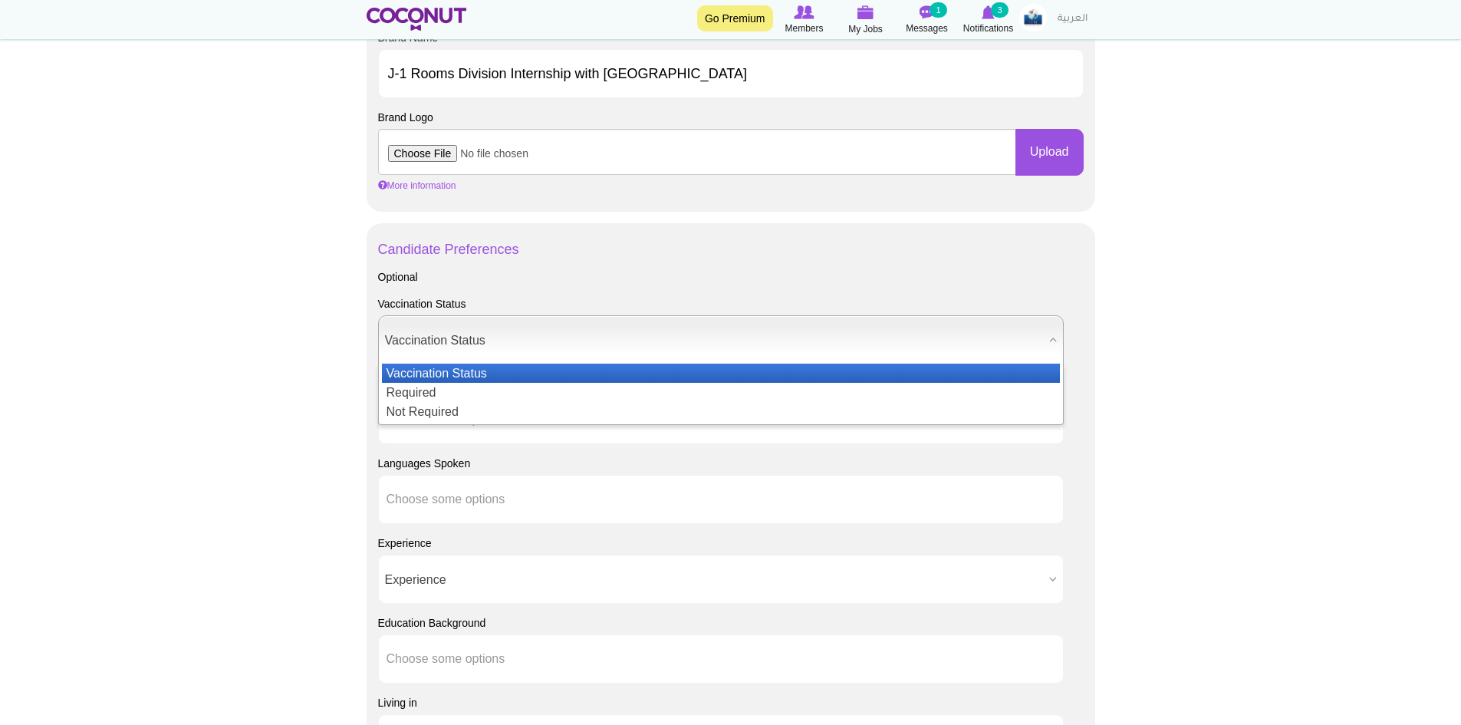
click at [464, 343] on span "Vaccination Status" at bounding box center [714, 340] width 658 height 49
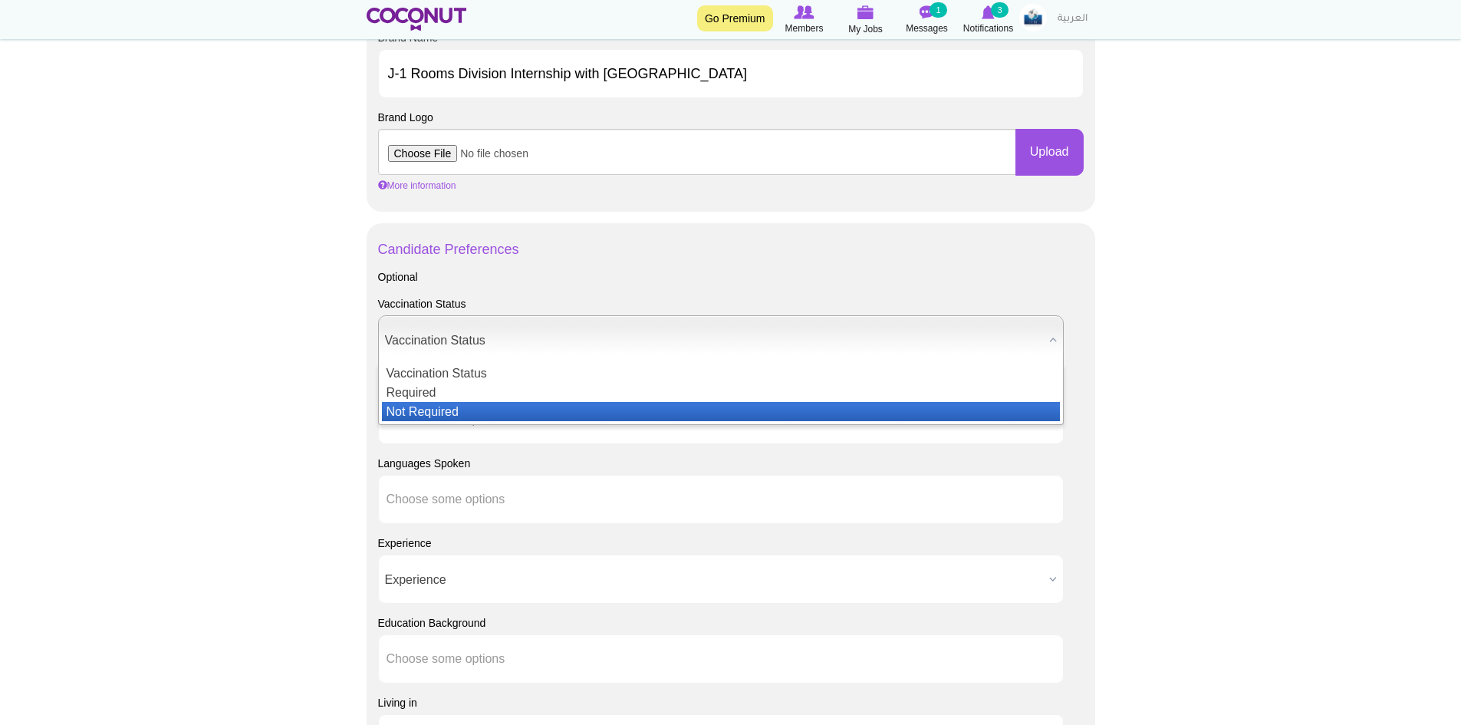
click at [449, 410] on li "Not Required" at bounding box center [721, 411] width 678 height 19
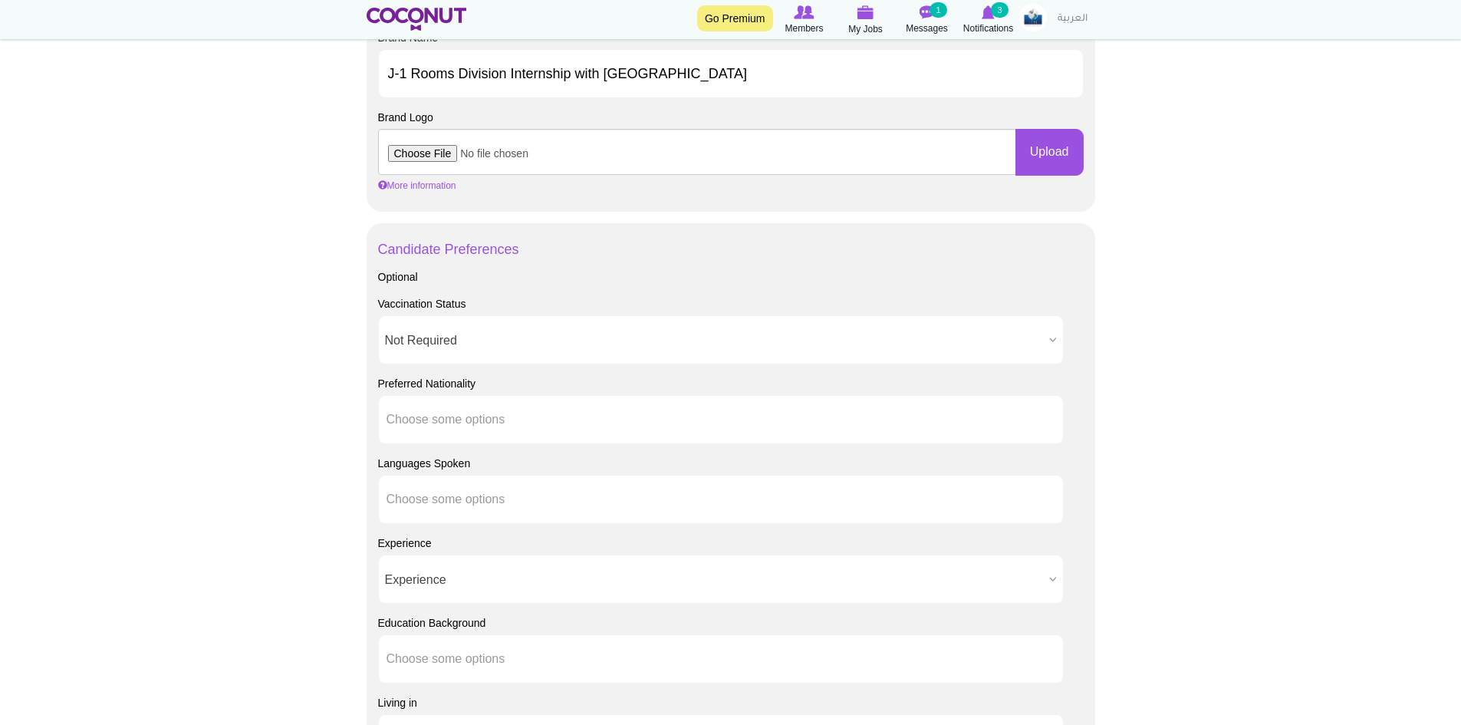
click at [527, 312] on div "Vaccination Status Vaccination Status Required Not Required Not Required Vaccin…" at bounding box center [730, 330] width 705 height 68
click at [504, 340] on span "Not Required" at bounding box center [714, 340] width 658 height 49
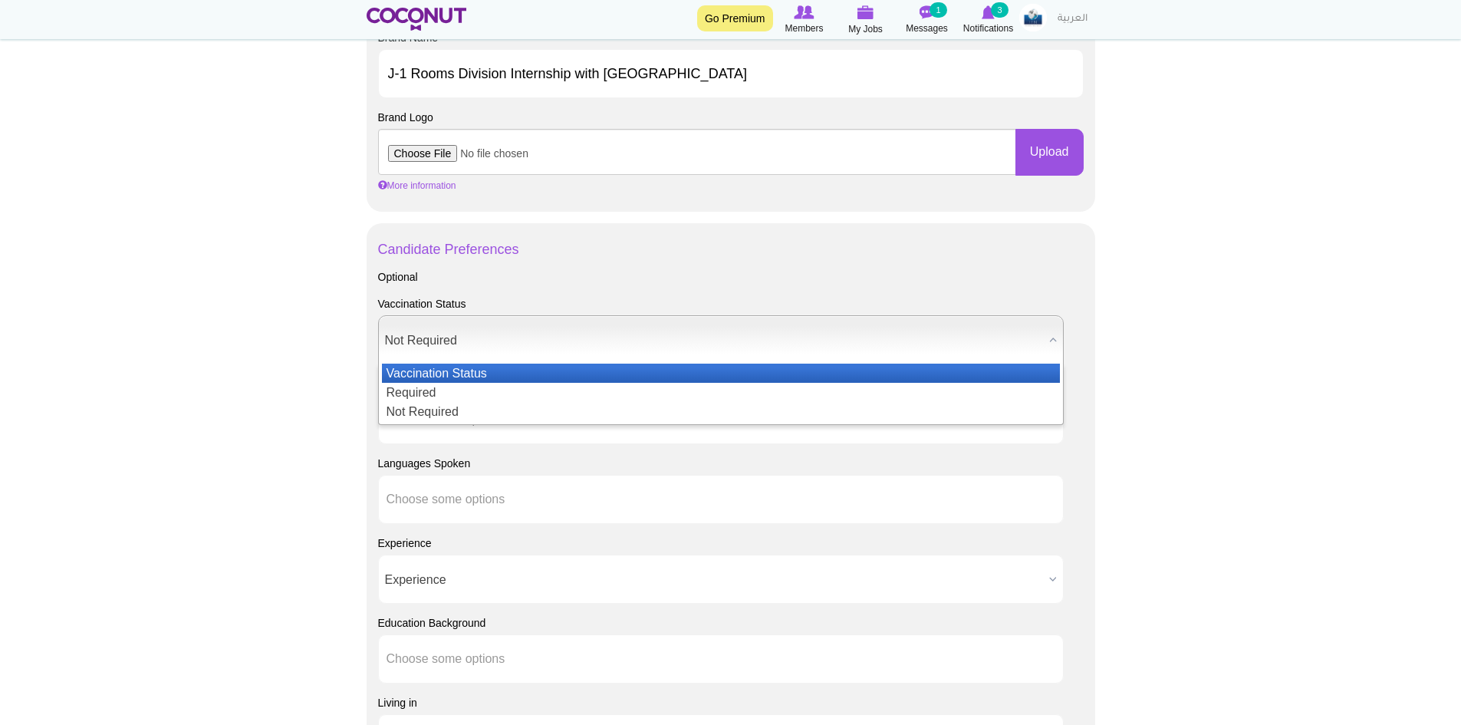
click at [458, 373] on li "Vaccination Status" at bounding box center [721, 372] width 678 height 19
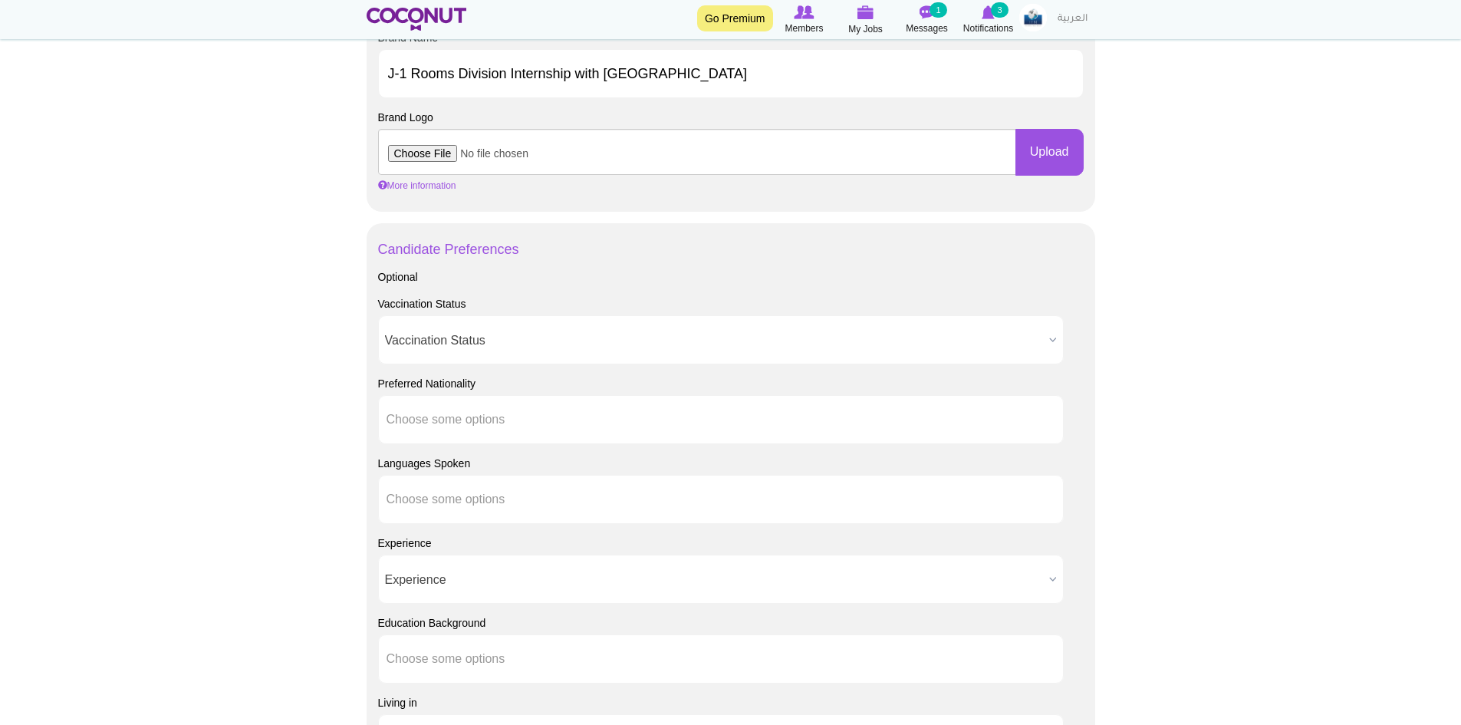
click at [306, 415] on body "Toggle navigation Go Premium Members My Jobs Post a Job Messages 1 Notification…" at bounding box center [730, 215] width 1461 height 2117
click at [384, 411] on div "Candidate Preferences Optional Vaccination Status Vaccination Status Required N…" at bounding box center [730, 578] width 728 height 711
click at [462, 433] on li at bounding box center [455, 419] width 138 height 32
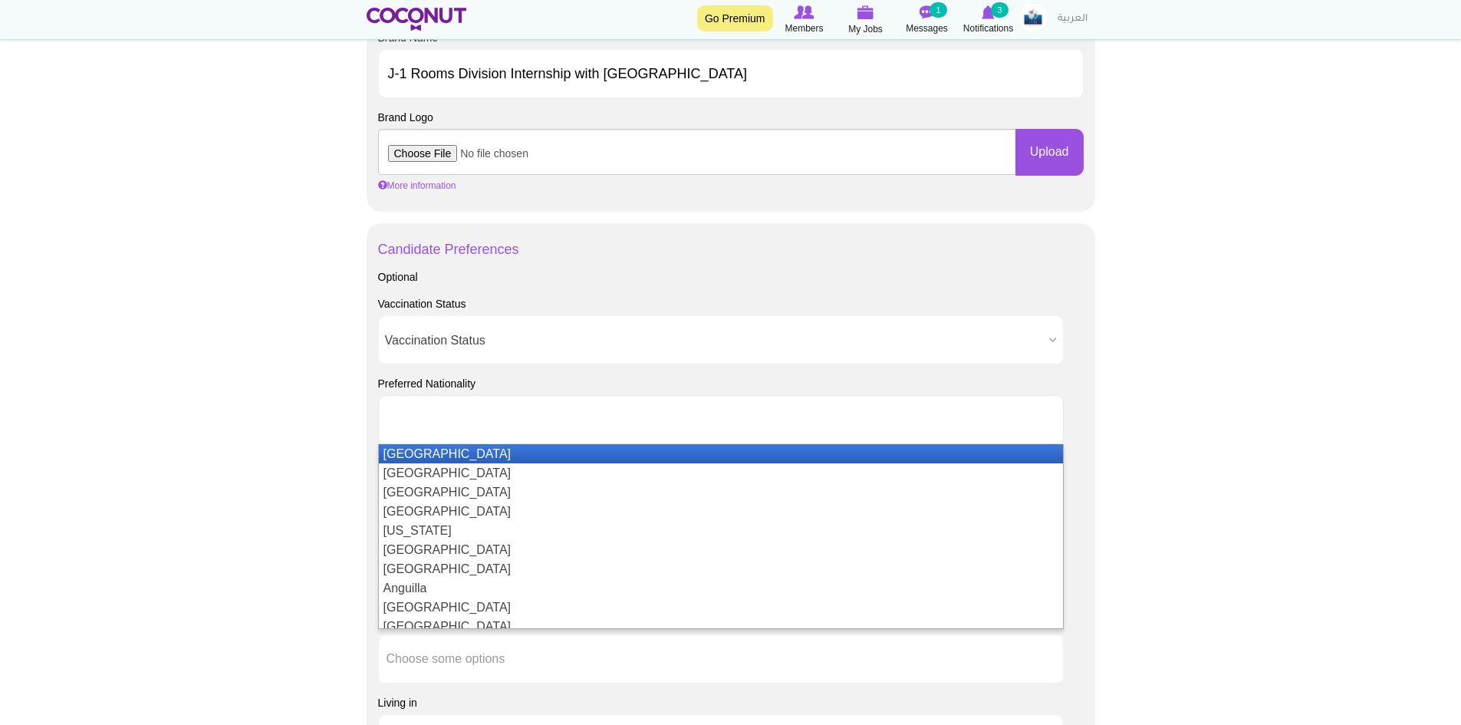
click at [291, 430] on body "Toggle navigation Go Premium Members My Jobs Post a Job Messages 1 Notification…" at bounding box center [730, 215] width 1461 height 2117
type input "Choose some options"
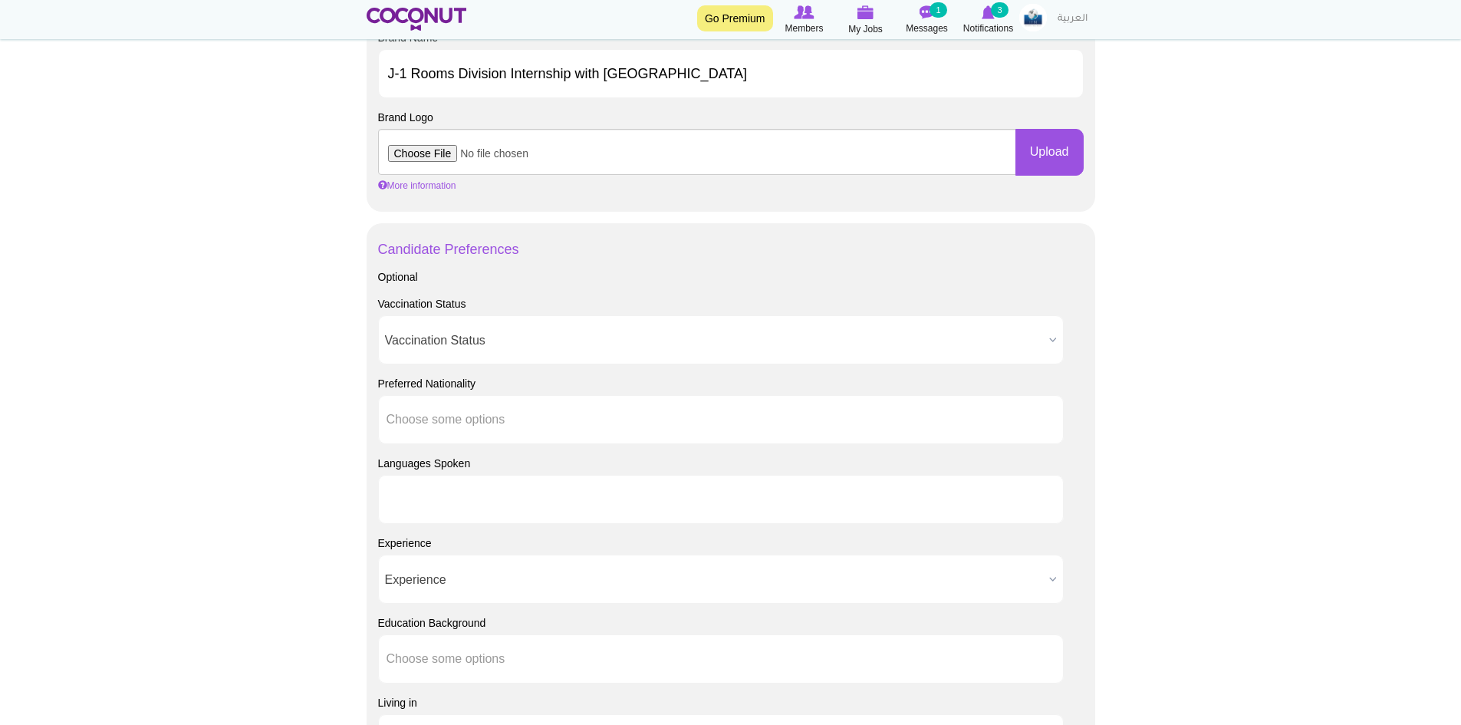
click at [404, 499] on input "text" at bounding box center [455, 499] width 138 height 14
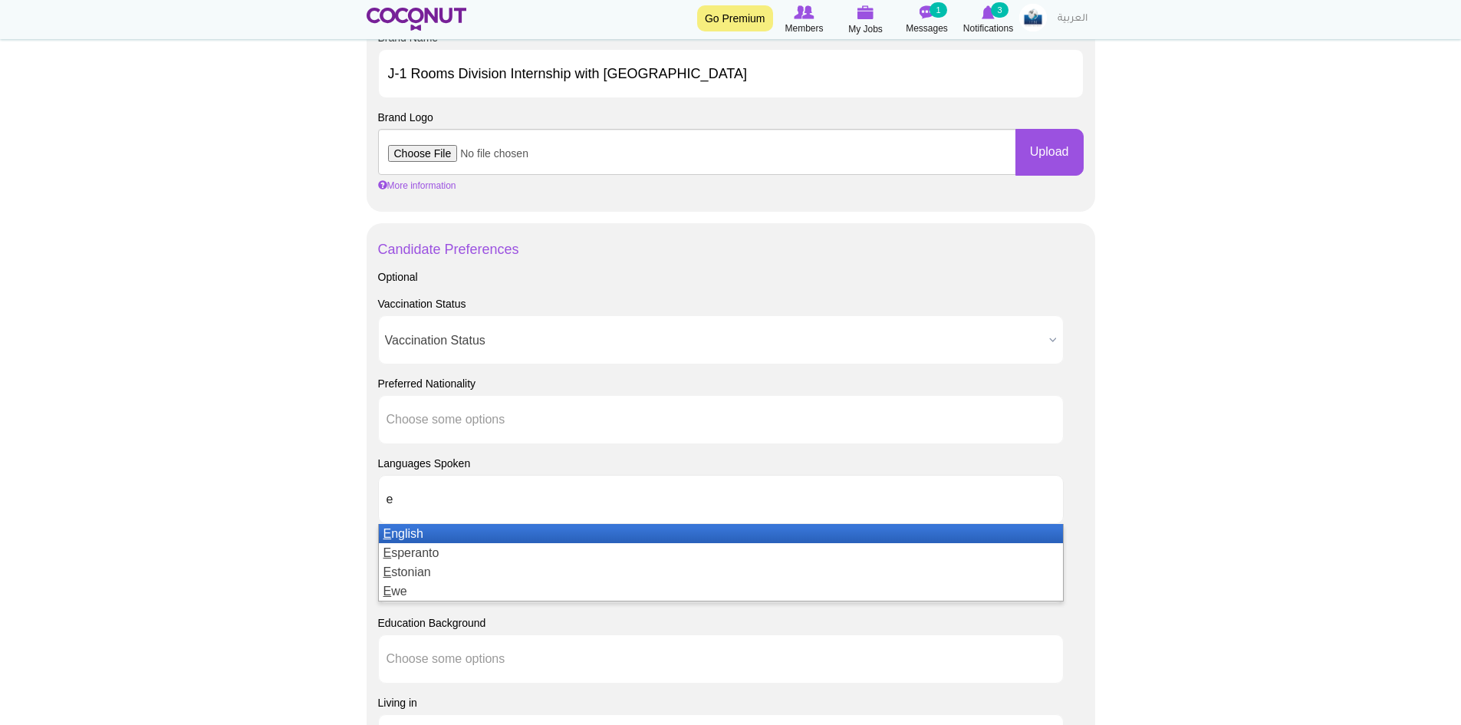
type input "e"
click at [418, 528] on li "E nglish" at bounding box center [721, 533] width 684 height 19
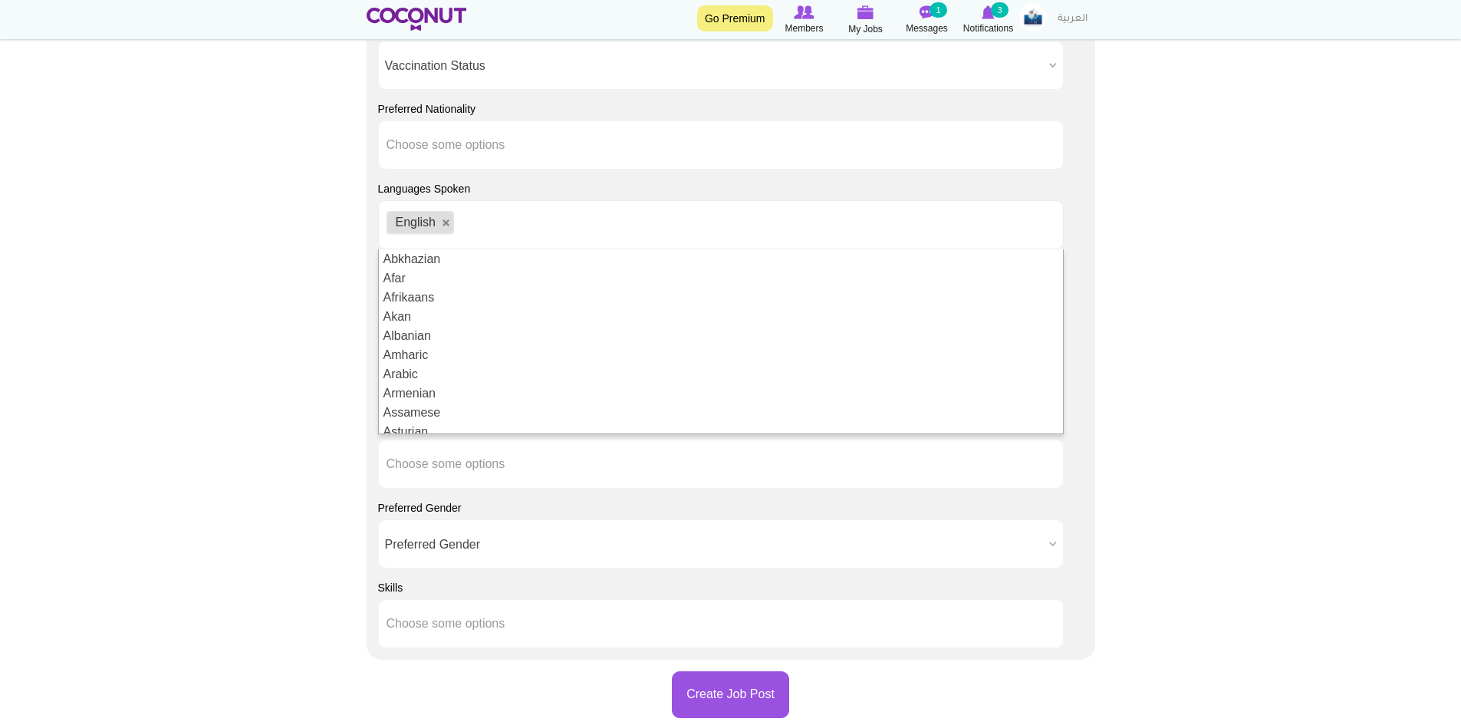
scroll to position [1150, 0]
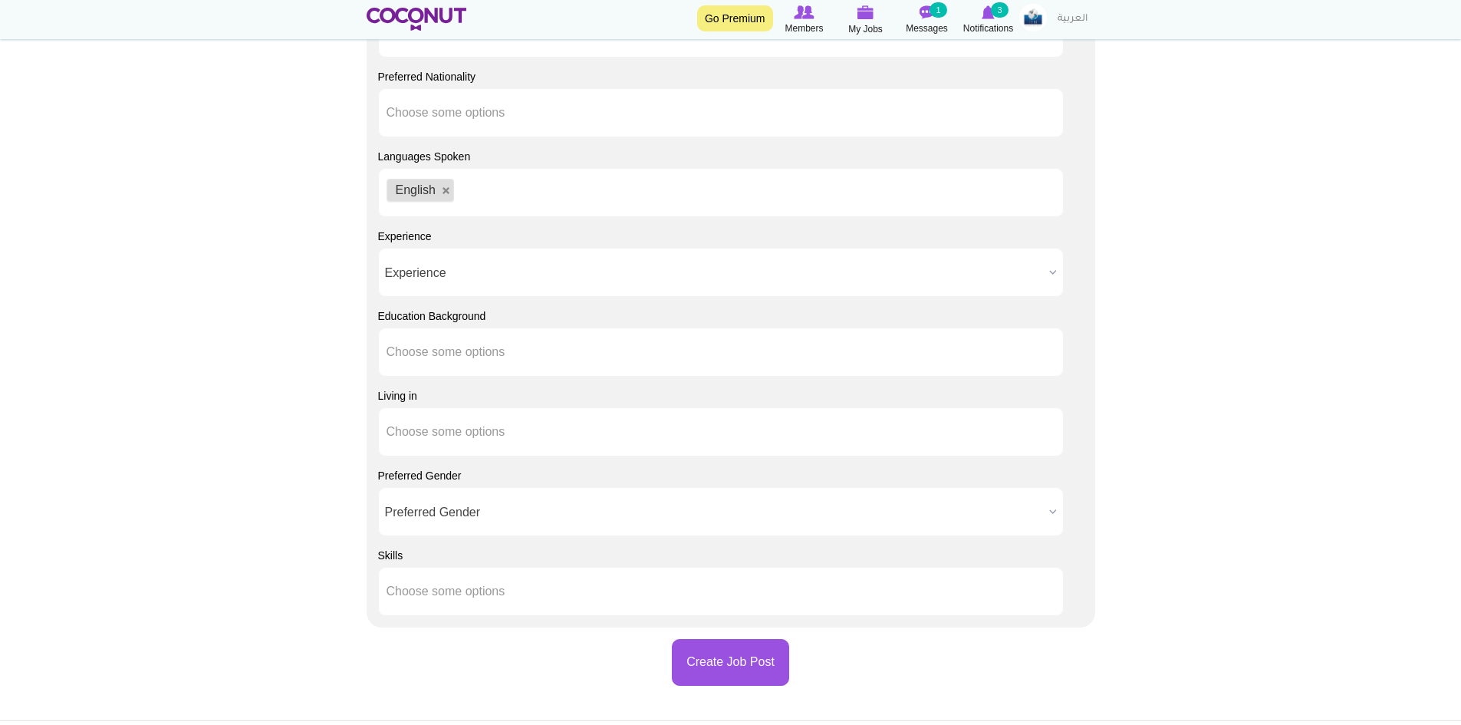
click at [472, 513] on span "Preferred Gender" at bounding box center [714, 512] width 658 height 49
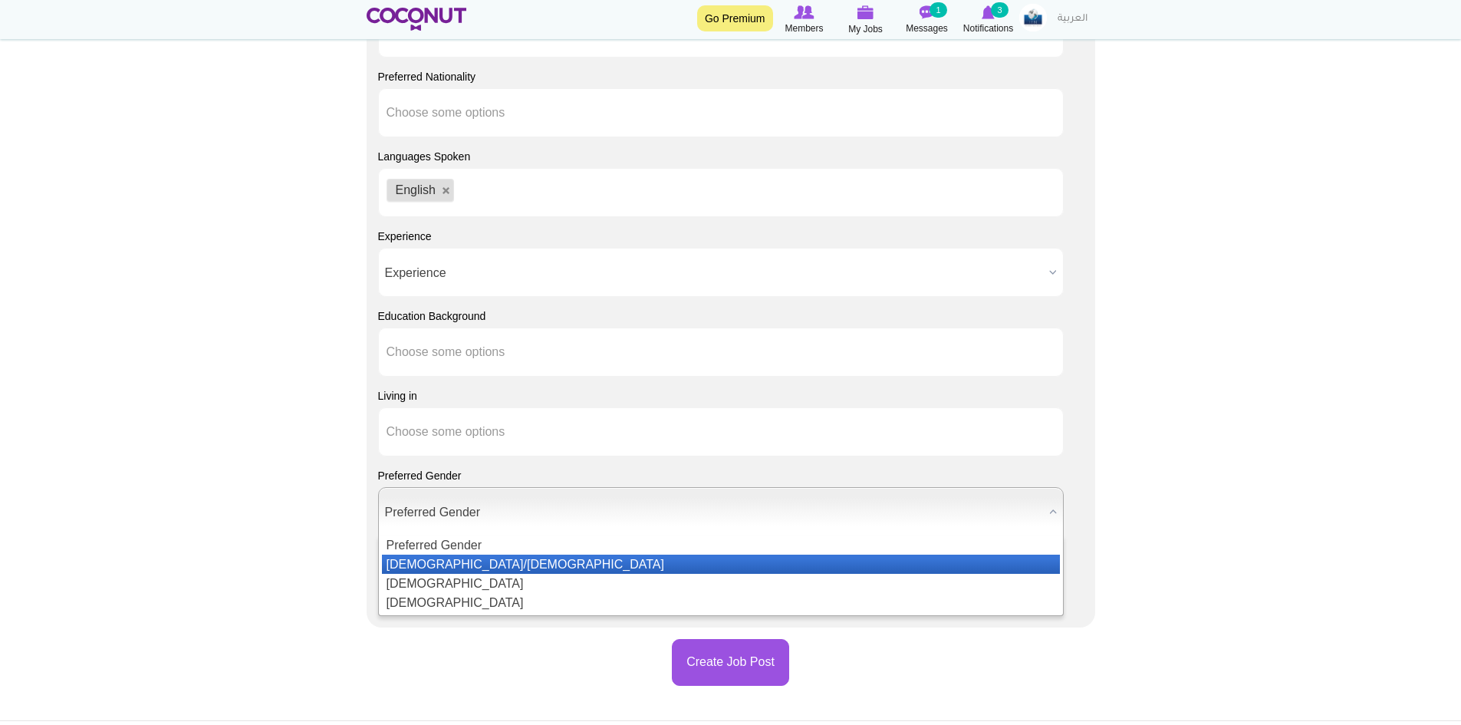
click at [458, 556] on li "[DEMOGRAPHIC_DATA]/[DEMOGRAPHIC_DATA]" at bounding box center [721, 563] width 678 height 19
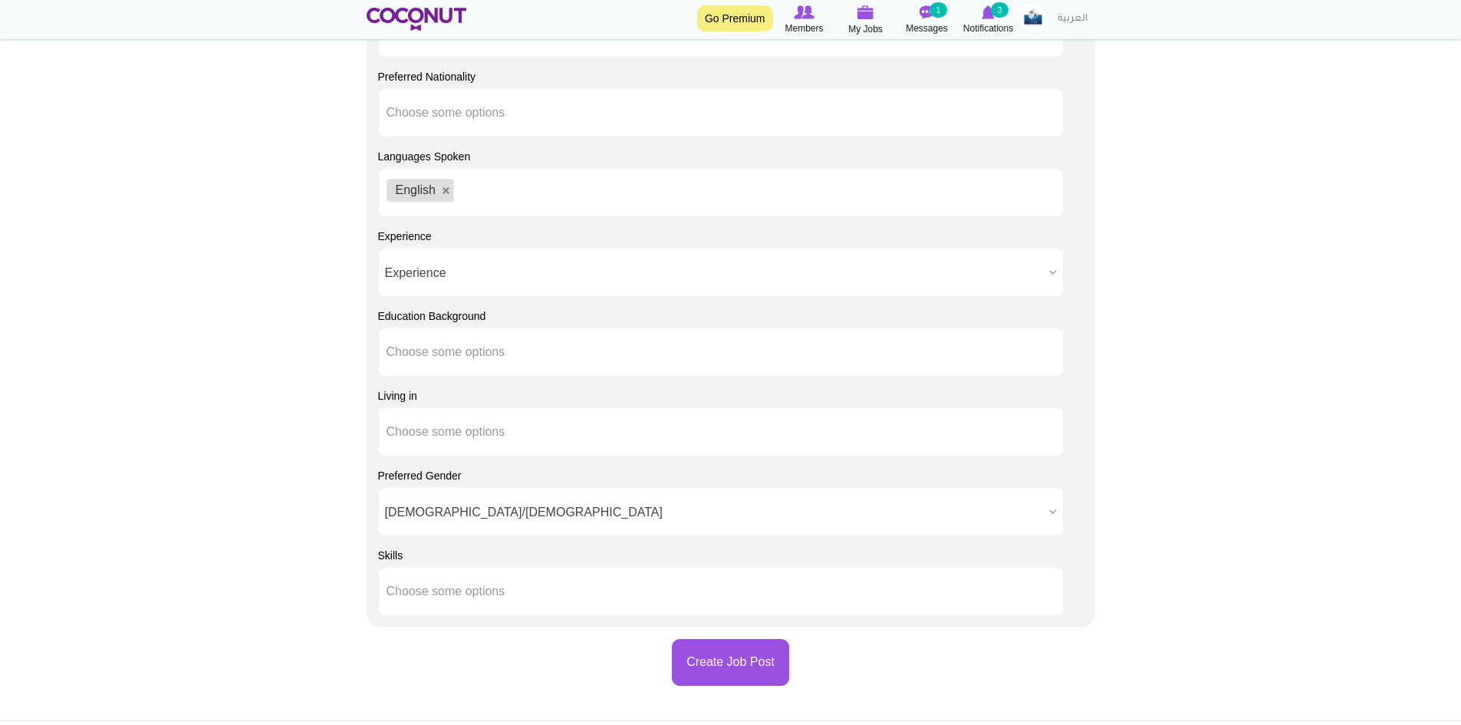
click at [456, 351] on input "text" at bounding box center [455, 352] width 138 height 14
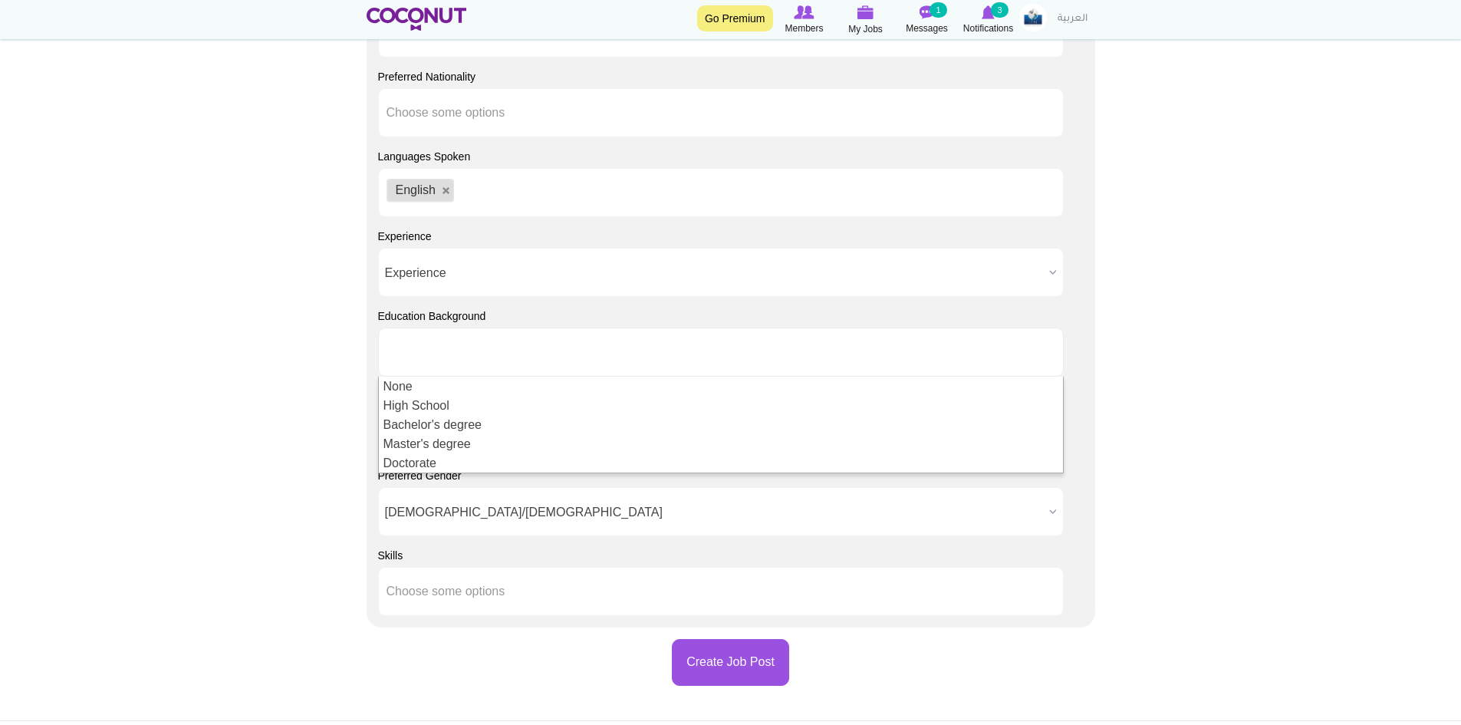
type input "Choose some options"
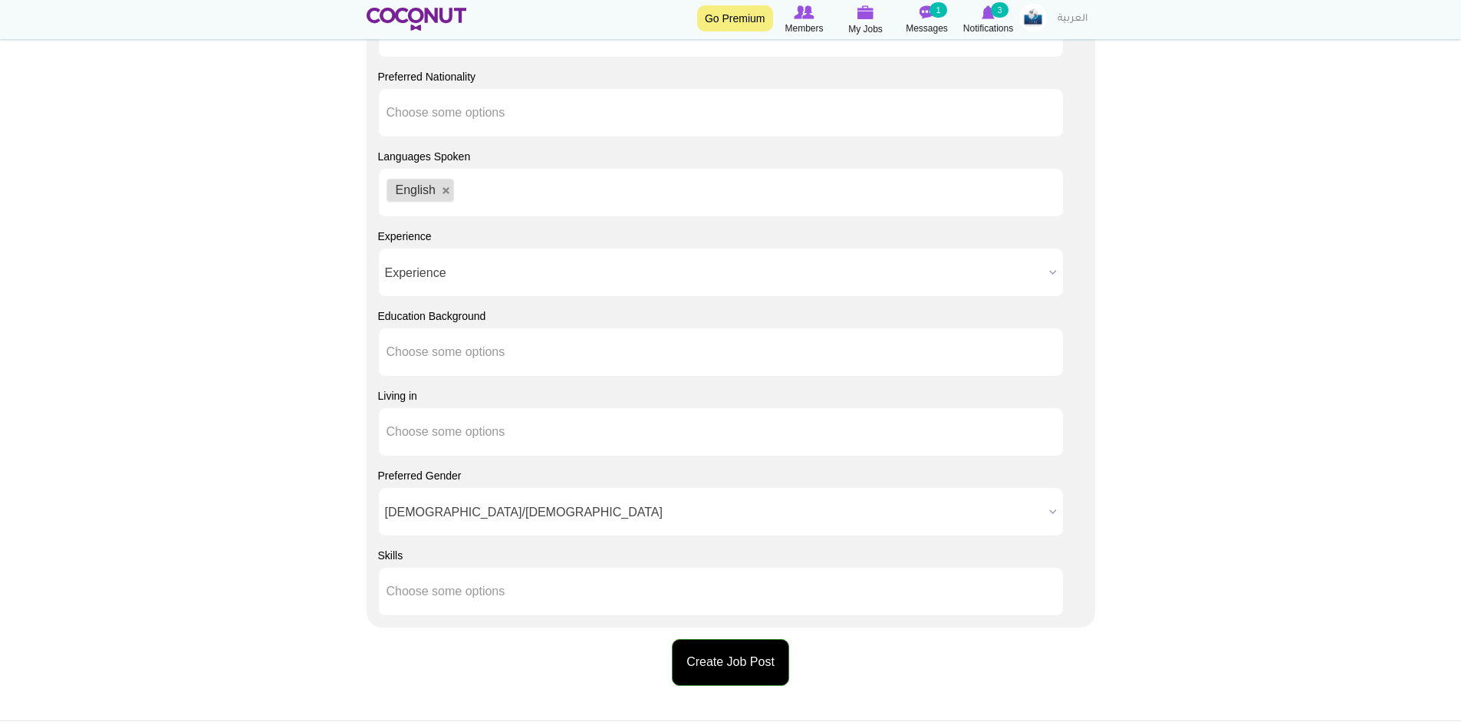
click at [715, 653] on button "Create Job Post" at bounding box center [730, 662] width 117 height 47
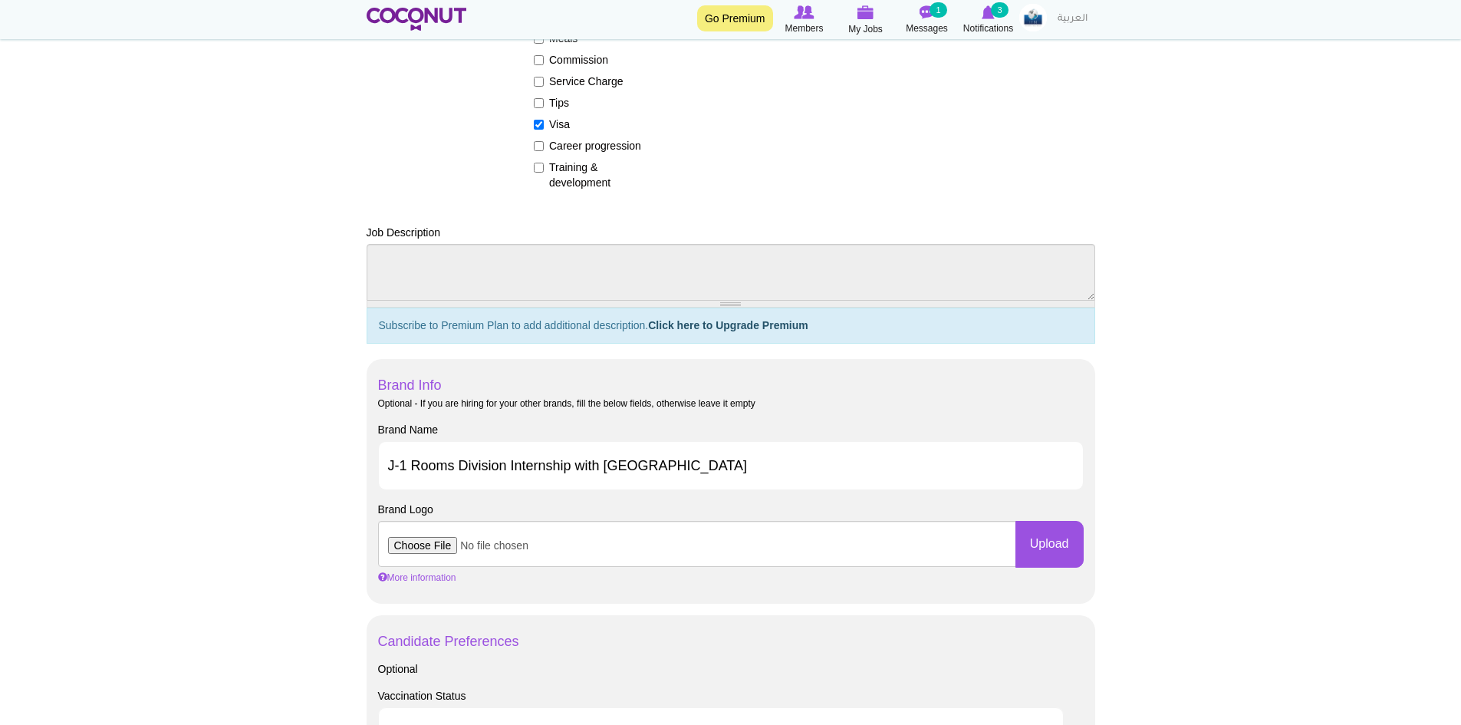
scroll to position [135, 0]
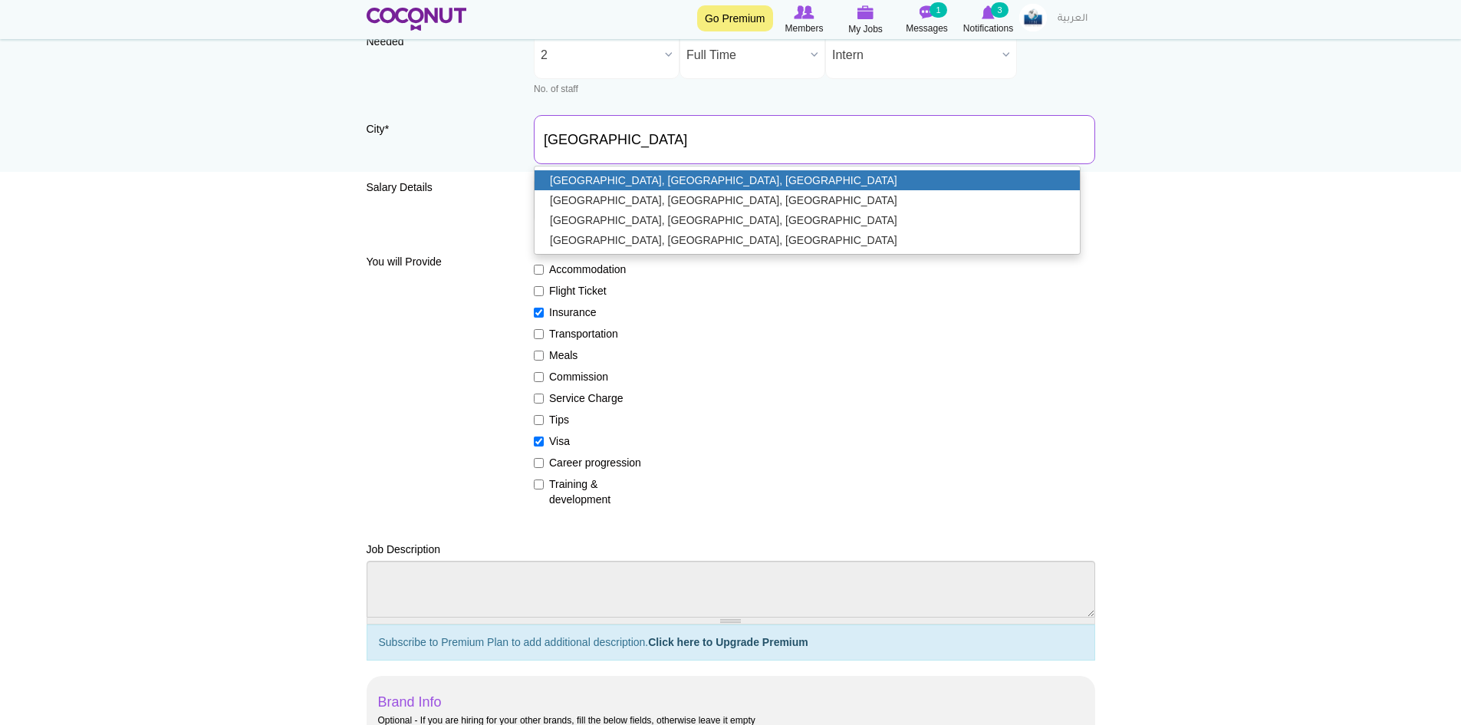
type input "New Orleans, LA, USA"
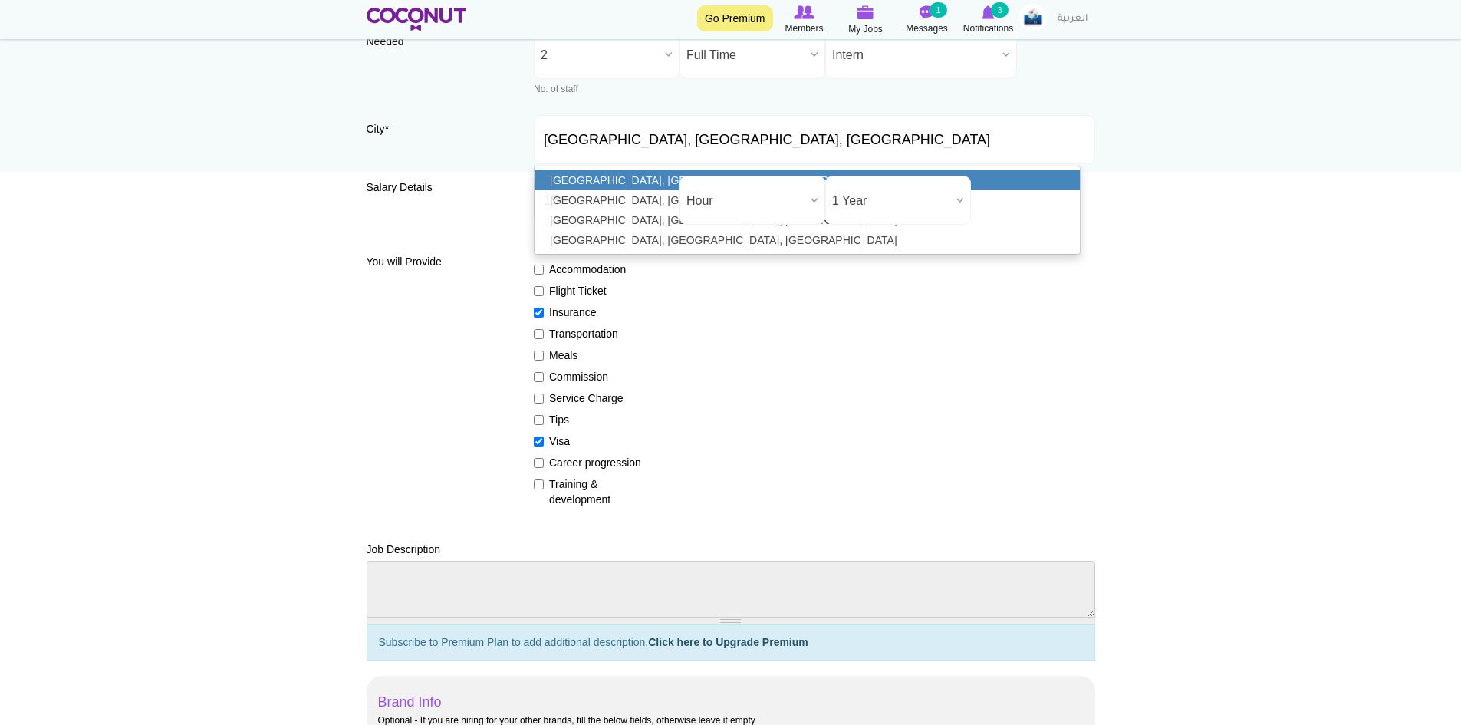
click at [632, 187] on link "New Orleans, LA, USA" at bounding box center [806, 180] width 545 height 20
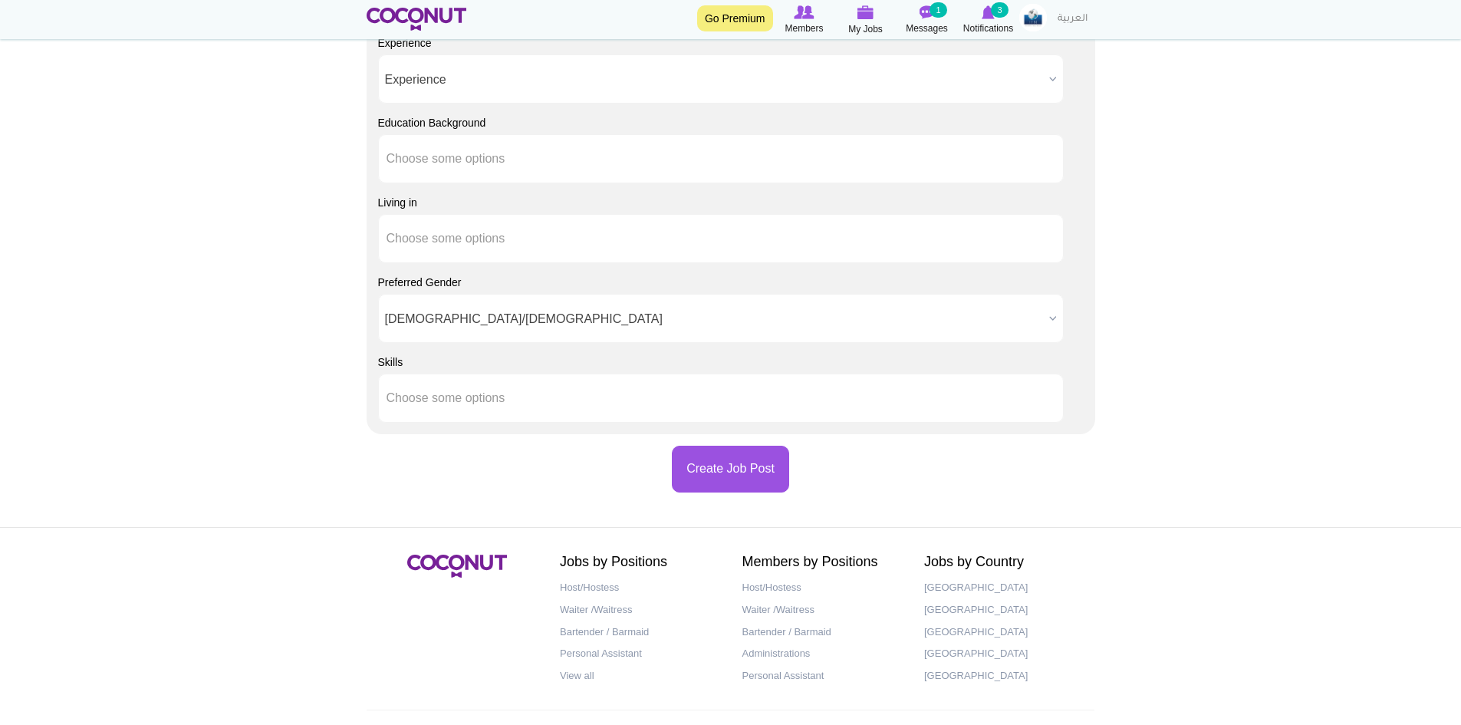
scroll to position [1392, 0]
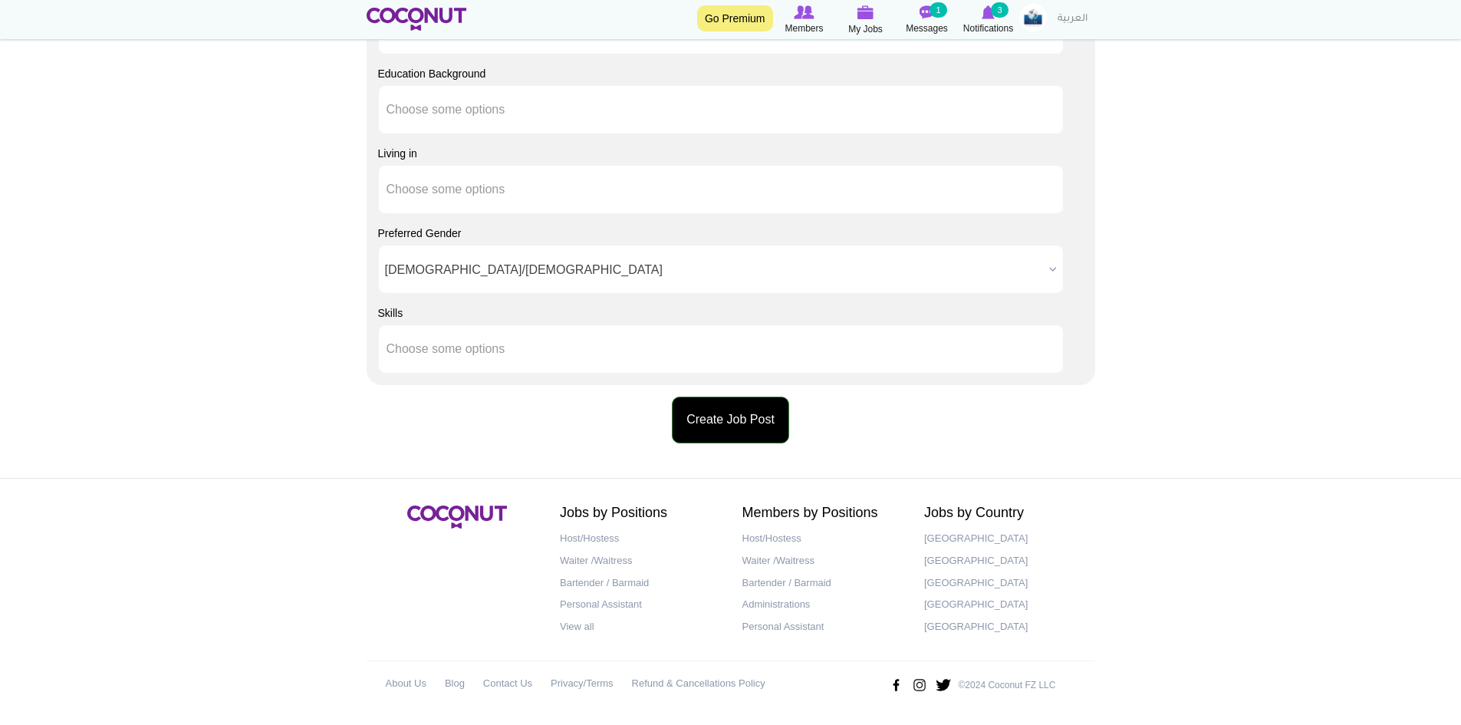
click at [715, 401] on button "Create Job Post" at bounding box center [730, 419] width 117 height 47
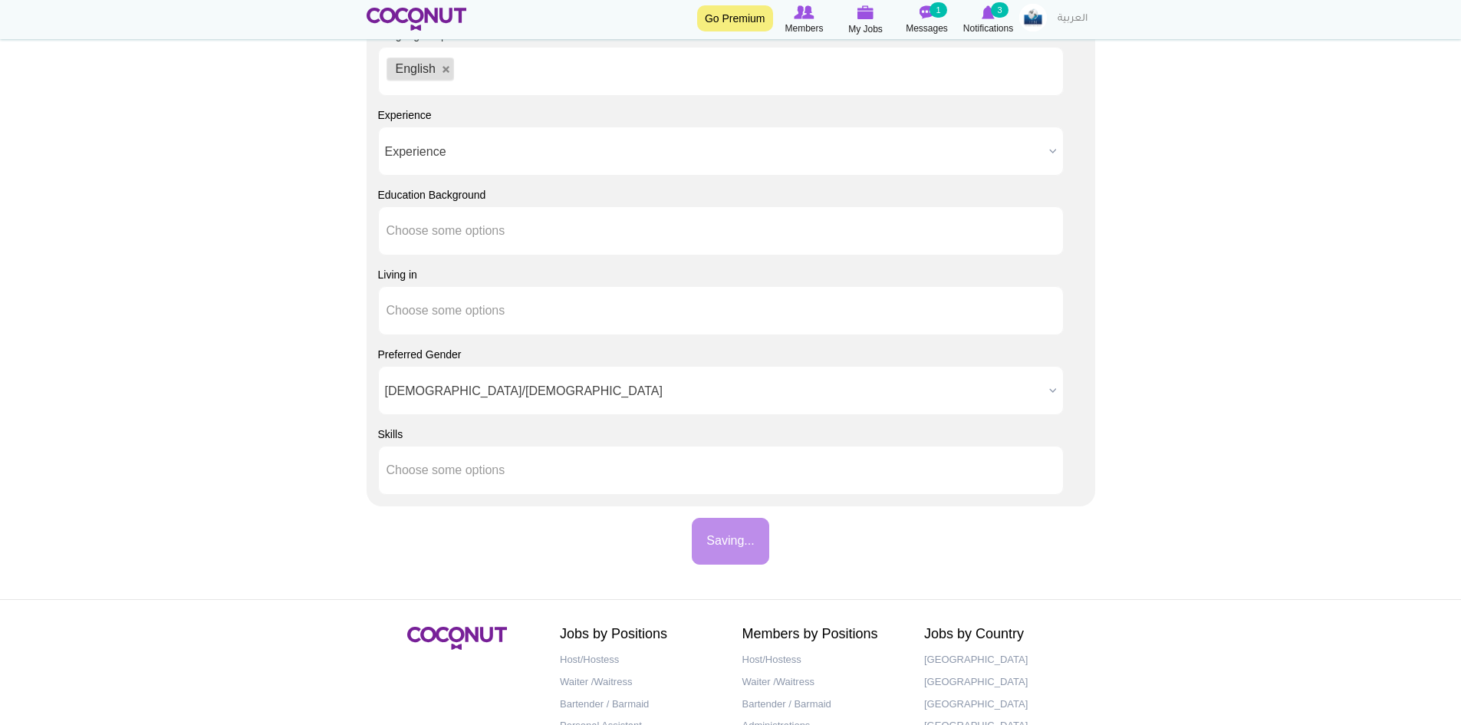
scroll to position [1086, 0]
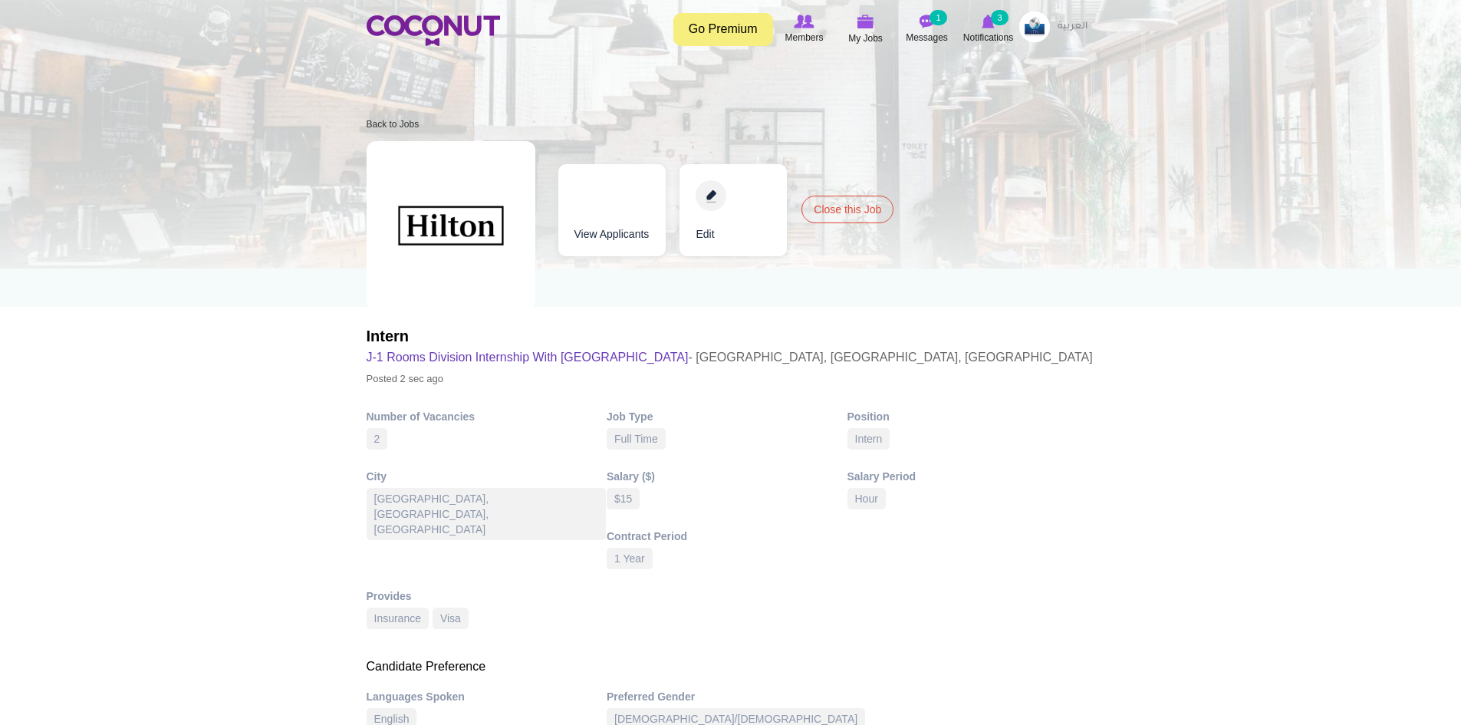
click at [1042, 23] on img at bounding box center [1034, 27] width 31 height 31
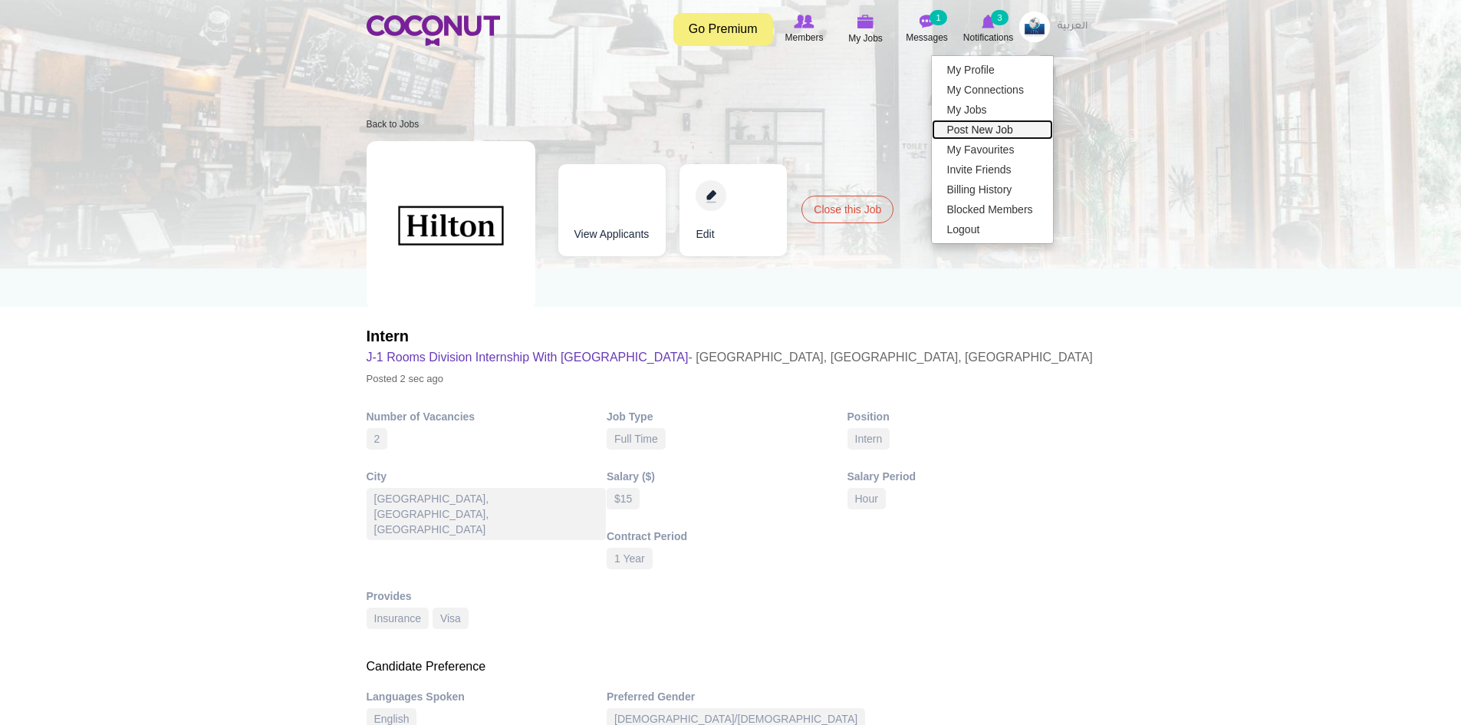
click at [1024, 126] on link "Post New Job" at bounding box center [992, 130] width 121 height 20
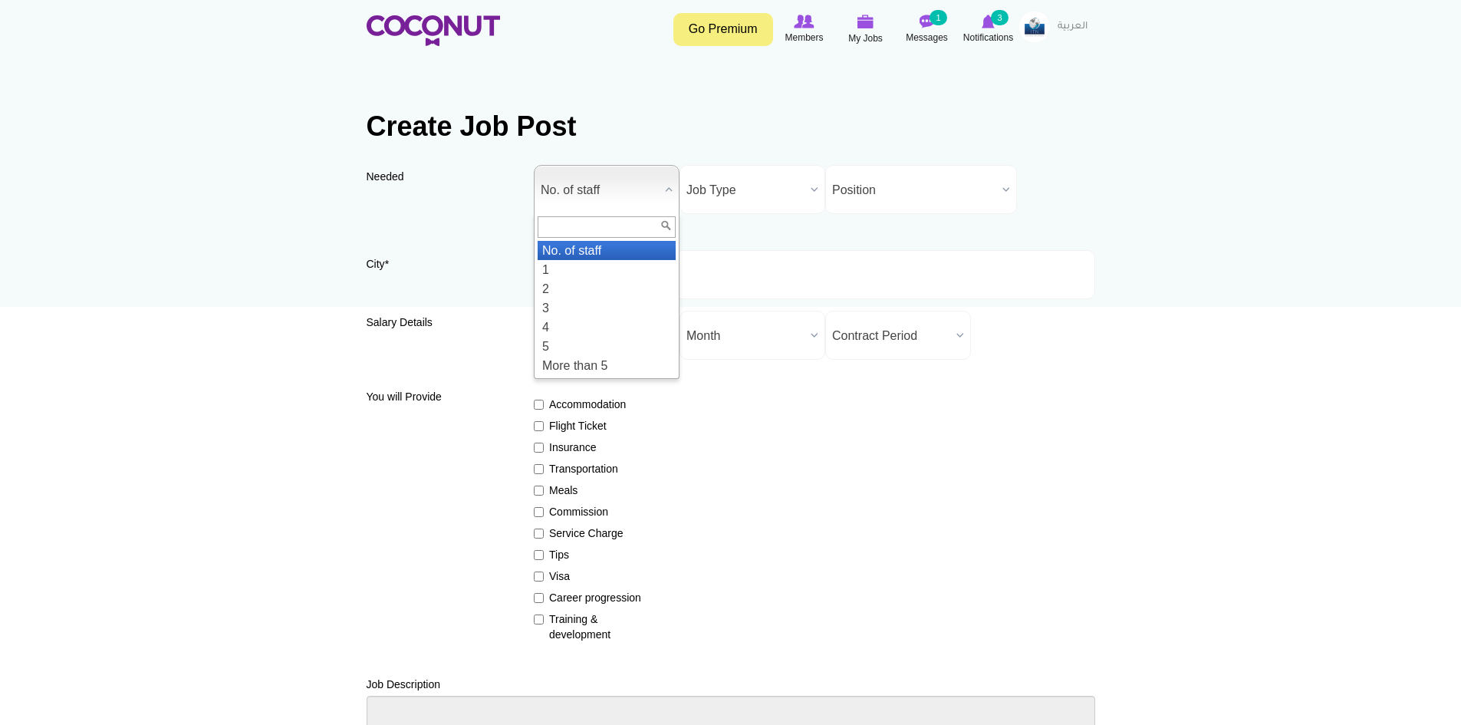
click at [625, 192] on span "No. of staff" at bounding box center [600, 190] width 118 height 49
drag, startPoint x: 564, startPoint y: 180, endPoint x: 580, endPoint y: 202, distance: 27.0
click at [564, 180] on span "No. of staff" at bounding box center [600, 190] width 118 height 49
click at [558, 272] on li "1" at bounding box center [606, 269] width 138 height 19
click at [728, 206] on span "Job Type" at bounding box center [745, 190] width 118 height 49
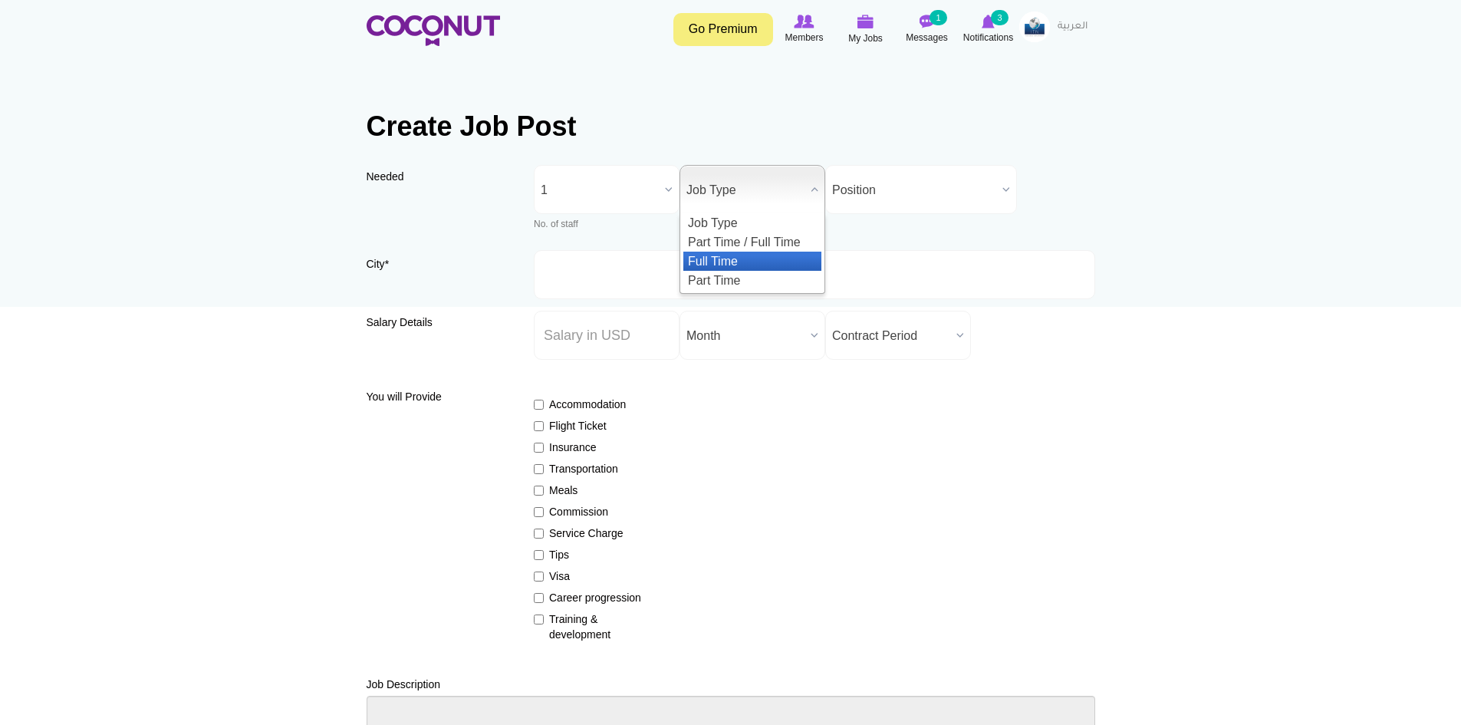
click at [737, 265] on li "Full Time" at bounding box center [752, 260] width 138 height 19
click at [863, 200] on span "Position" at bounding box center [914, 190] width 164 height 49
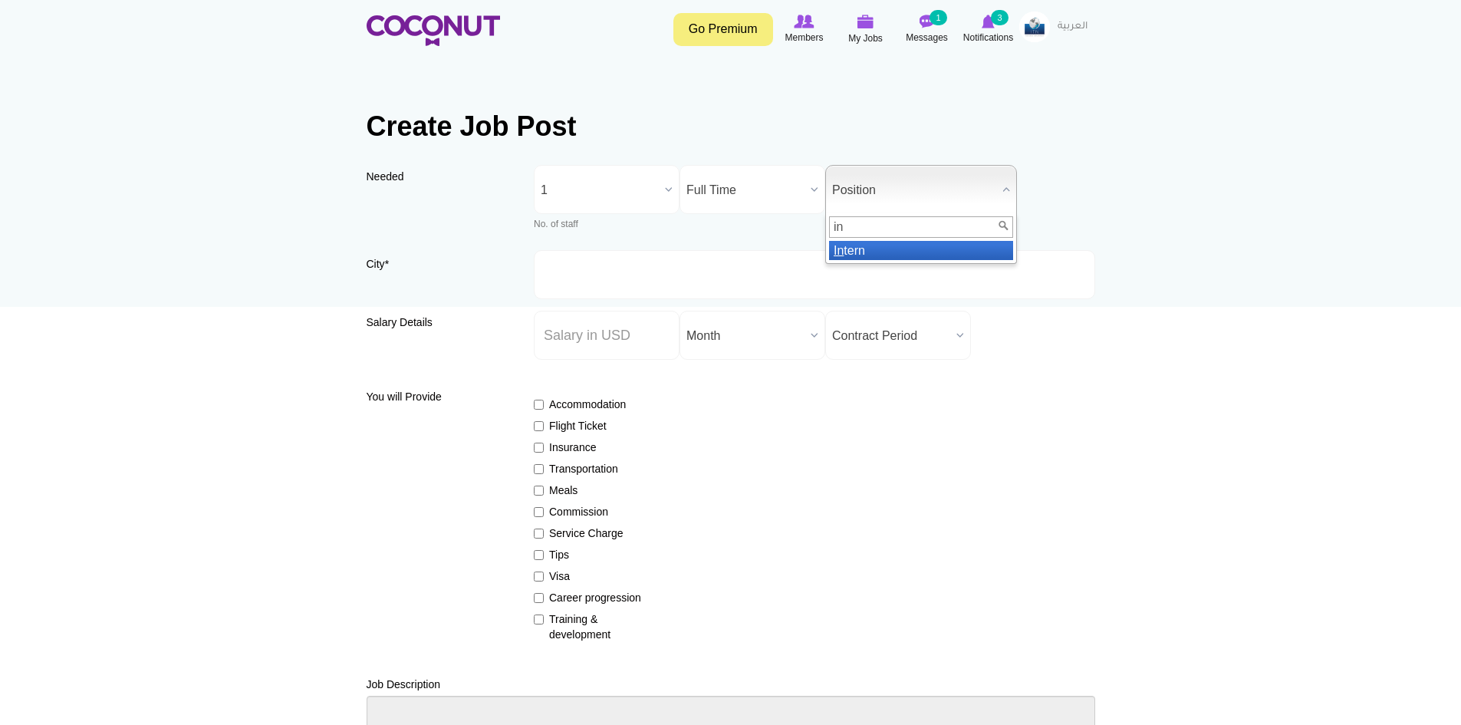
type input "in"
click at [844, 253] on li "In tern" at bounding box center [921, 250] width 184 height 19
click at [600, 320] on input "Salary ($) *" at bounding box center [607, 335] width 146 height 49
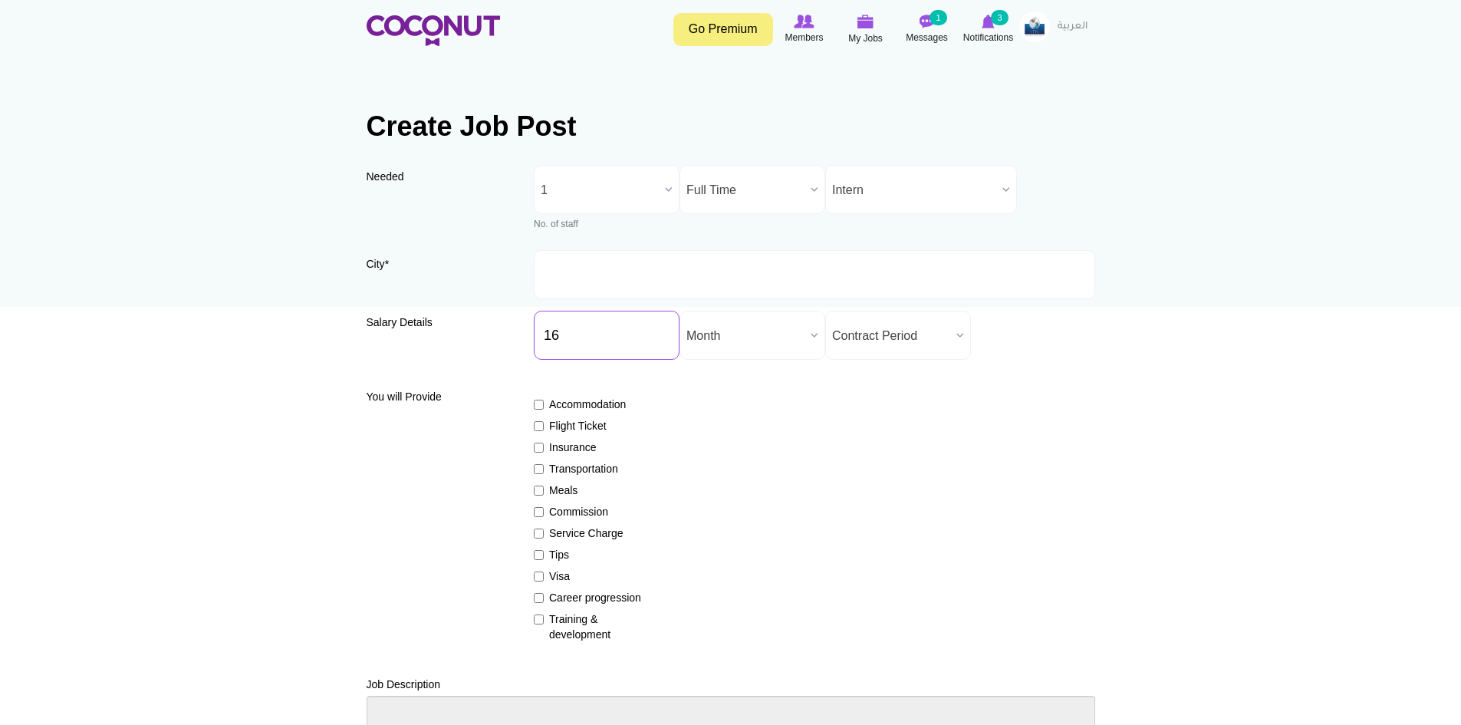
type input "16"
click at [790, 344] on span "Month" at bounding box center [745, 335] width 118 height 49
click at [720, 432] on li "Day" at bounding box center [752, 425] width 138 height 19
click at [727, 350] on span "Day" at bounding box center [745, 335] width 118 height 49
click at [715, 439] on li "Hour" at bounding box center [752, 444] width 138 height 19
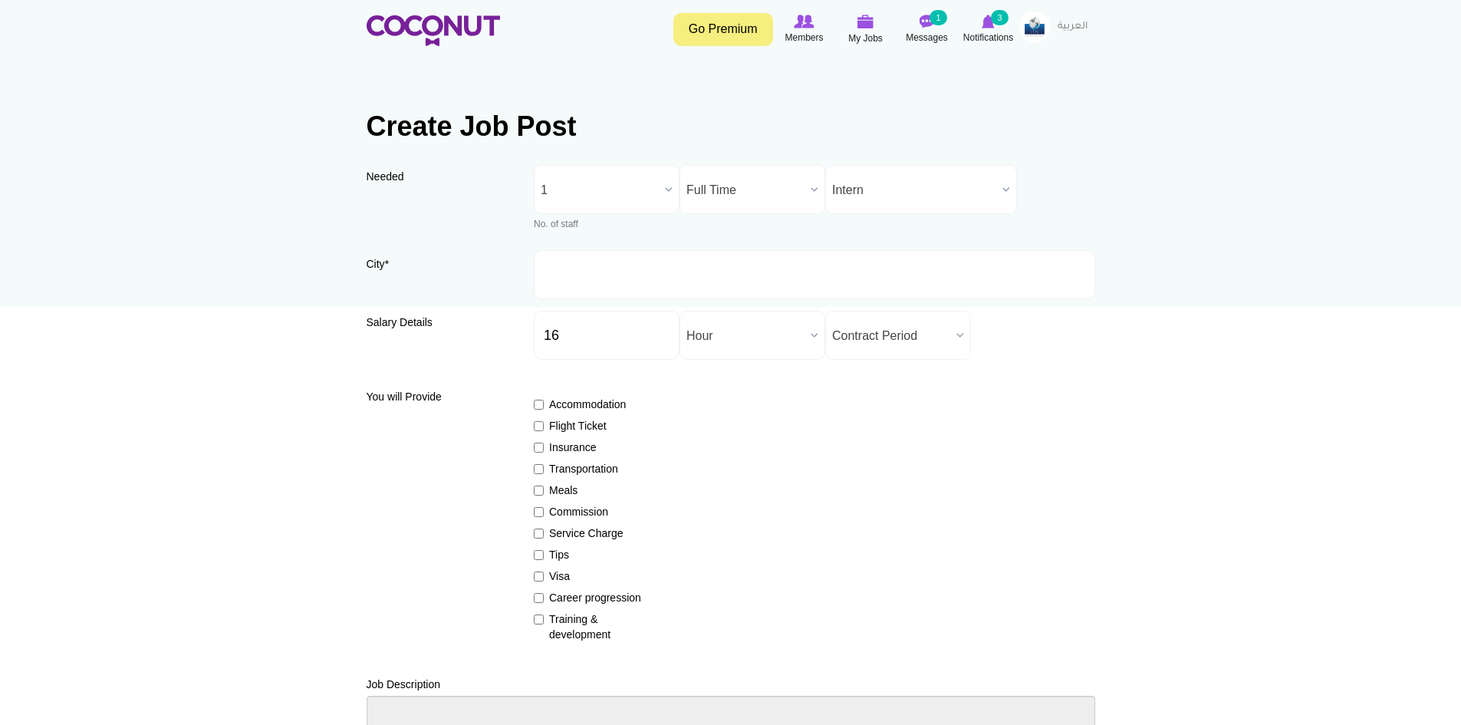
click at [811, 349] on b at bounding box center [814, 335] width 20 height 48
click at [878, 330] on span "Contract Period" at bounding box center [891, 335] width 118 height 49
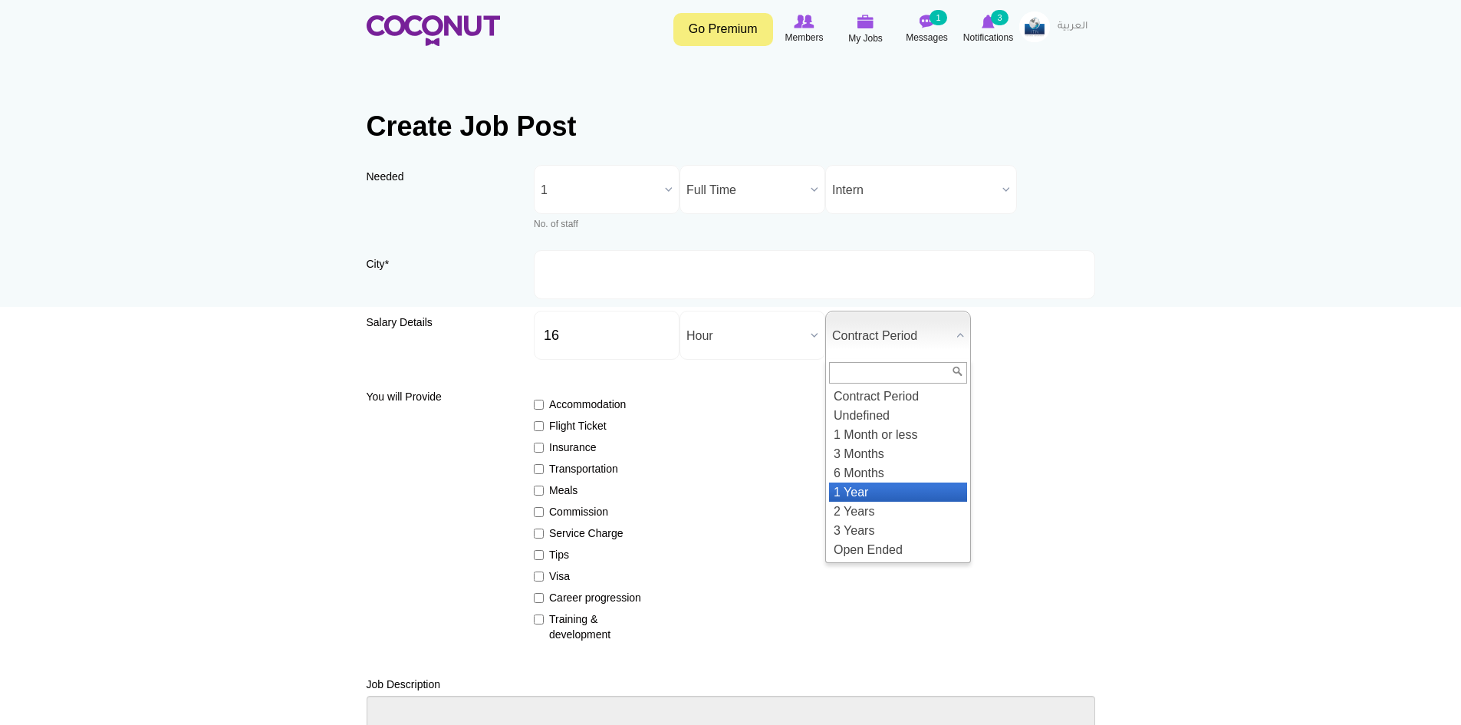
click at [868, 488] on li "1 Year" at bounding box center [898, 491] width 138 height 19
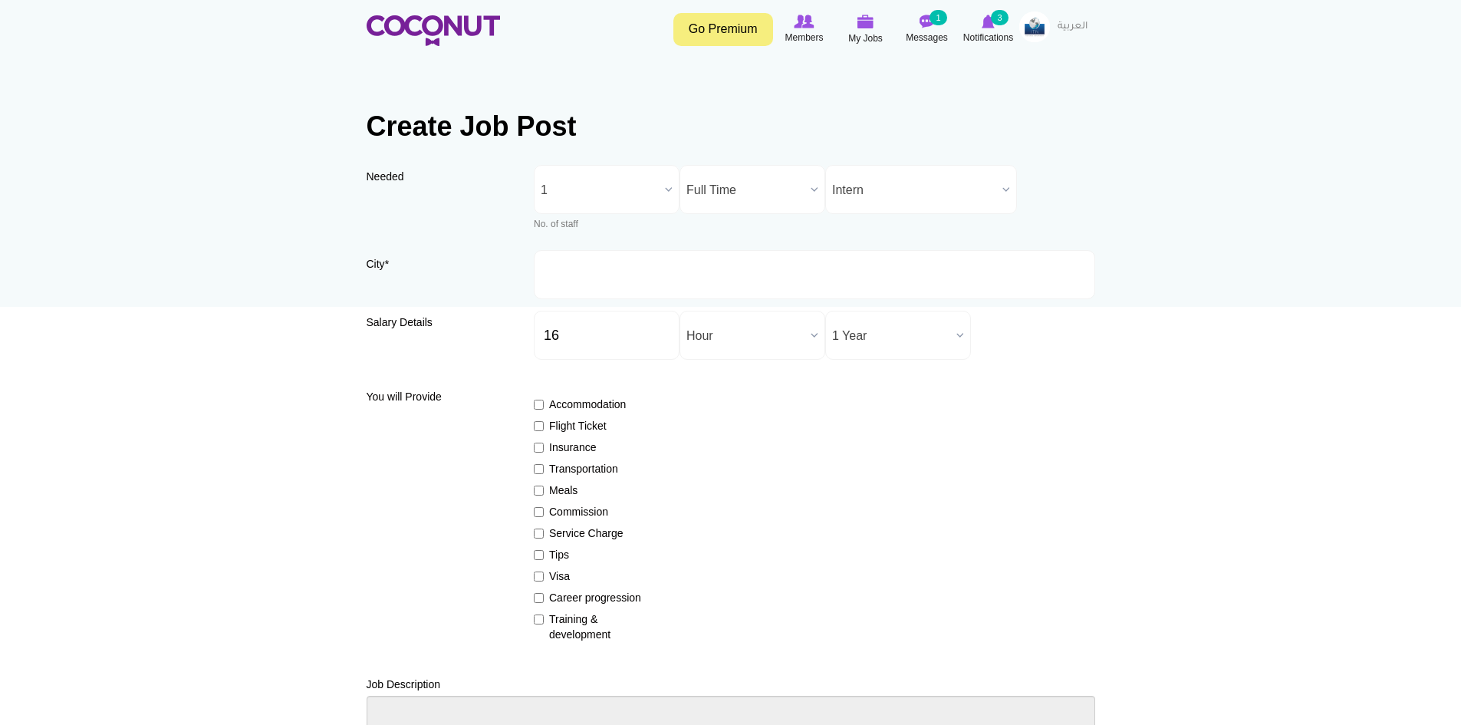
click at [547, 438] on div "Accommodation Flight Ticket Insurance Transportation Meals Commission Service C…" at bounding box center [814, 512] width 561 height 259
click at [547, 445] on label "Insurance" at bounding box center [590, 446] width 112 height 15
click at [544, 445] on input "Insurance" at bounding box center [539, 447] width 10 height 10
checkbox input "true"
click at [554, 577] on label "Visa" at bounding box center [590, 575] width 112 height 15
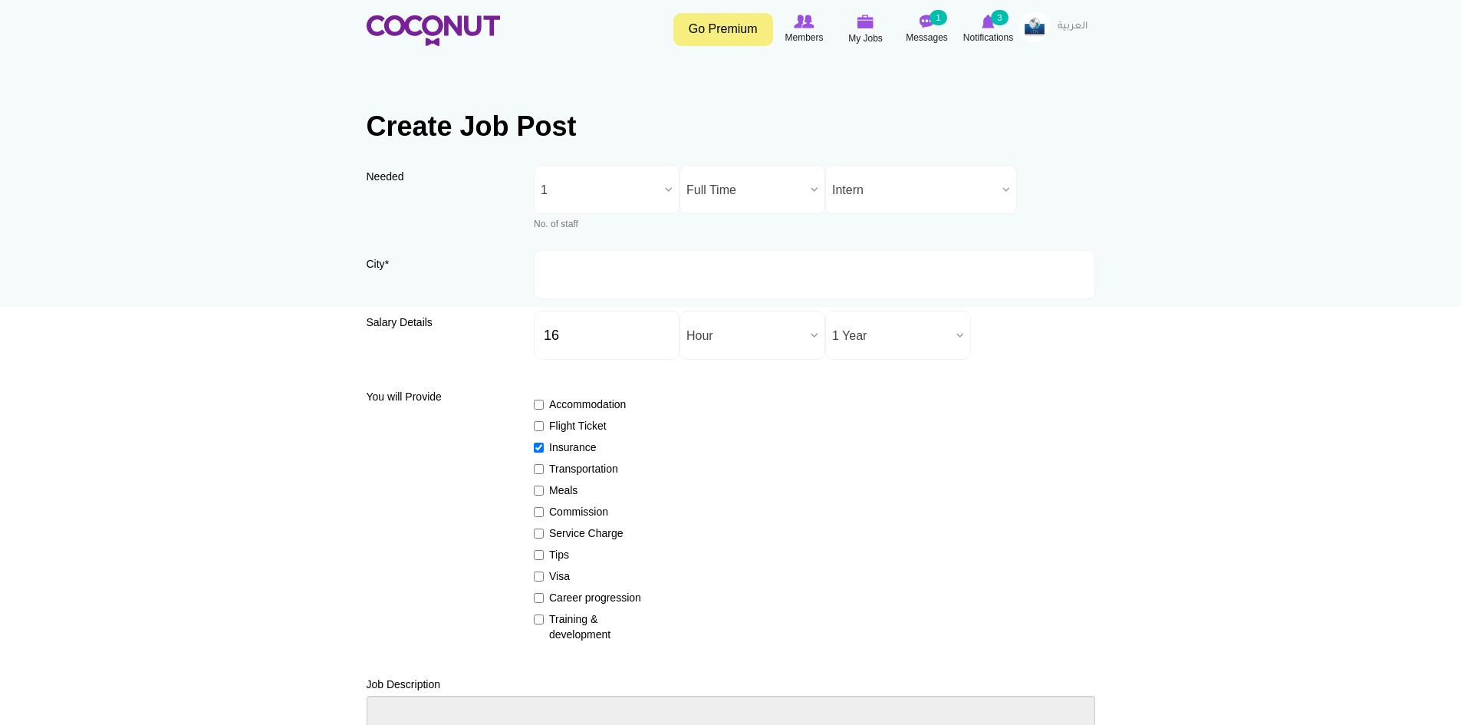
click at [544, 577] on input "Visa" at bounding box center [539, 576] width 10 height 10
checkbox input "true"
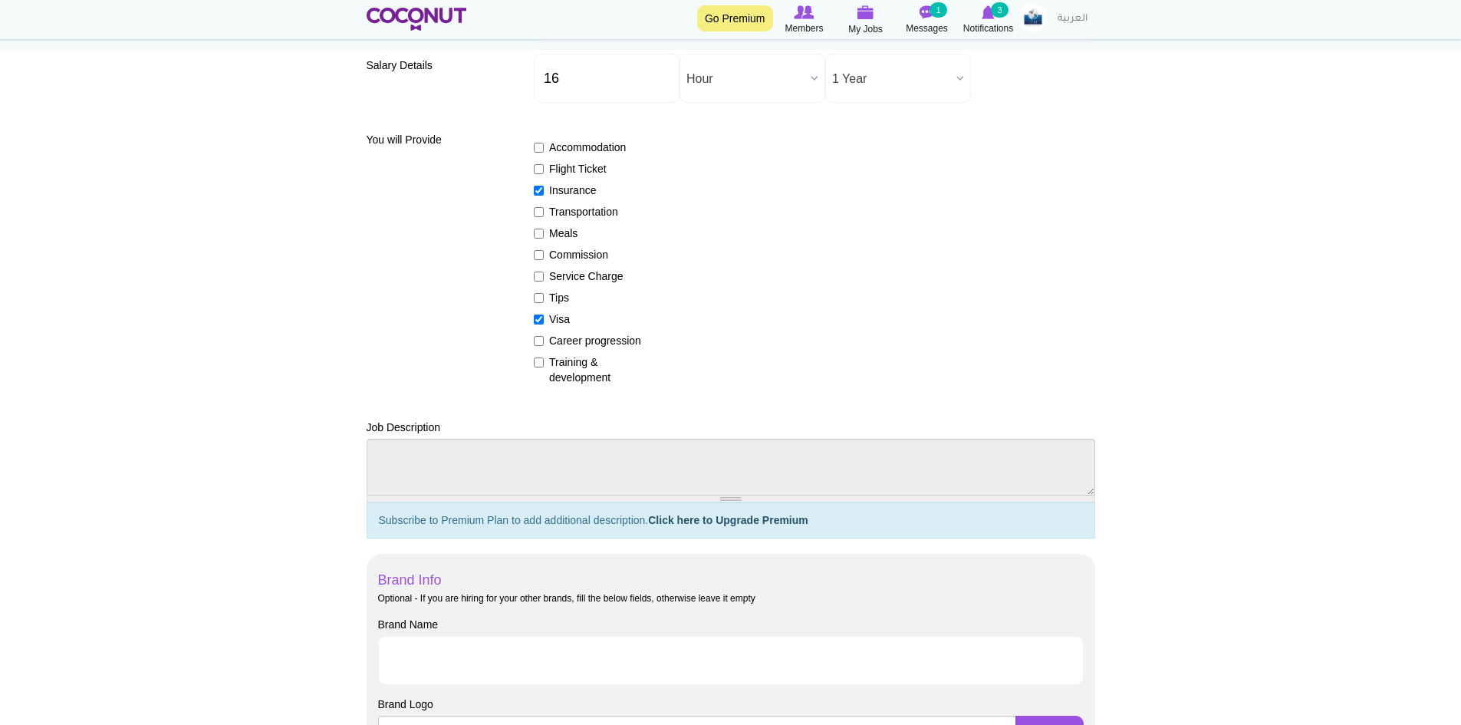
scroll to position [383, 0]
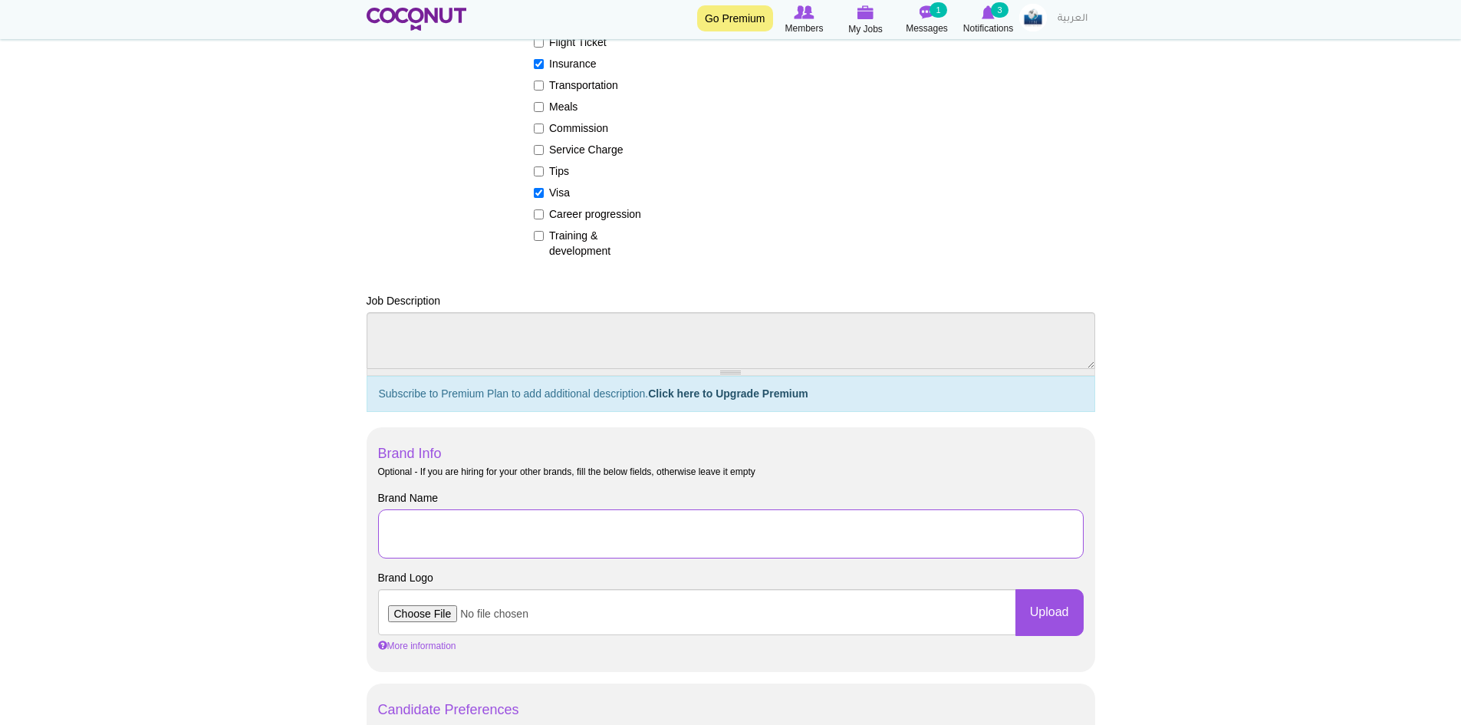
click at [462, 541] on input "Brand Name" at bounding box center [730, 533] width 705 height 49
drag, startPoint x: 761, startPoint y: 531, endPoint x: 585, endPoint y: 544, distance: 176.1
click at [585, 544] on input "J-1 Culinary Arts Internship with Grand Hyatt Tampa Bay" at bounding box center [730, 533] width 705 height 49
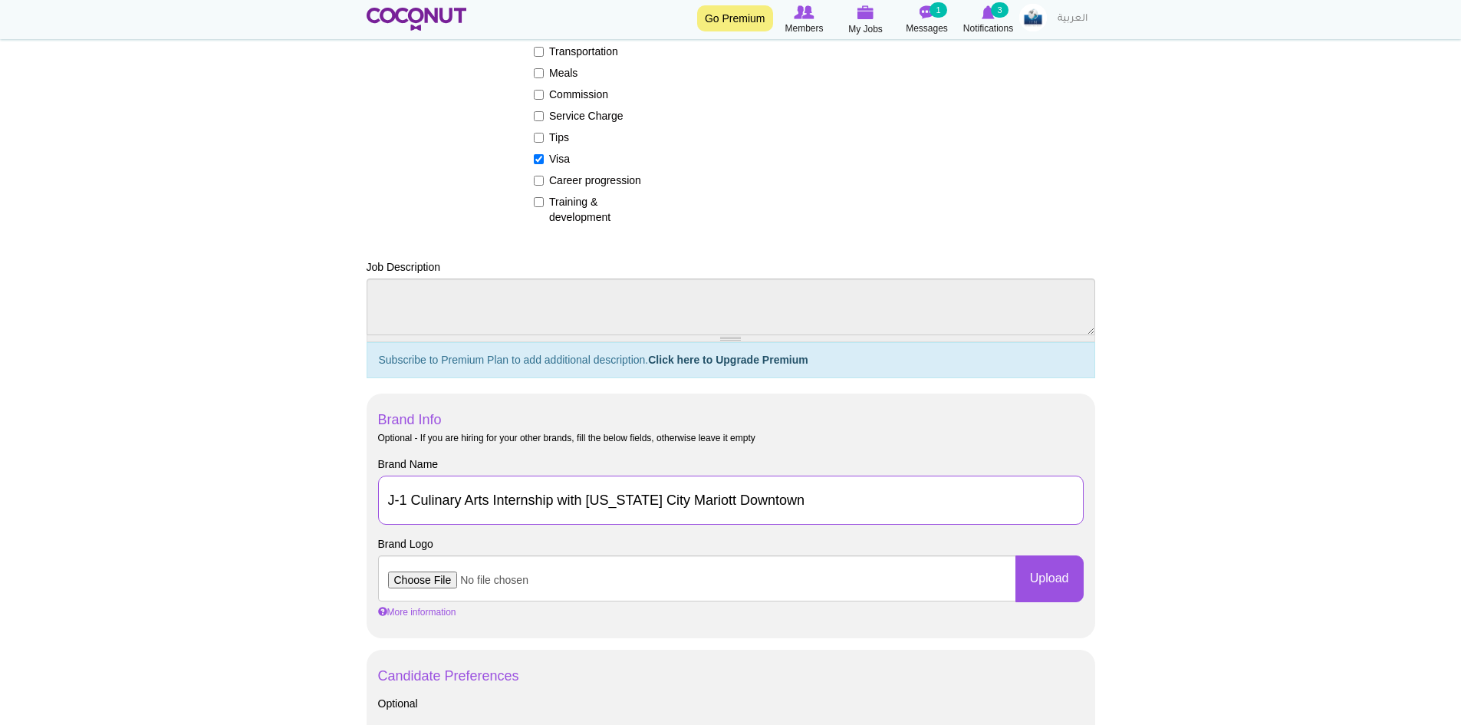
scroll to position [460, 0]
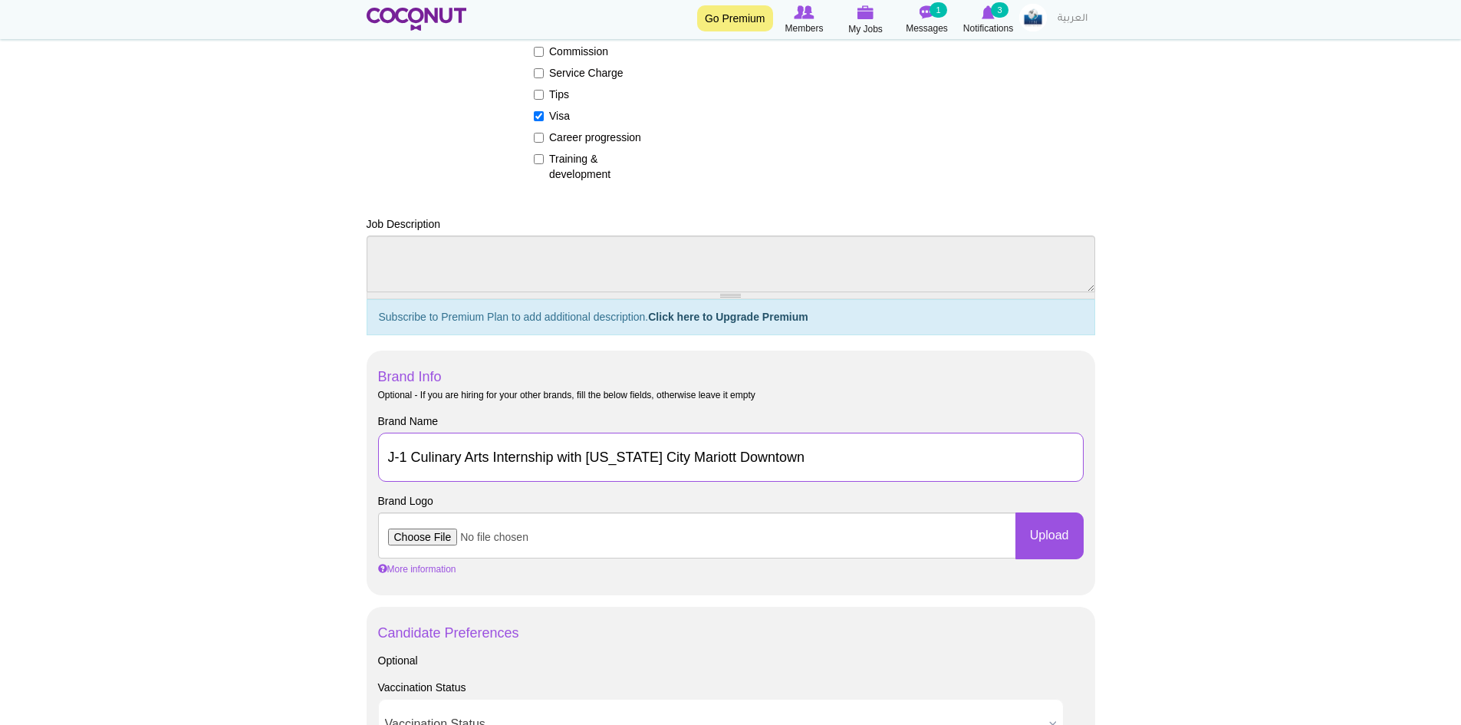
type input "J-1 Culinary Arts Internship with Kansas City Mariott Downtown"
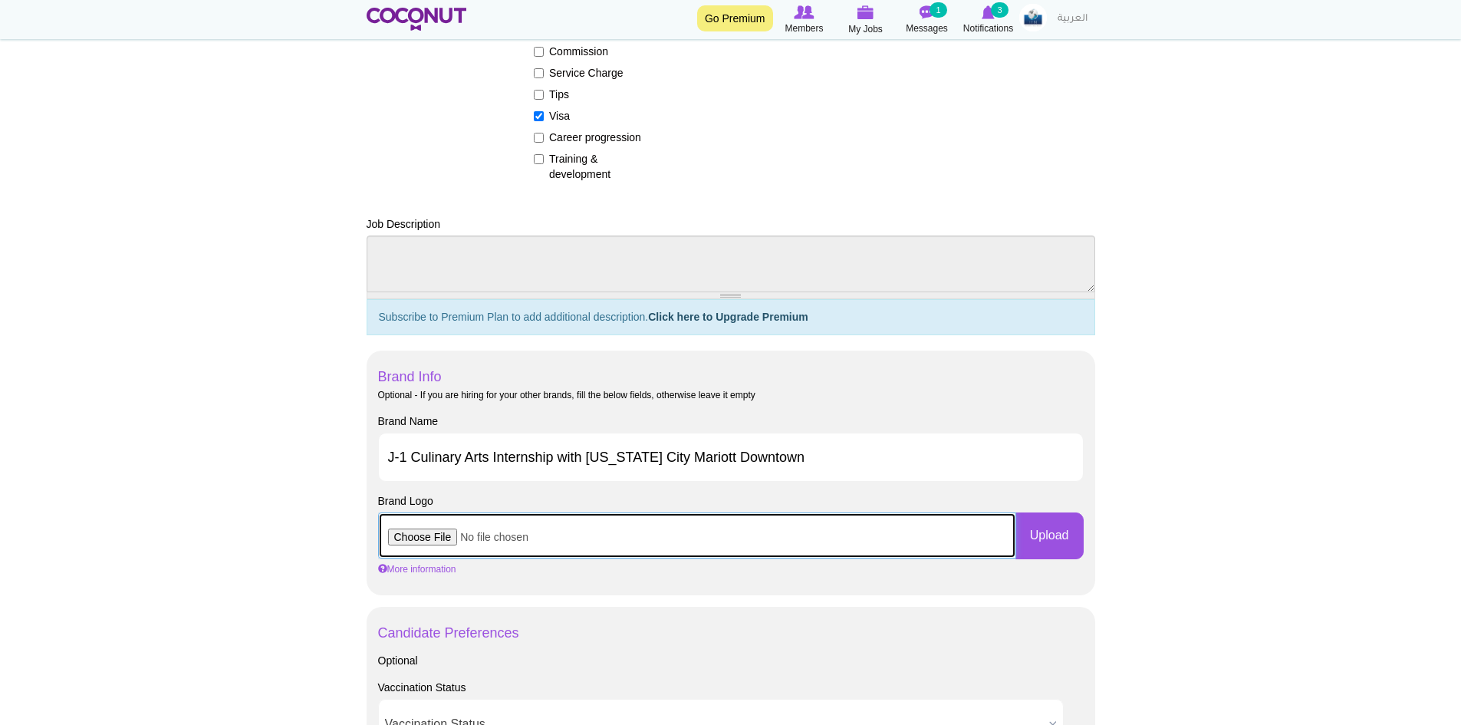
click at [435, 540] on input "file" at bounding box center [697, 535] width 638 height 46
click at [432, 528] on input "file" at bounding box center [697, 535] width 638 height 46
click at [422, 537] on input "file" at bounding box center [697, 535] width 638 height 46
type input "C:\fakepath\Marriott.png"
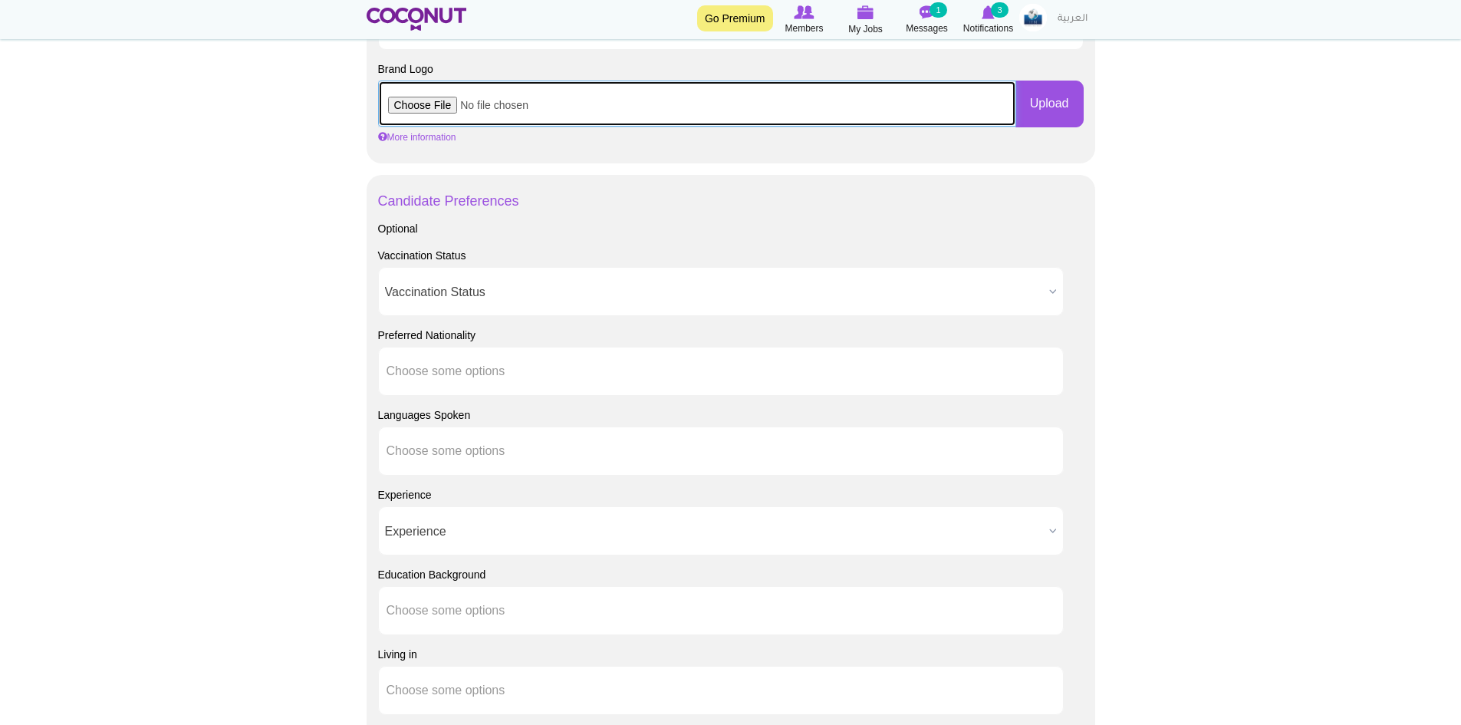
scroll to position [1150, 0]
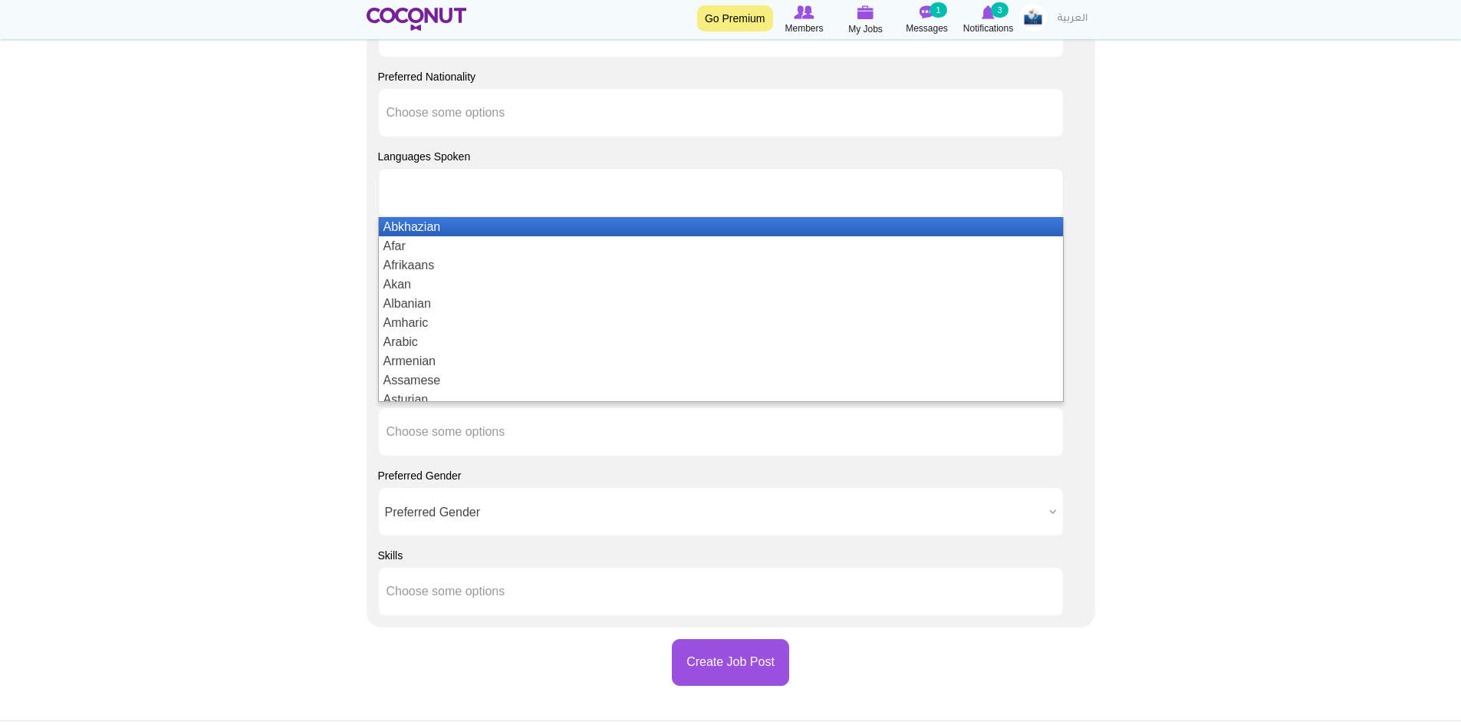
click at [463, 184] on li at bounding box center [455, 192] width 138 height 32
type input "r"
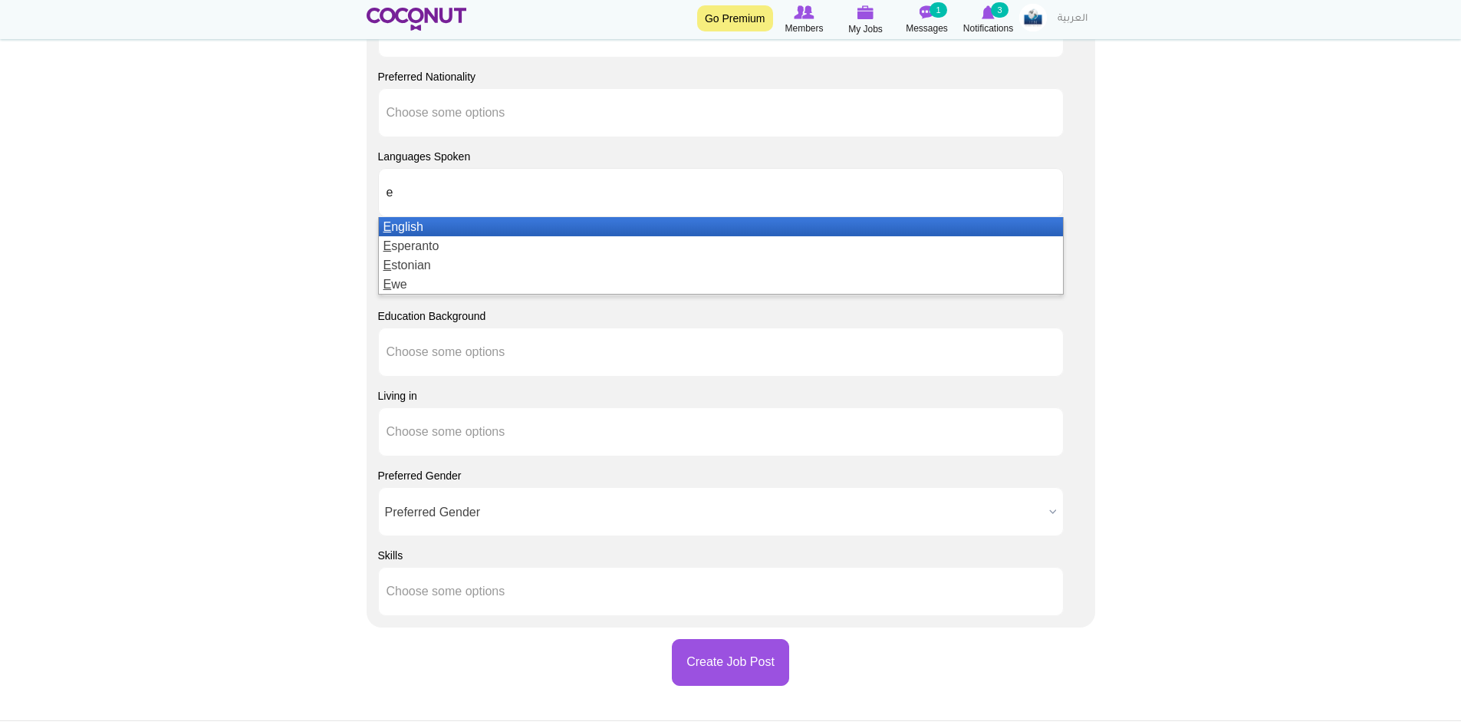
type input "e"
click at [449, 215] on ul "e" at bounding box center [720, 192] width 685 height 49
click at [440, 228] on li "E nglish" at bounding box center [721, 226] width 684 height 19
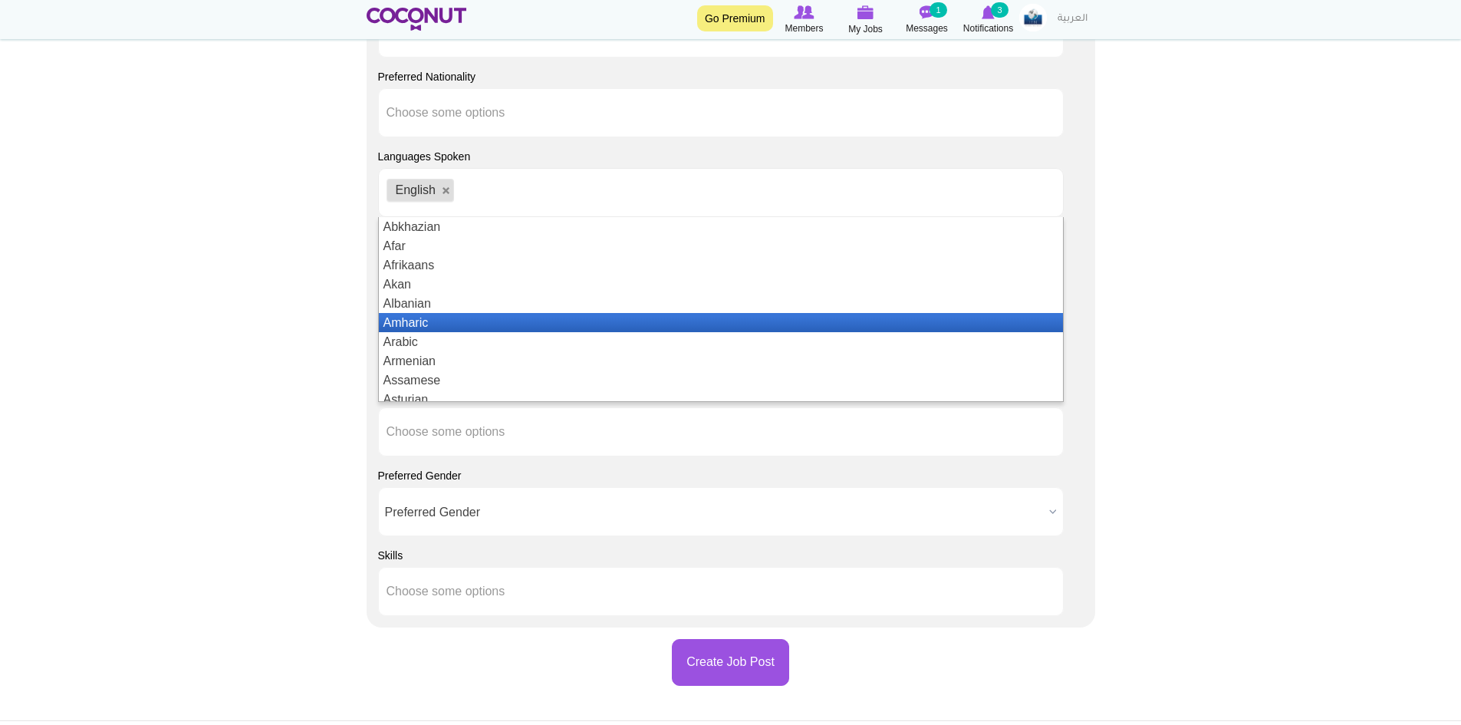
scroll to position [46, 0]
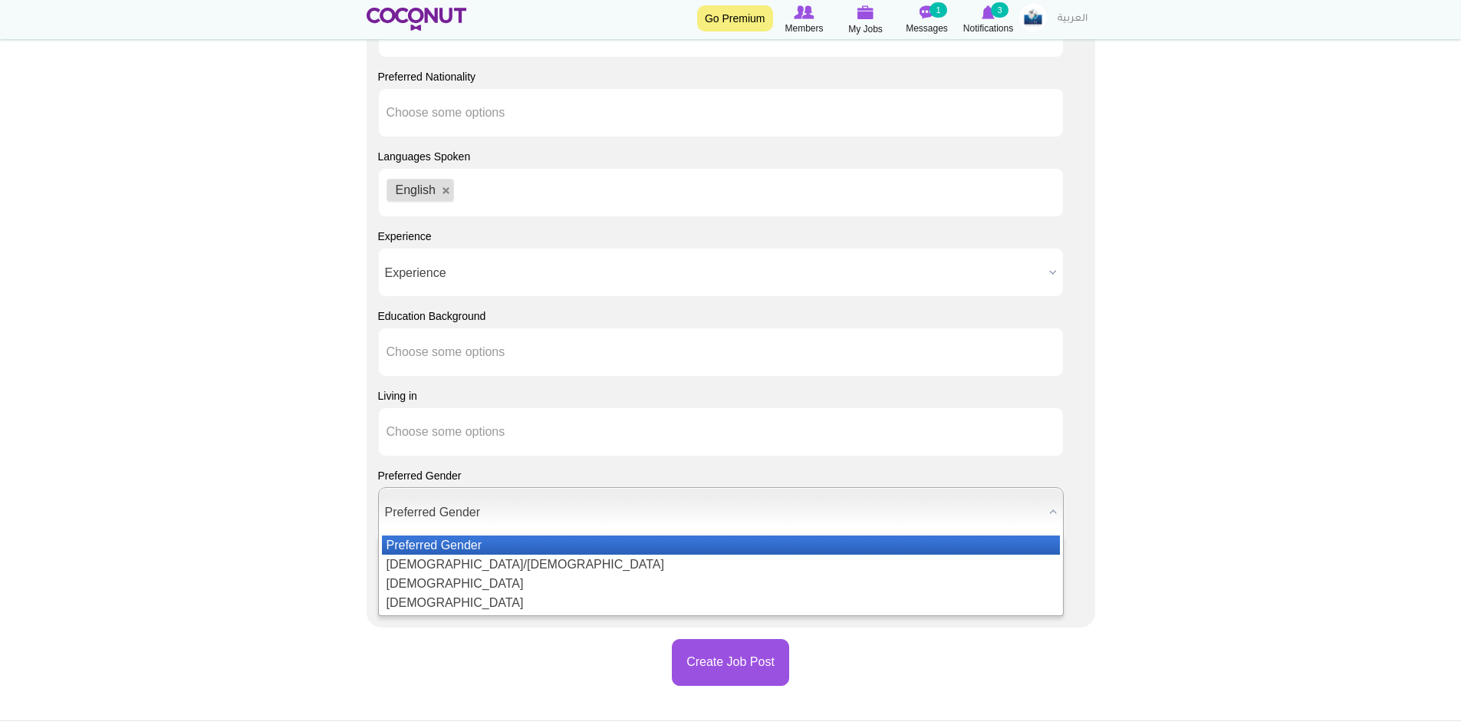
click at [456, 514] on span "Preferred Gender" at bounding box center [714, 512] width 658 height 49
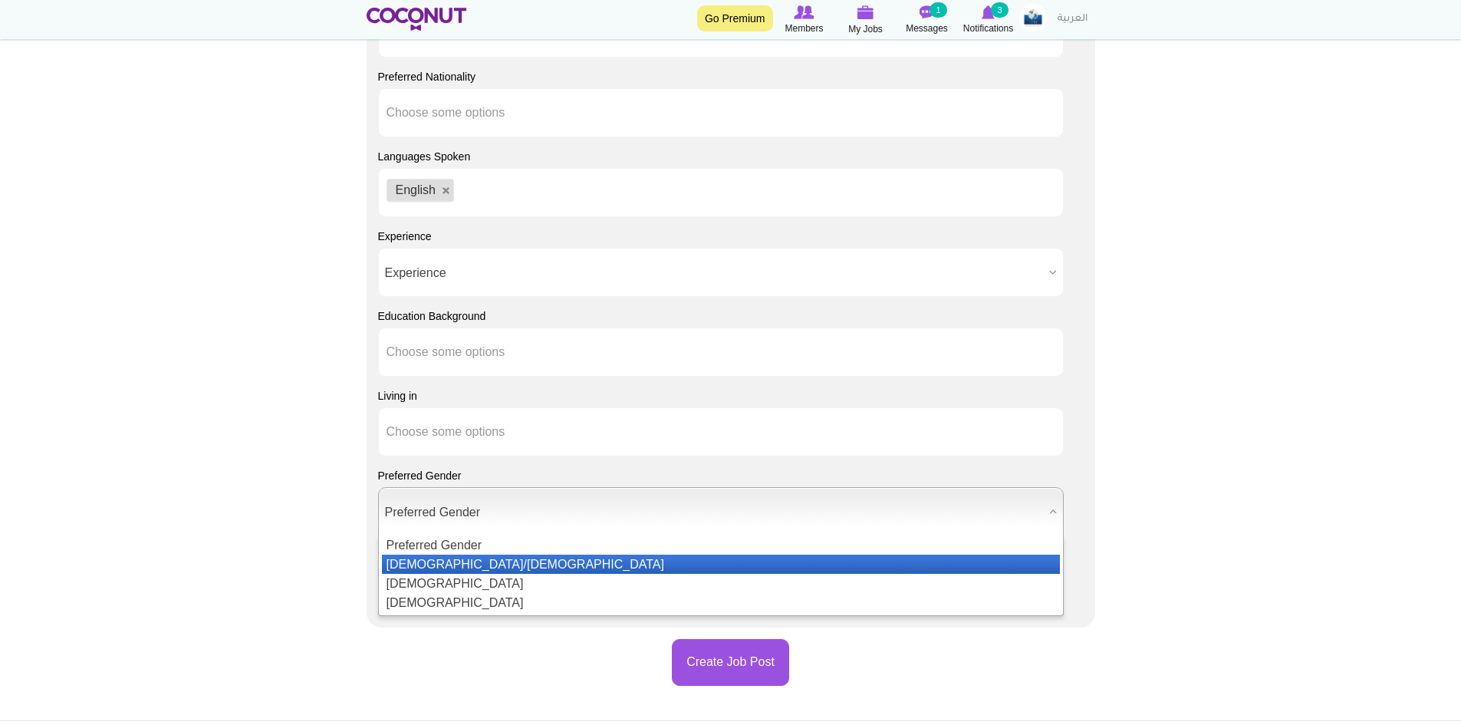
click at [442, 555] on li "[DEMOGRAPHIC_DATA]/[DEMOGRAPHIC_DATA]" at bounding box center [721, 563] width 678 height 19
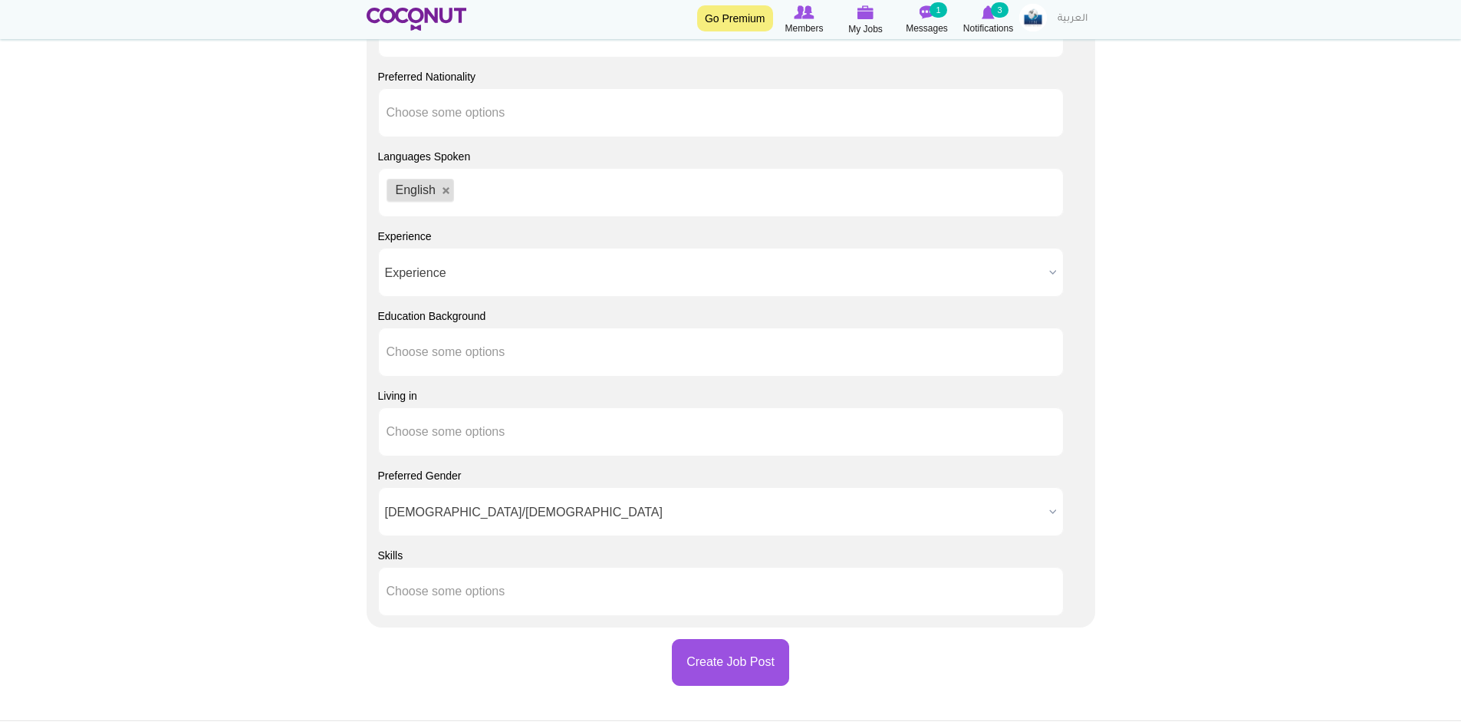
scroll to position [920, 0]
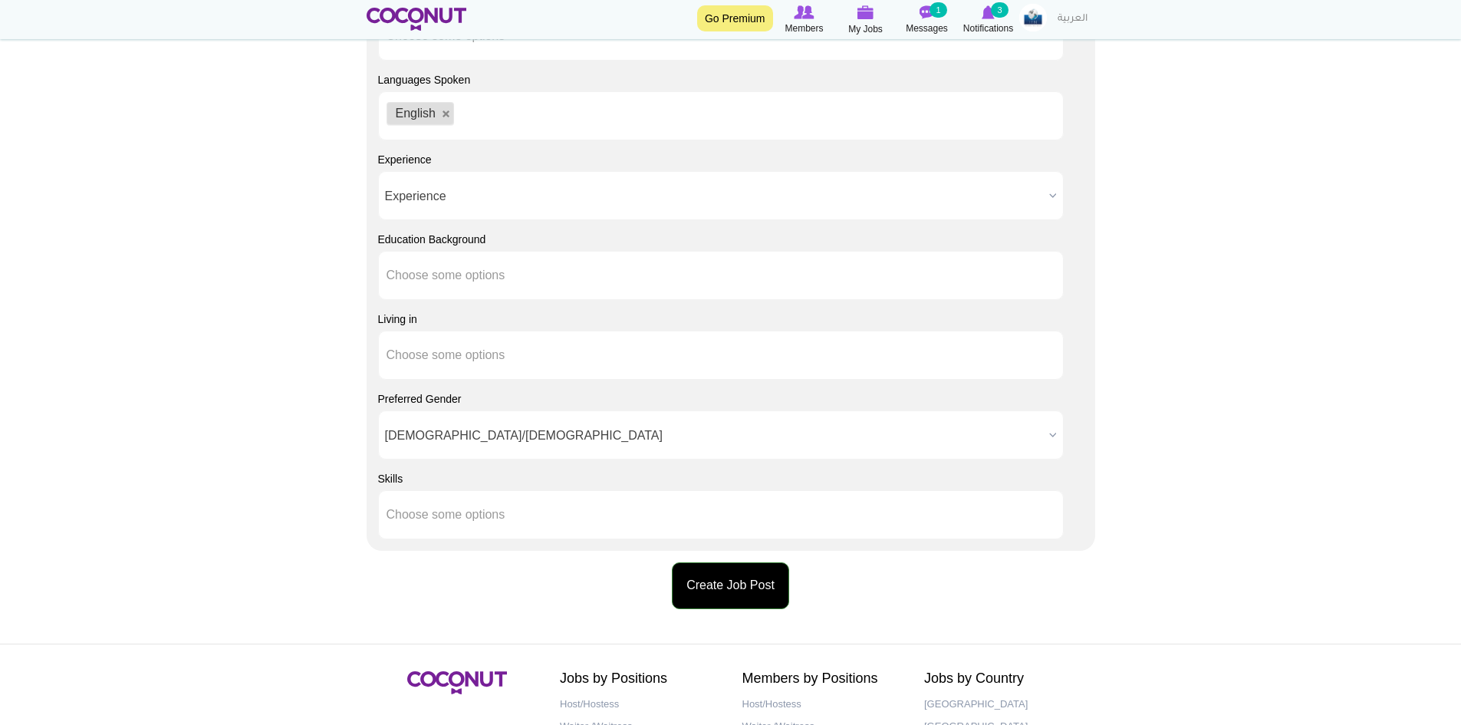
click at [718, 587] on button "Create Job Post" at bounding box center [730, 585] width 117 height 47
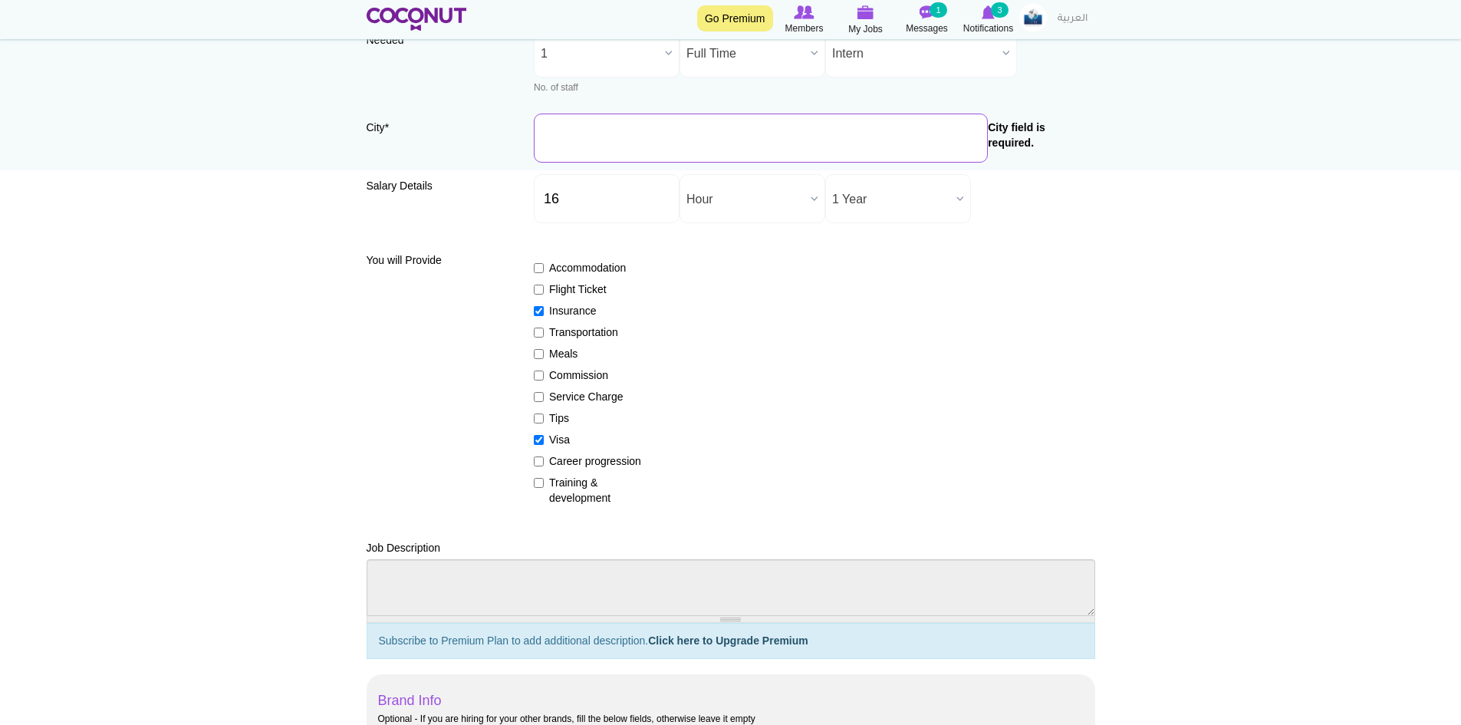
scroll to position [135, 0]
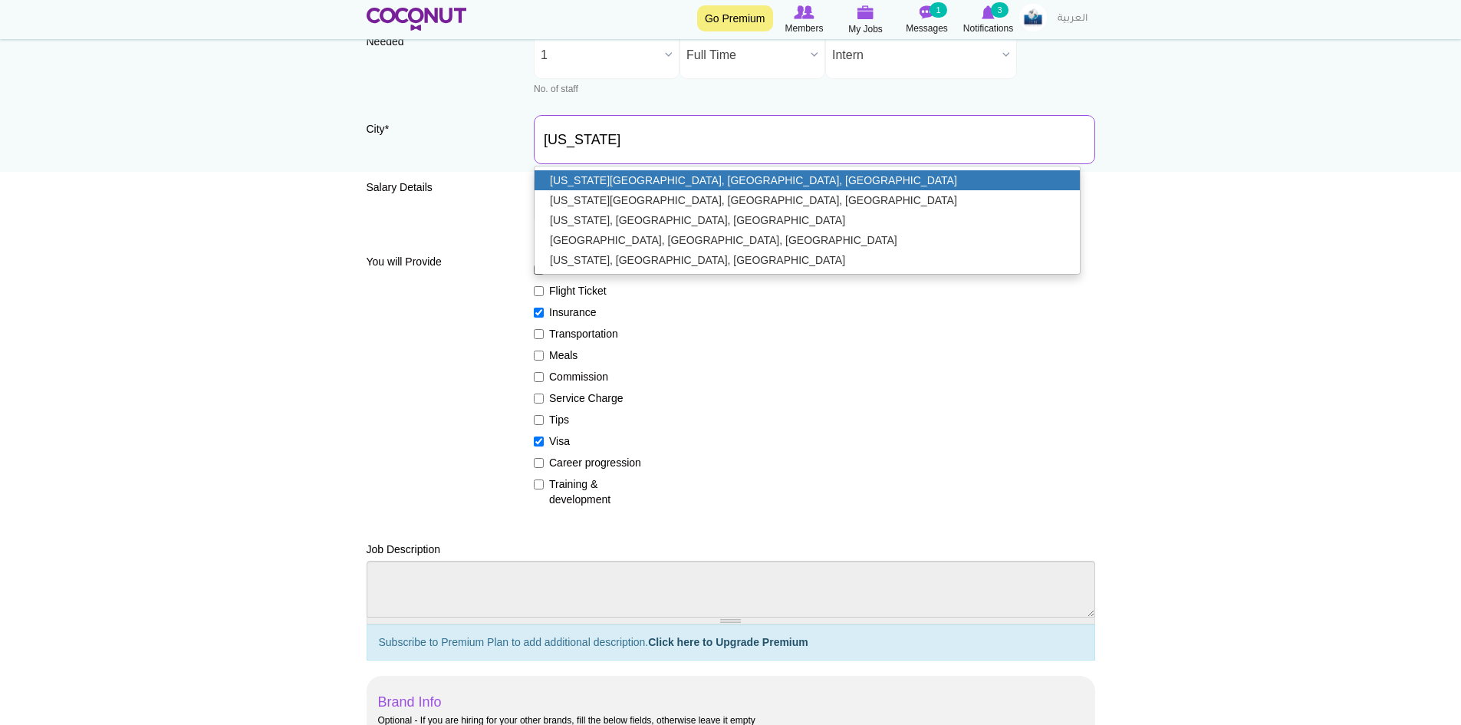
type input "[US_STATE][GEOGRAPHIC_DATA], [GEOGRAPHIC_DATA], [GEOGRAPHIC_DATA]"
click at [636, 177] on link "[US_STATE][GEOGRAPHIC_DATA], [GEOGRAPHIC_DATA], [GEOGRAPHIC_DATA]" at bounding box center [806, 180] width 545 height 20
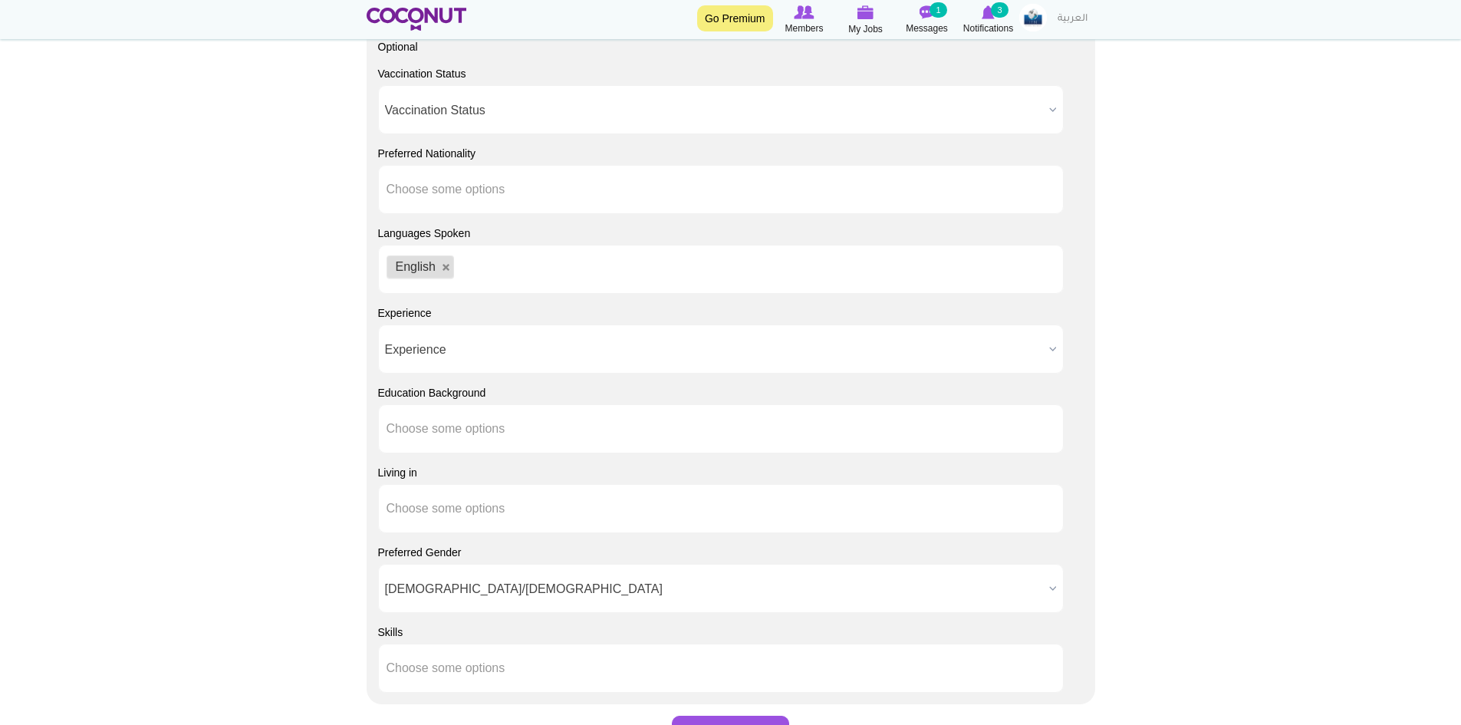
scroll to position [1392, 0]
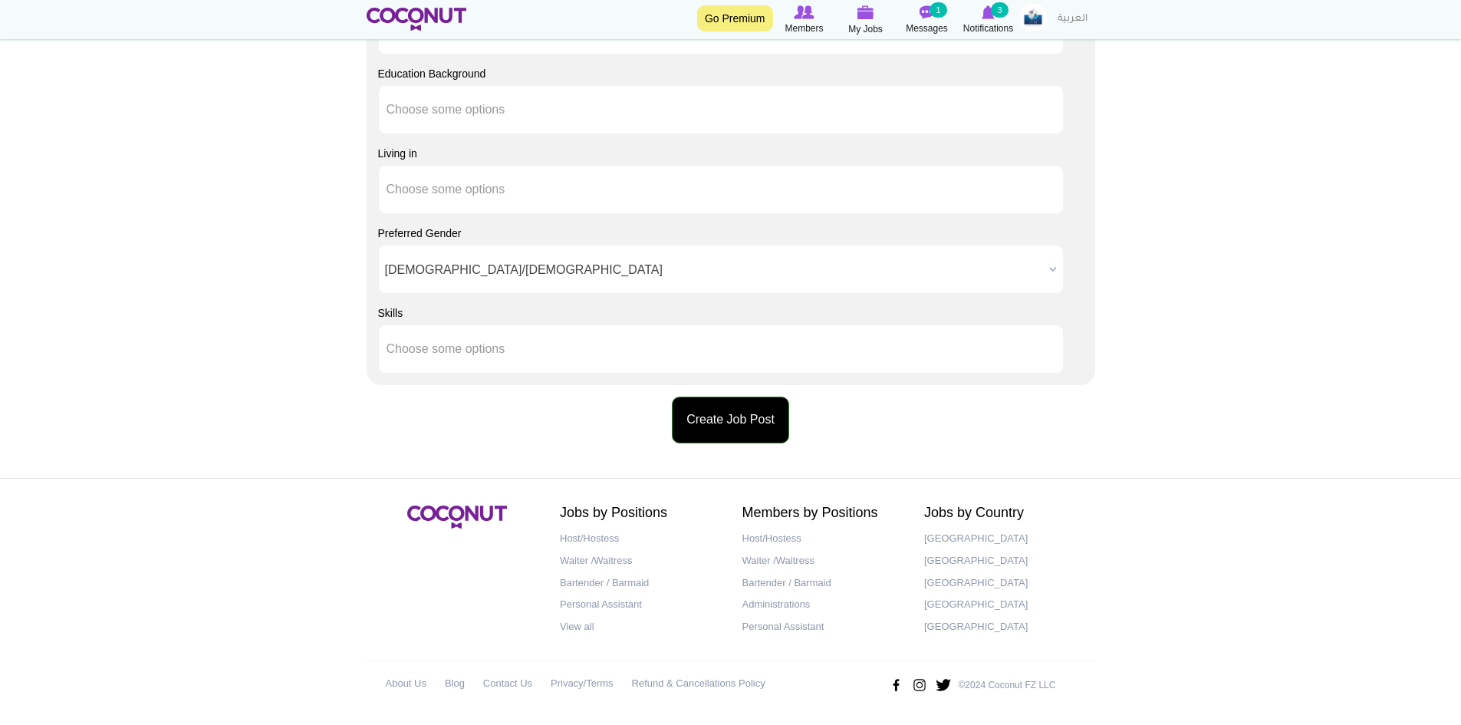
click at [729, 419] on button "Create Job Post" at bounding box center [730, 419] width 117 height 47
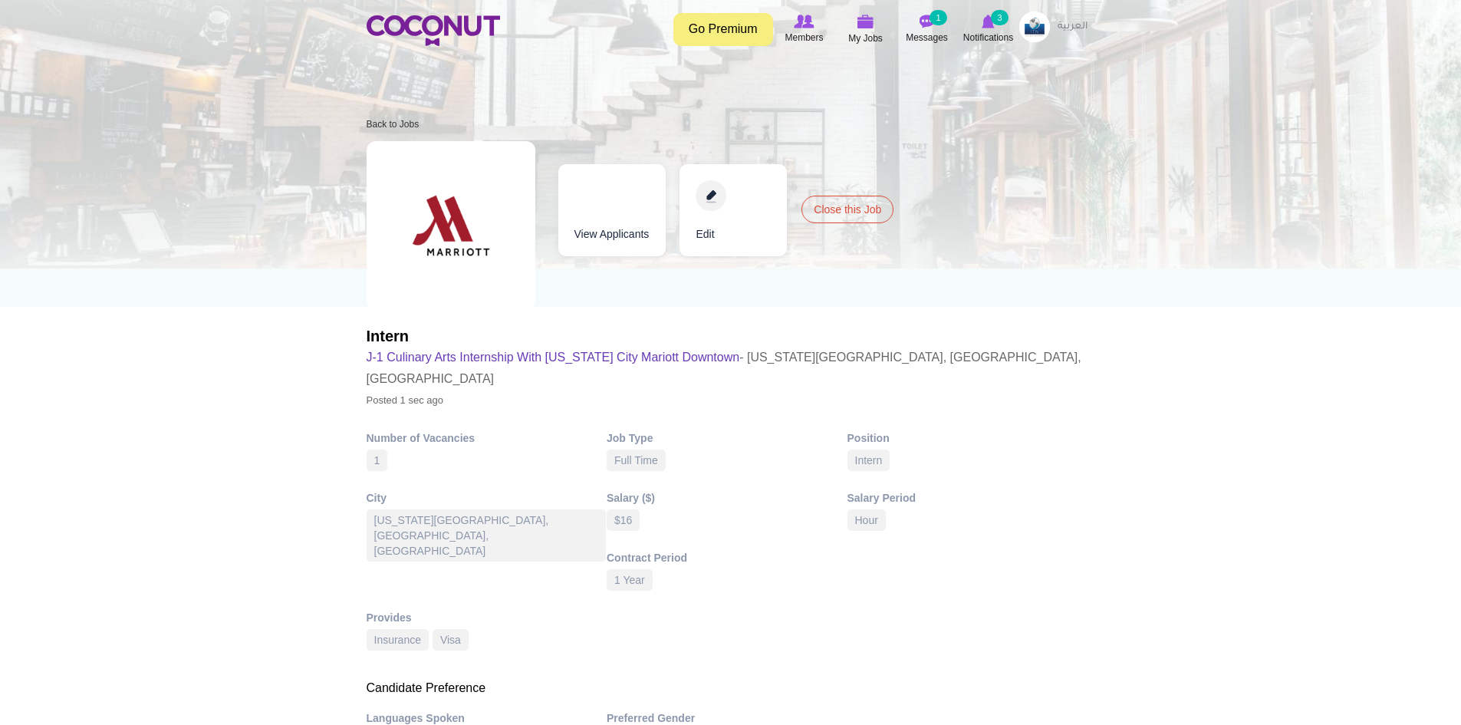
click at [1043, 25] on img at bounding box center [1034, 27] width 31 height 31
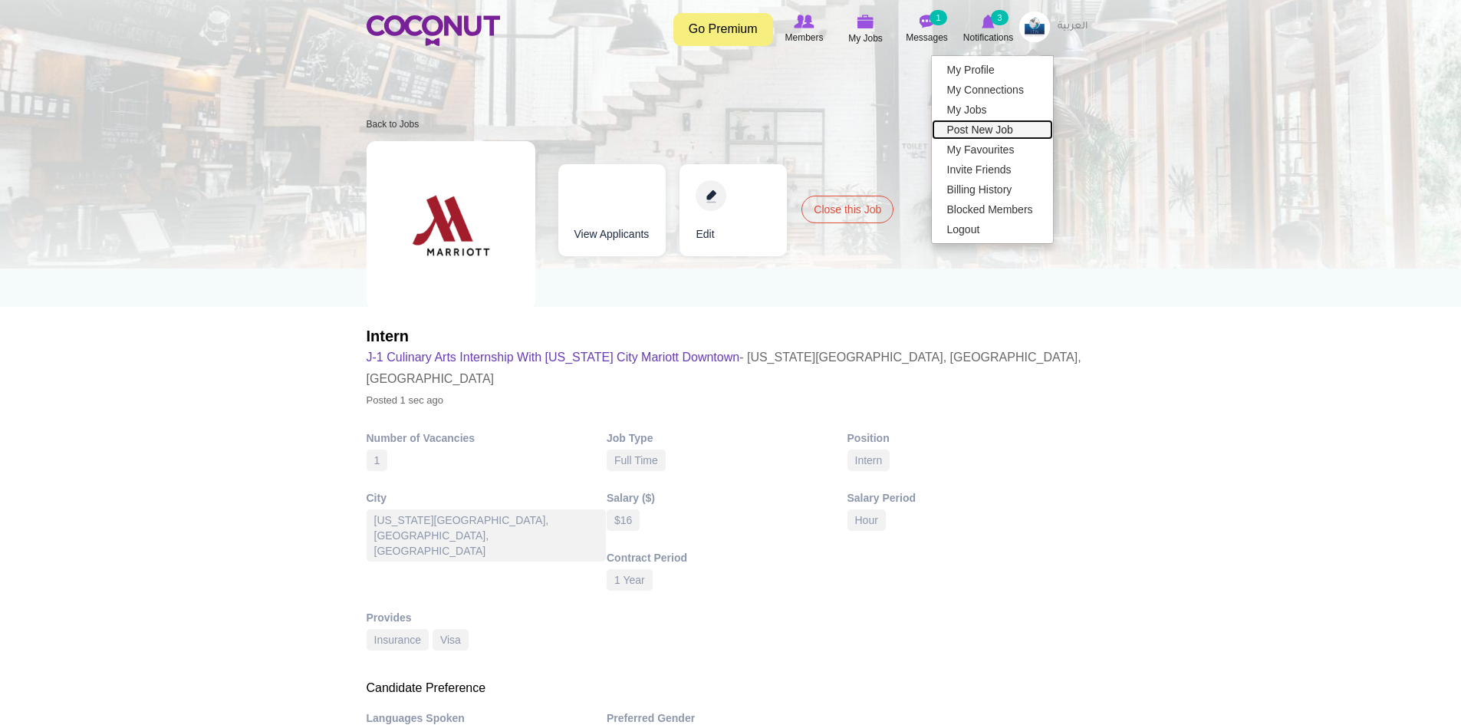
click at [994, 130] on link "Post New Job" at bounding box center [992, 130] width 121 height 20
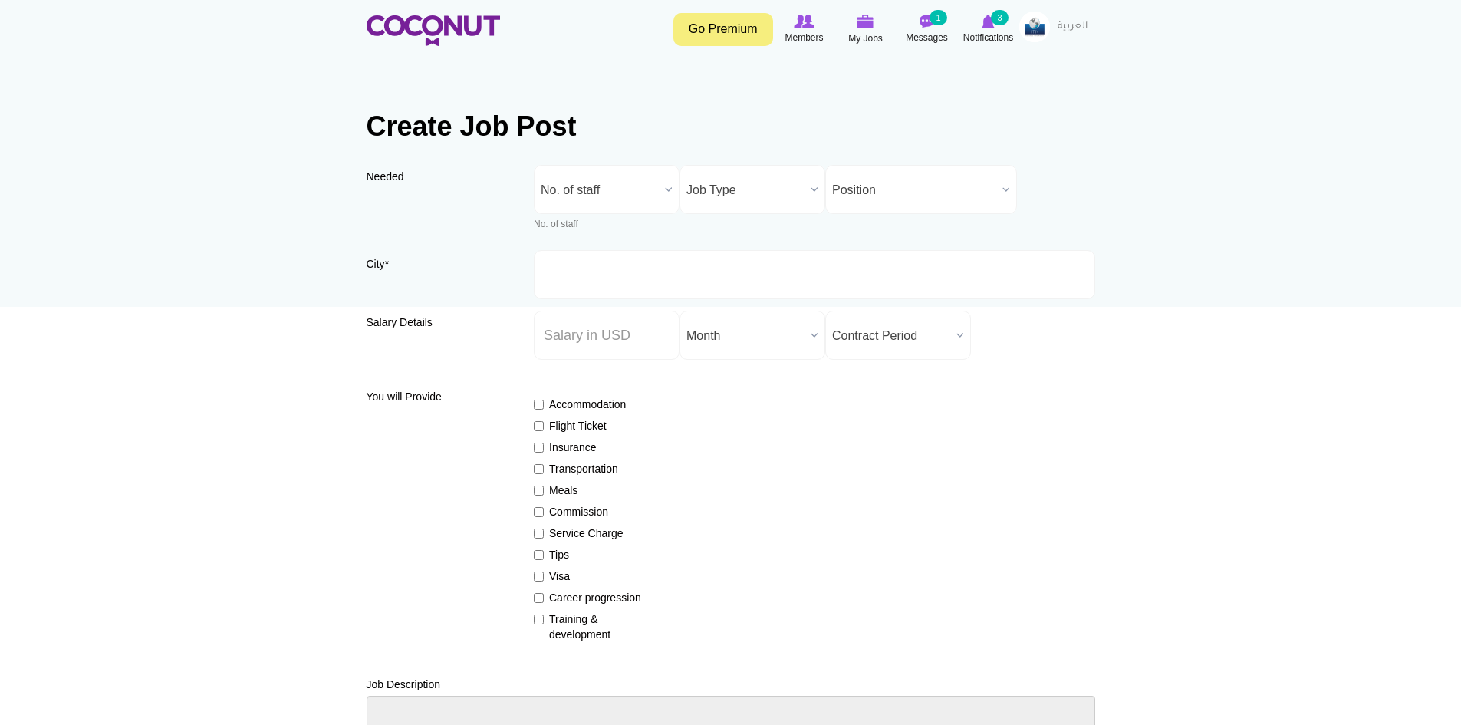
click at [571, 199] on span "No. of staff" at bounding box center [600, 190] width 118 height 49
click at [573, 263] on li "1" at bounding box center [606, 269] width 138 height 19
click at [702, 192] on span "Job Type" at bounding box center [745, 190] width 118 height 49
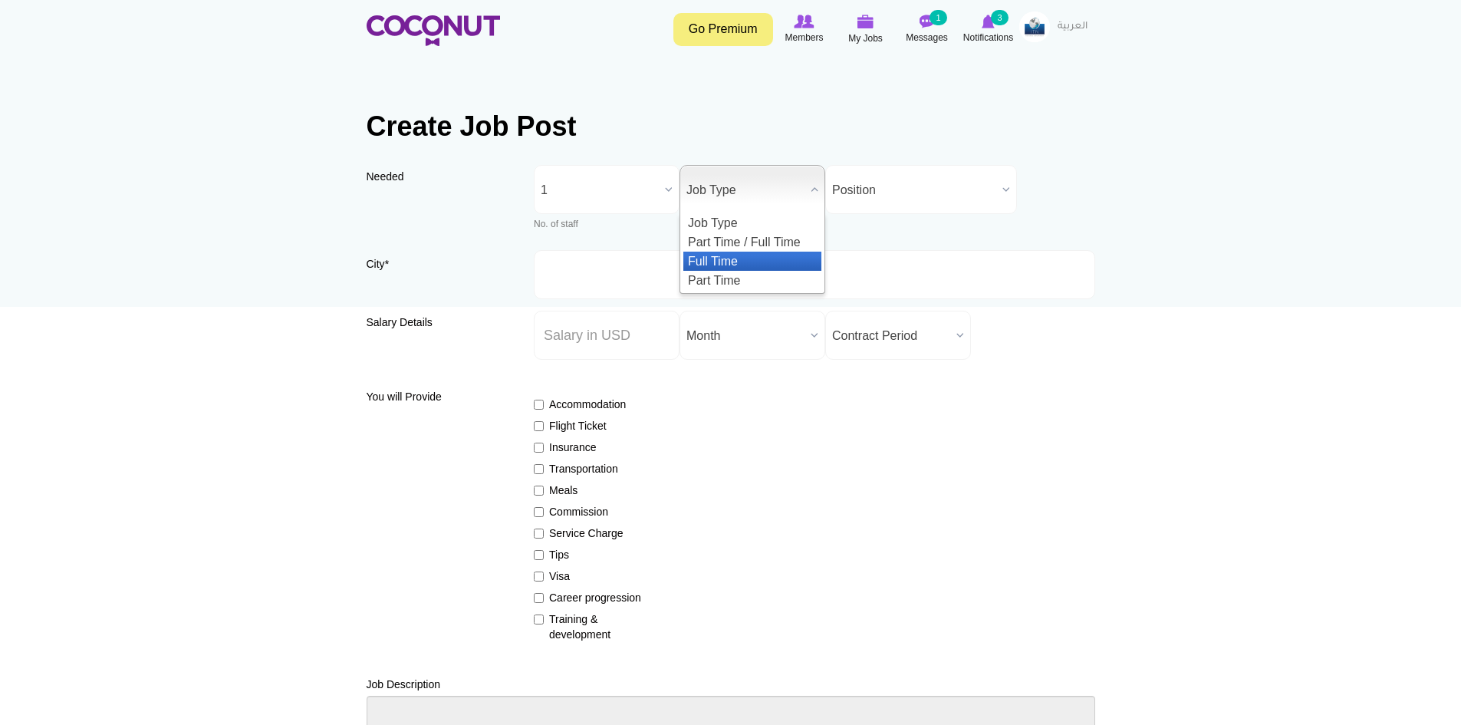
drag, startPoint x: 728, startPoint y: 254, endPoint x: 808, endPoint y: 215, distance: 89.5
click at [729, 254] on li "Full Time" at bounding box center [752, 260] width 138 height 19
click at [918, 182] on span "Position" at bounding box center [914, 190] width 164 height 49
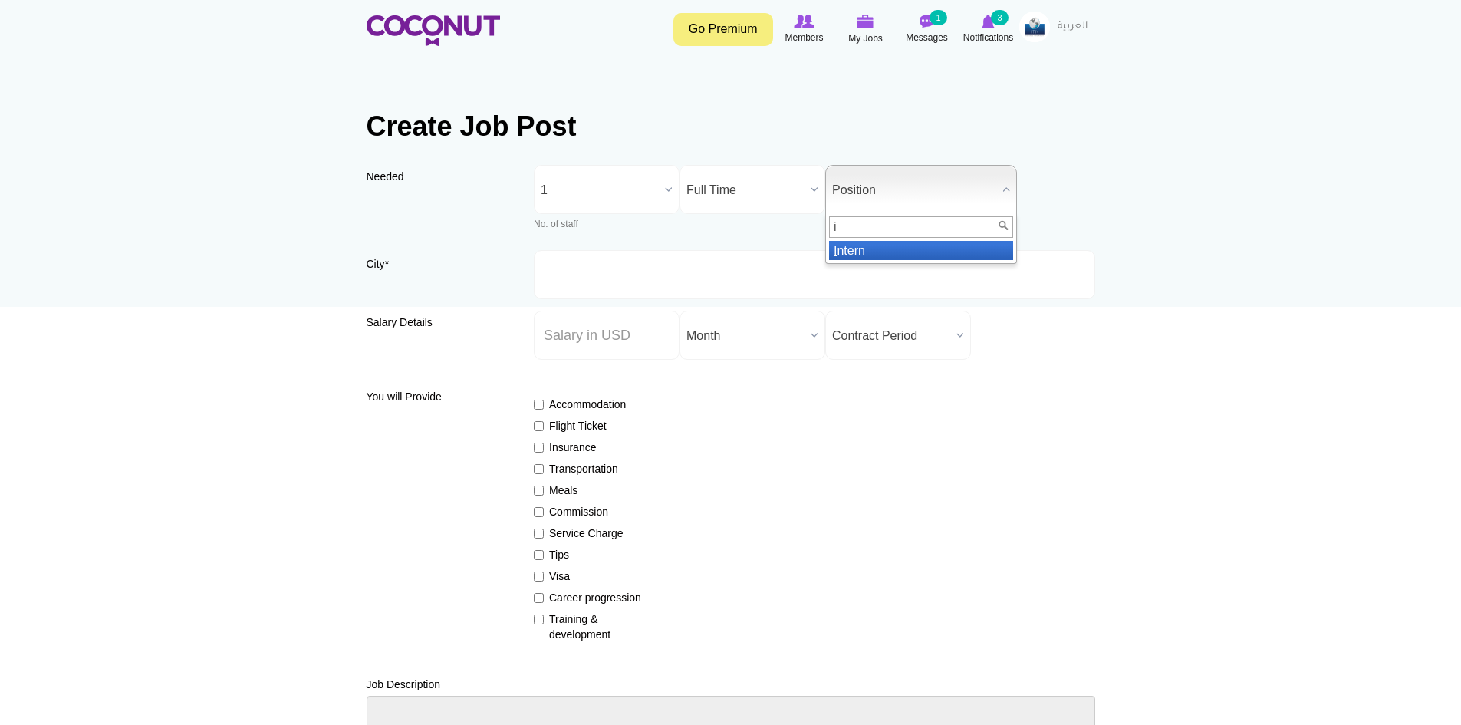
type input "i"
click at [865, 253] on li "I ntern" at bounding box center [921, 250] width 184 height 19
click at [648, 284] on input "City *" at bounding box center [814, 274] width 561 height 49
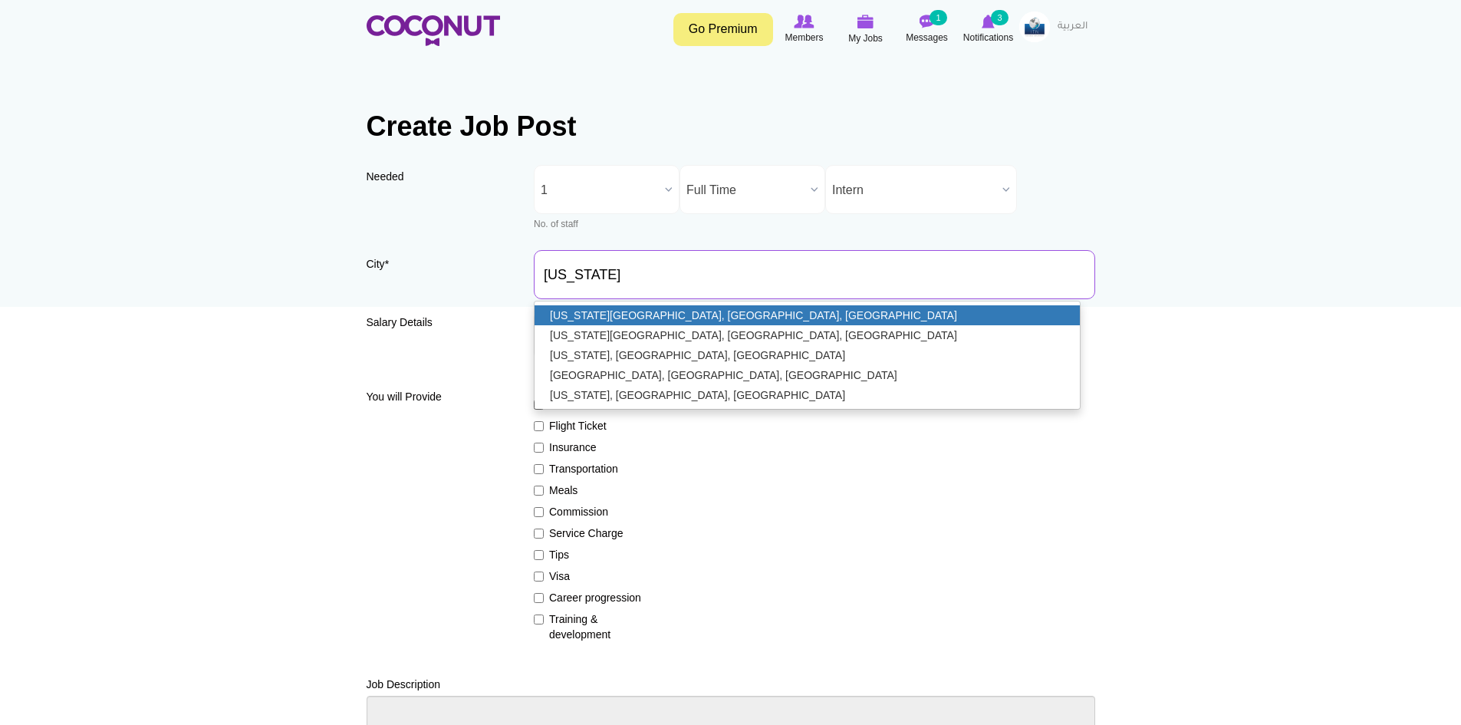
type input "[US_STATE][GEOGRAPHIC_DATA], [GEOGRAPHIC_DATA], [GEOGRAPHIC_DATA]"
click at [677, 319] on link "[US_STATE][GEOGRAPHIC_DATA], [GEOGRAPHIC_DATA], [GEOGRAPHIC_DATA]" at bounding box center [806, 315] width 545 height 20
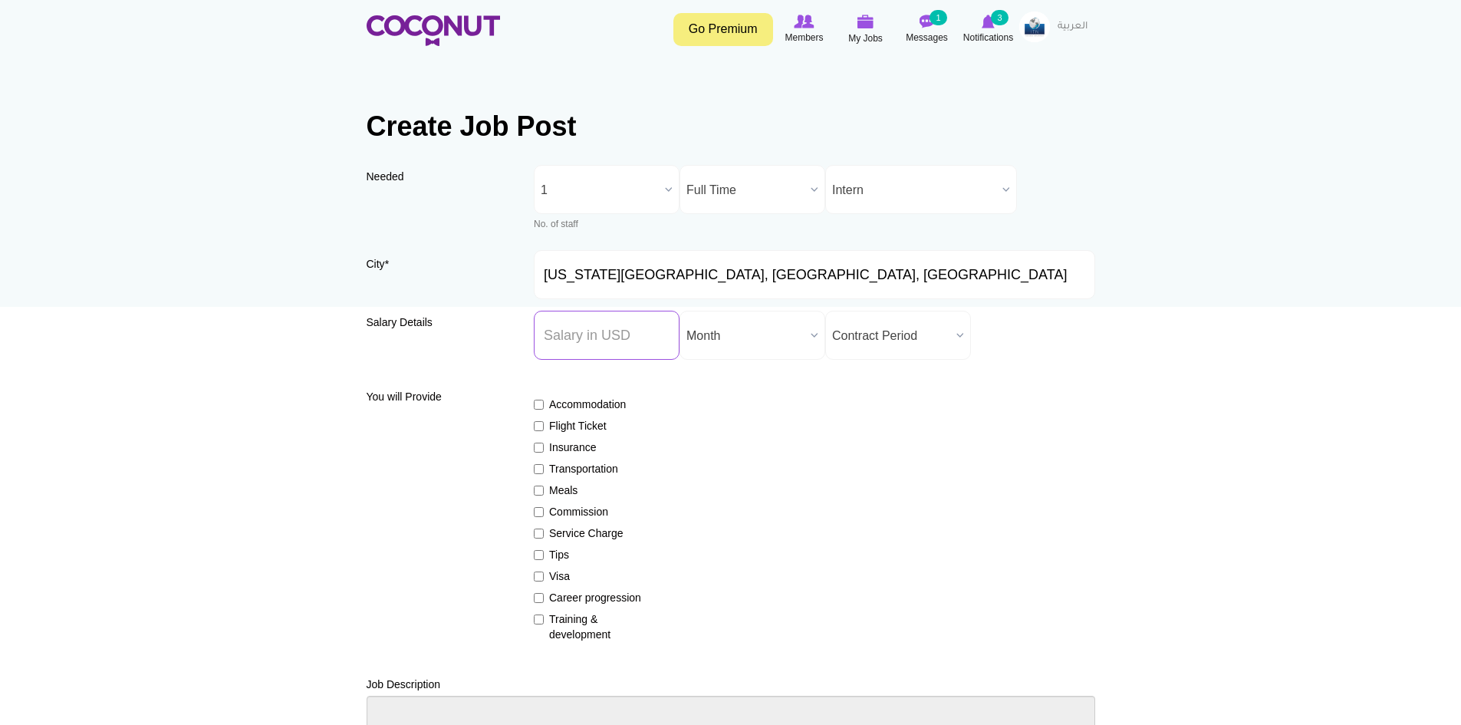
click at [644, 347] on input "Salary ($) *" at bounding box center [607, 335] width 146 height 49
type input "17"
click at [892, 458] on div "Accommodation Flight Ticket Insurance Transportation Meals Commission Service C…" at bounding box center [814, 512] width 561 height 259
click at [751, 346] on span "Month" at bounding box center [745, 335] width 118 height 49
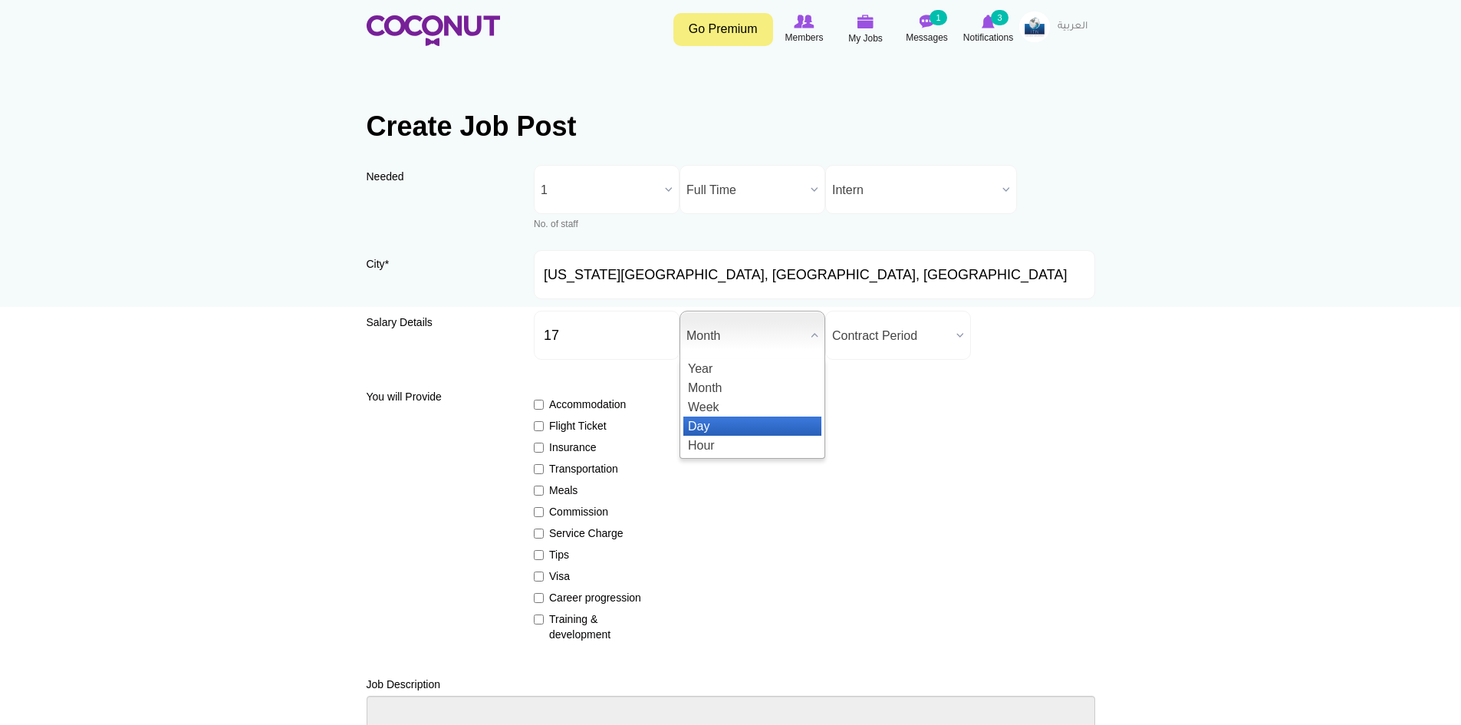
click at [729, 422] on li "Day" at bounding box center [752, 425] width 138 height 19
click at [722, 335] on span "Day" at bounding box center [745, 335] width 118 height 49
click at [721, 447] on li "Hour" at bounding box center [752, 444] width 138 height 19
click at [892, 354] on span "Contract Period" at bounding box center [891, 335] width 118 height 49
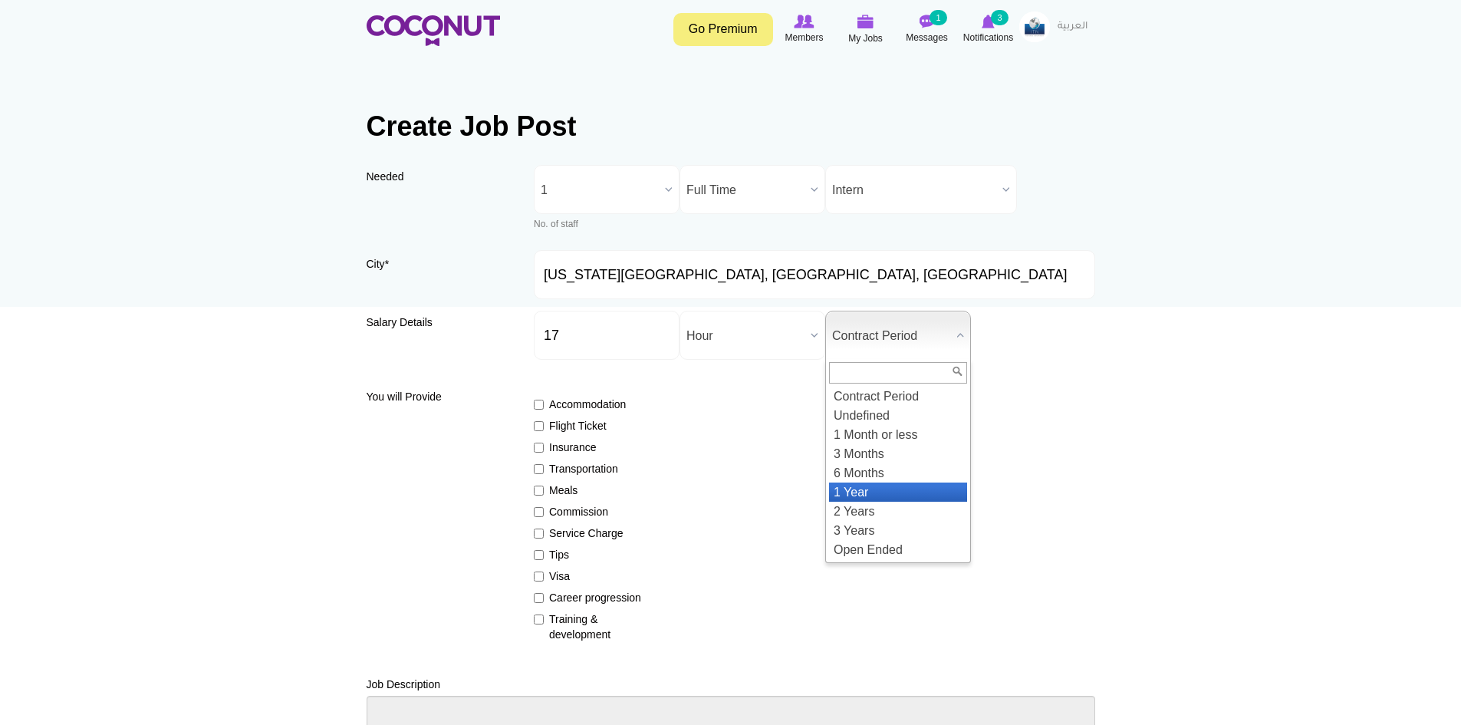
click at [877, 482] on li "1 Year" at bounding box center [898, 491] width 138 height 19
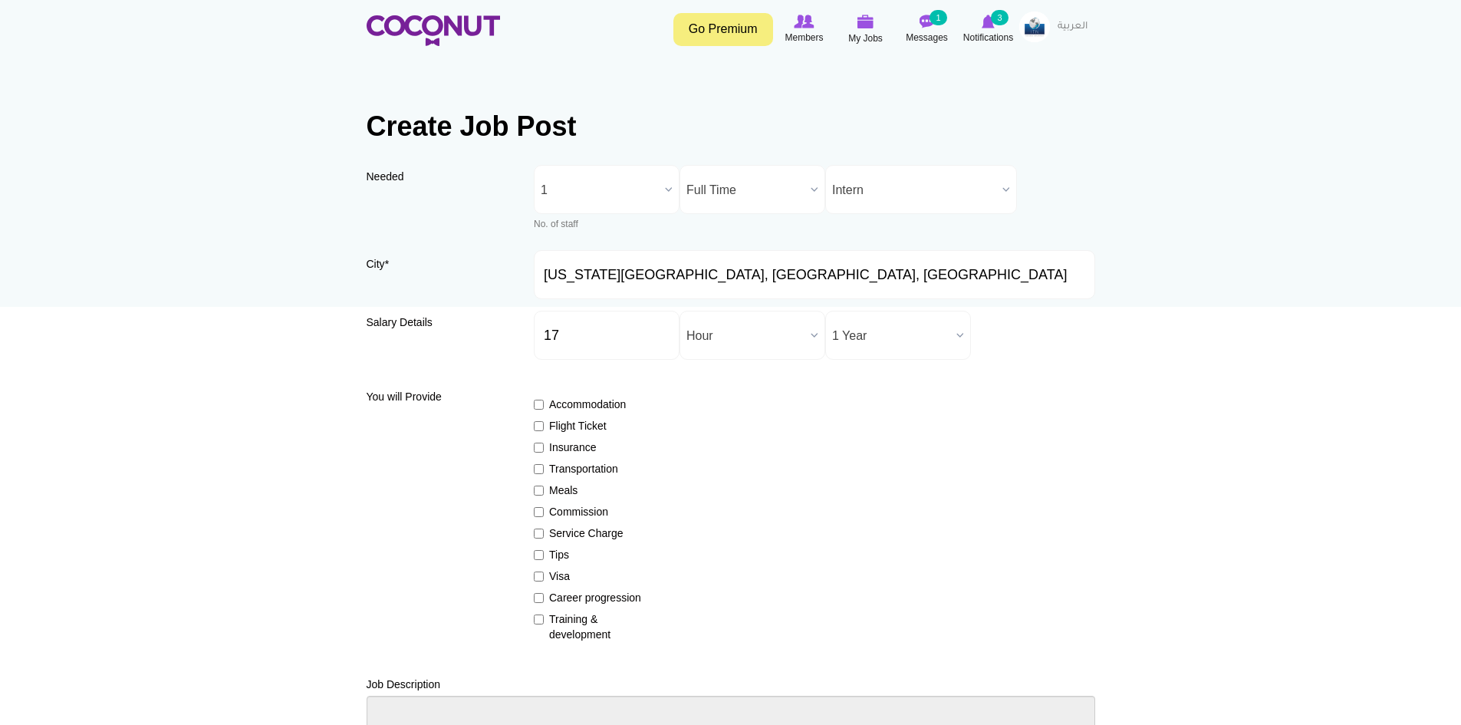
click at [563, 447] on label "Insurance" at bounding box center [590, 446] width 112 height 15
click at [544, 447] on input "Insurance" at bounding box center [539, 447] width 10 height 10
checkbox input "true"
click at [558, 570] on label "Visa" at bounding box center [590, 575] width 112 height 15
click at [544, 571] on input "Visa" at bounding box center [539, 576] width 10 height 10
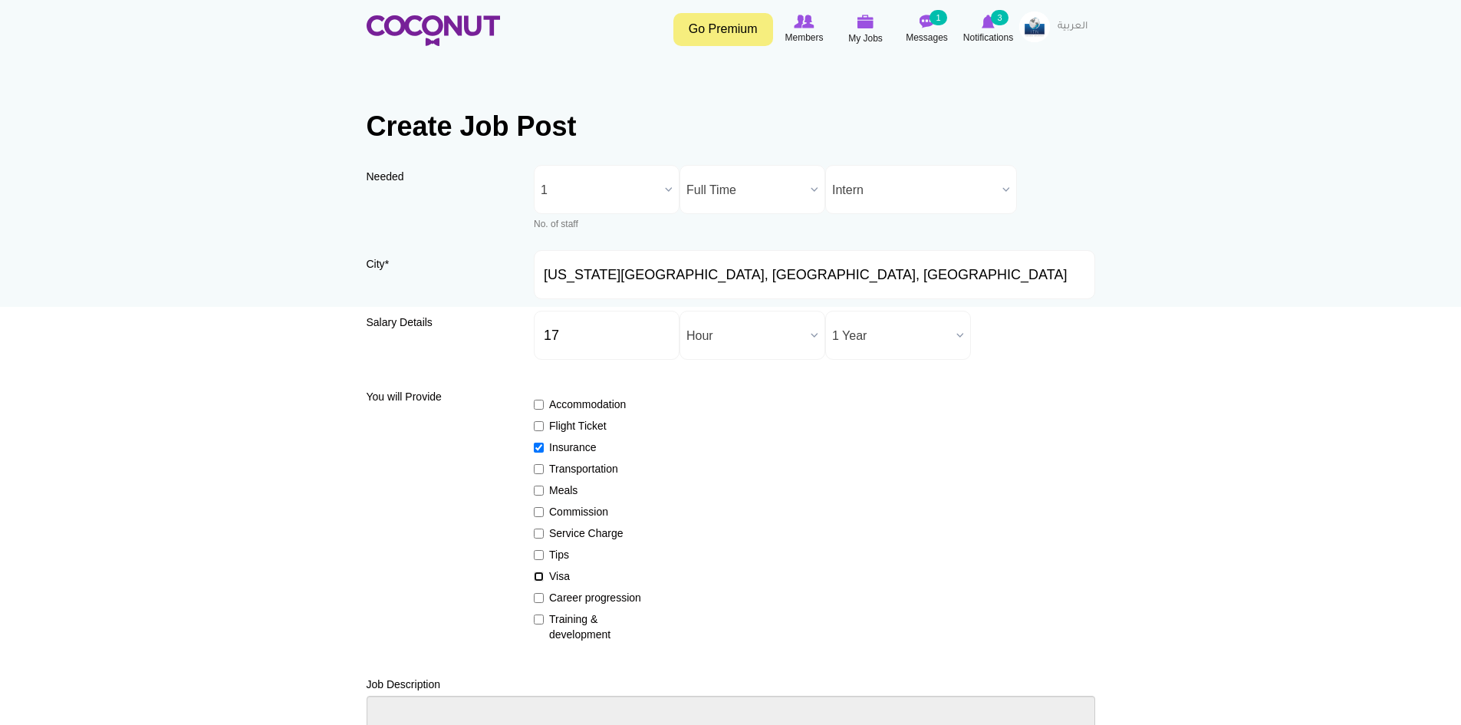
checkbox input "true"
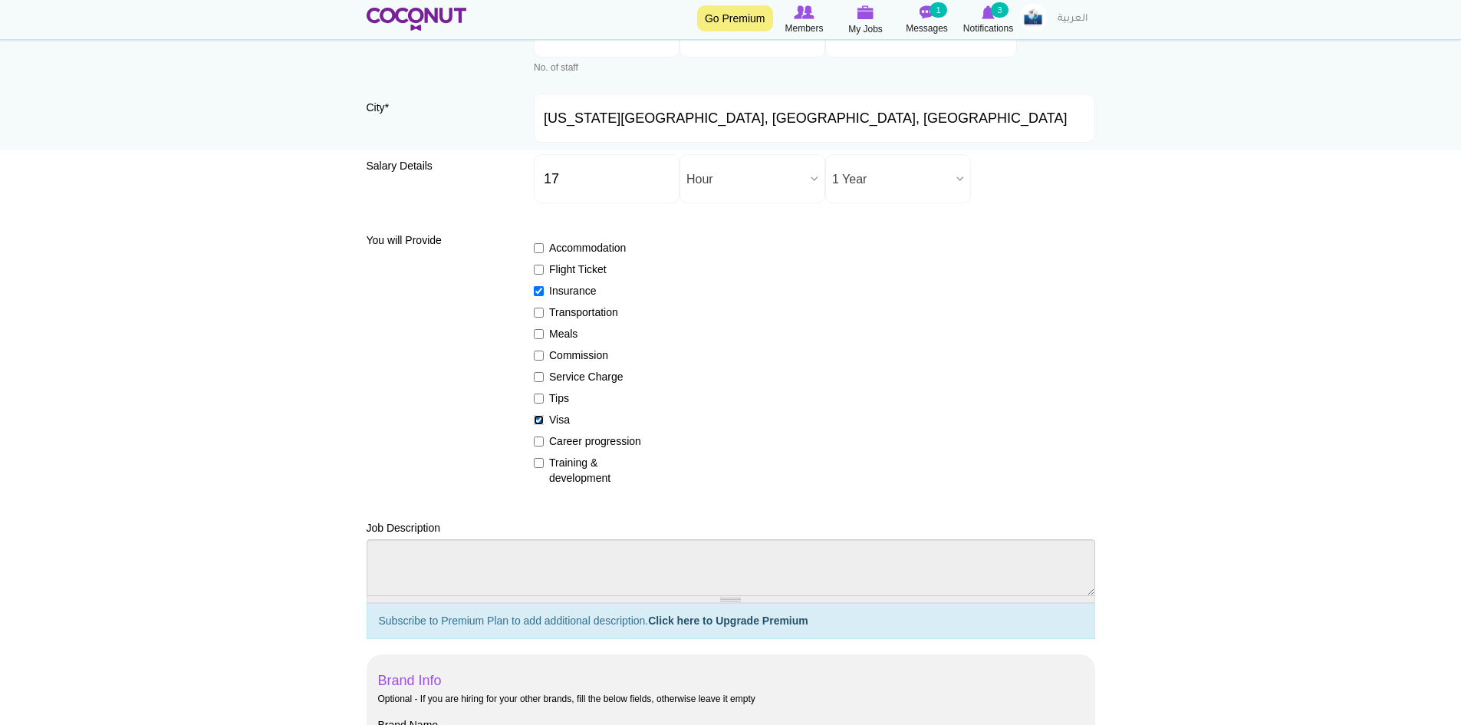
scroll to position [383, 0]
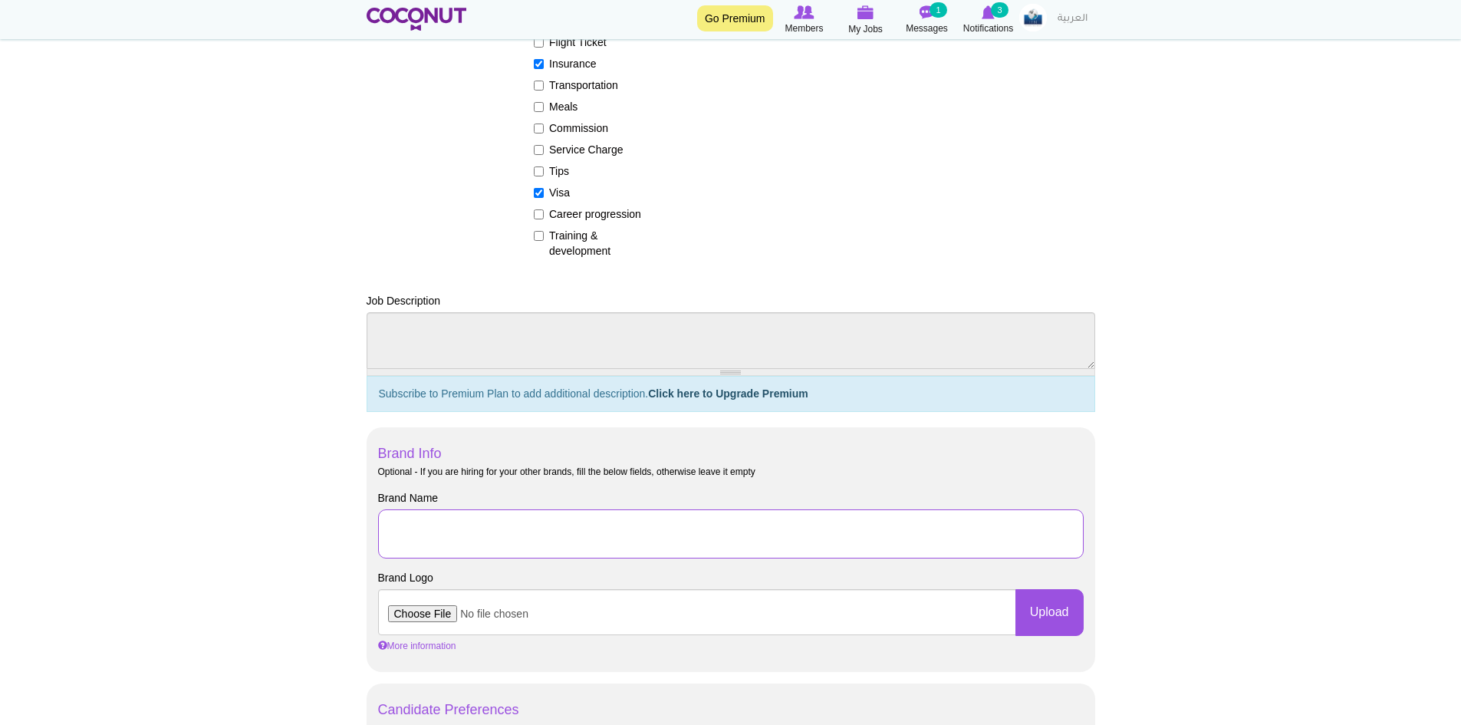
click at [499, 544] on input "Brand Name" at bounding box center [730, 533] width 705 height 49
drag, startPoint x: 792, startPoint y: 534, endPoint x: 606, endPoint y: 550, distance: 186.2
click at [606, 550] on input "J-1 Rooms Division Internship with [GEOGRAPHIC_DATA]" at bounding box center [730, 533] width 705 height 49
type input "J-1 Rooms Division Internship with [US_STATE] City Mariott Downtown"
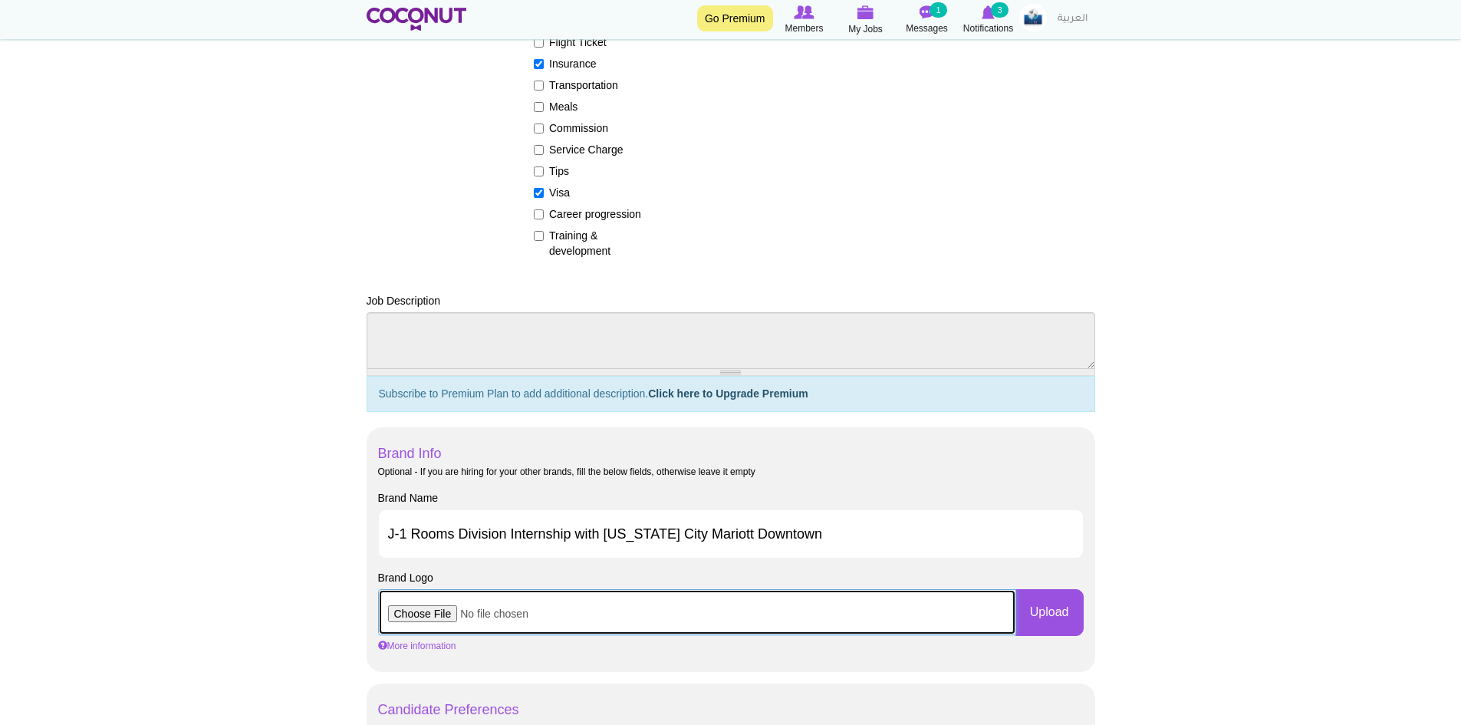
click at [403, 613] on input "file" at bounding box center [697, 612] width 638 height 46
type input "C:\fakepath\Marriott.png"
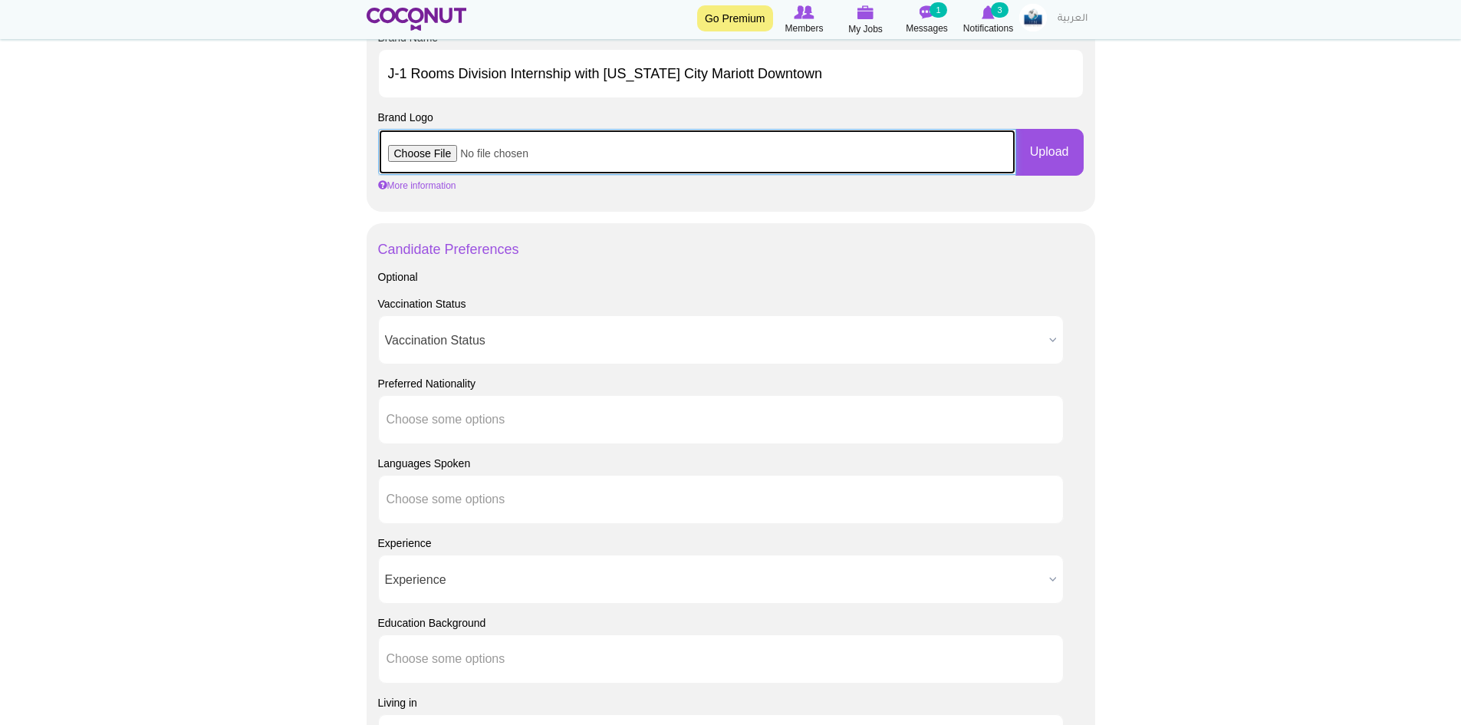
scroll to position [1150, 0]
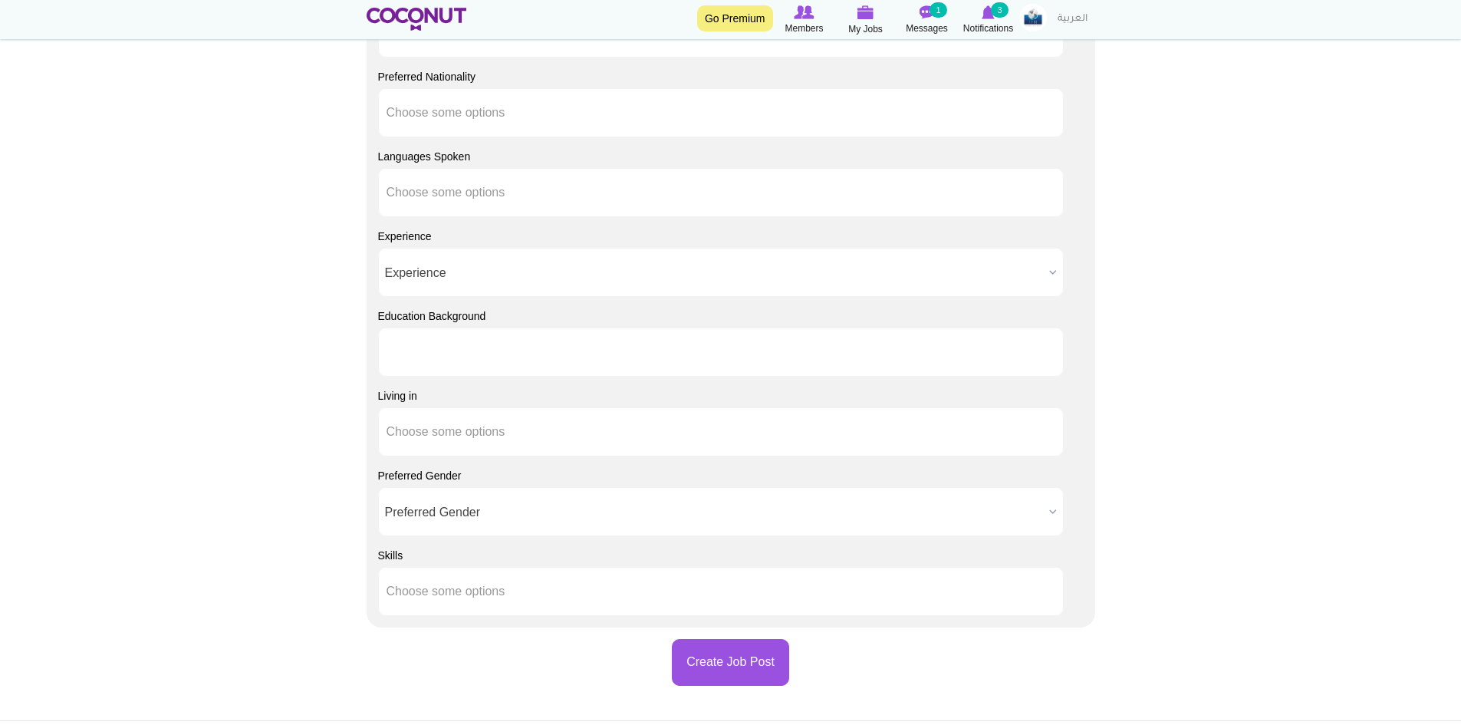
click at [464, 353] on input "text" at bounding box center [455, 352] width 138 height 14
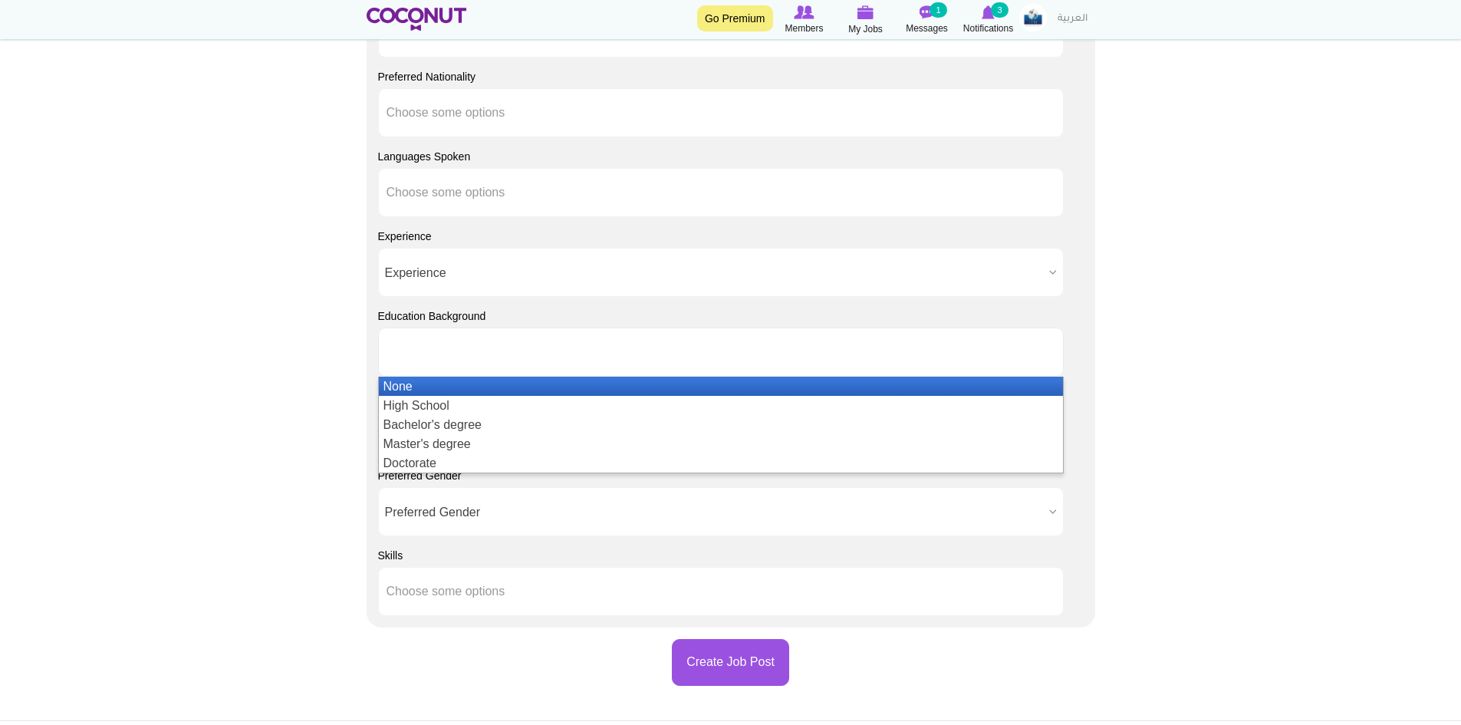
click at [462, 260] on span "Experience" at bounding box center [714, 272] width 658 height 49
type input "Choose some options"
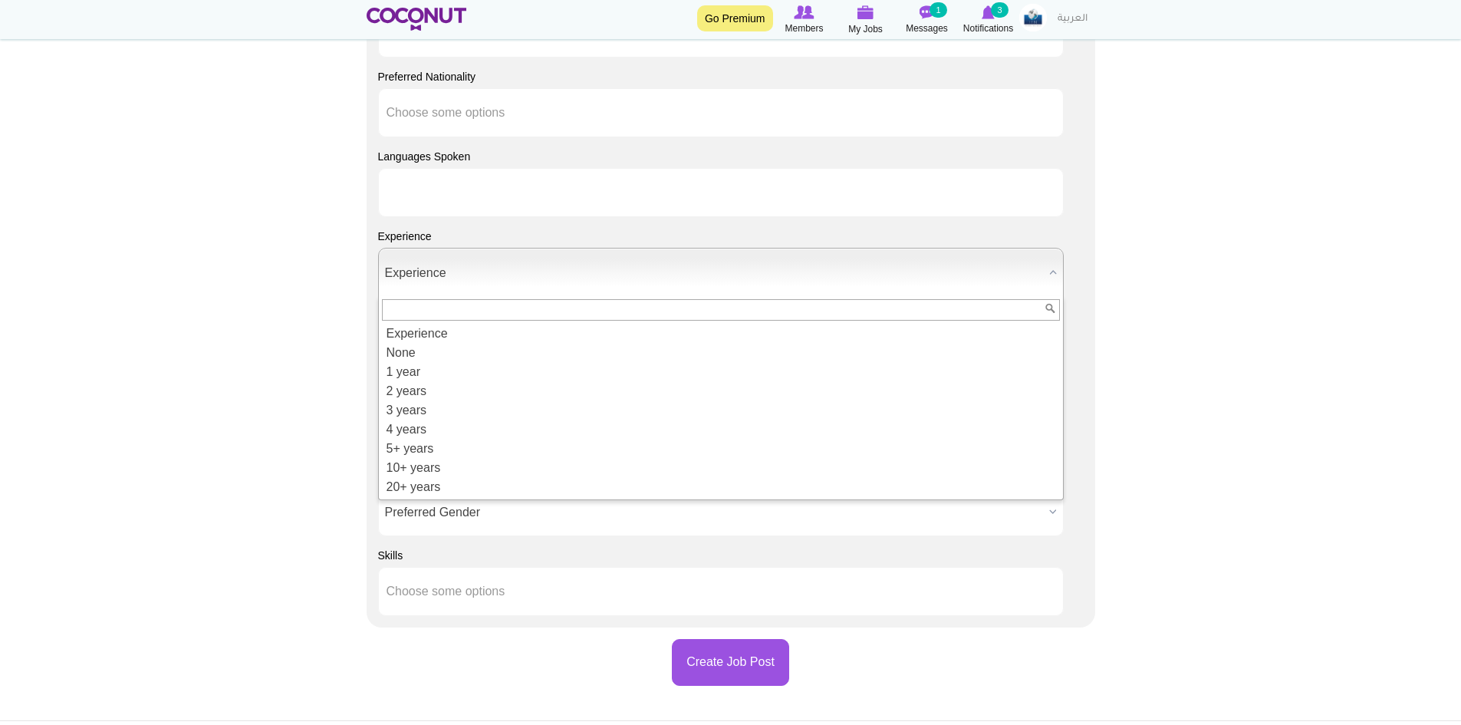
click at [457, 199] on li at bounding box center [455, 192] width 138 height 32
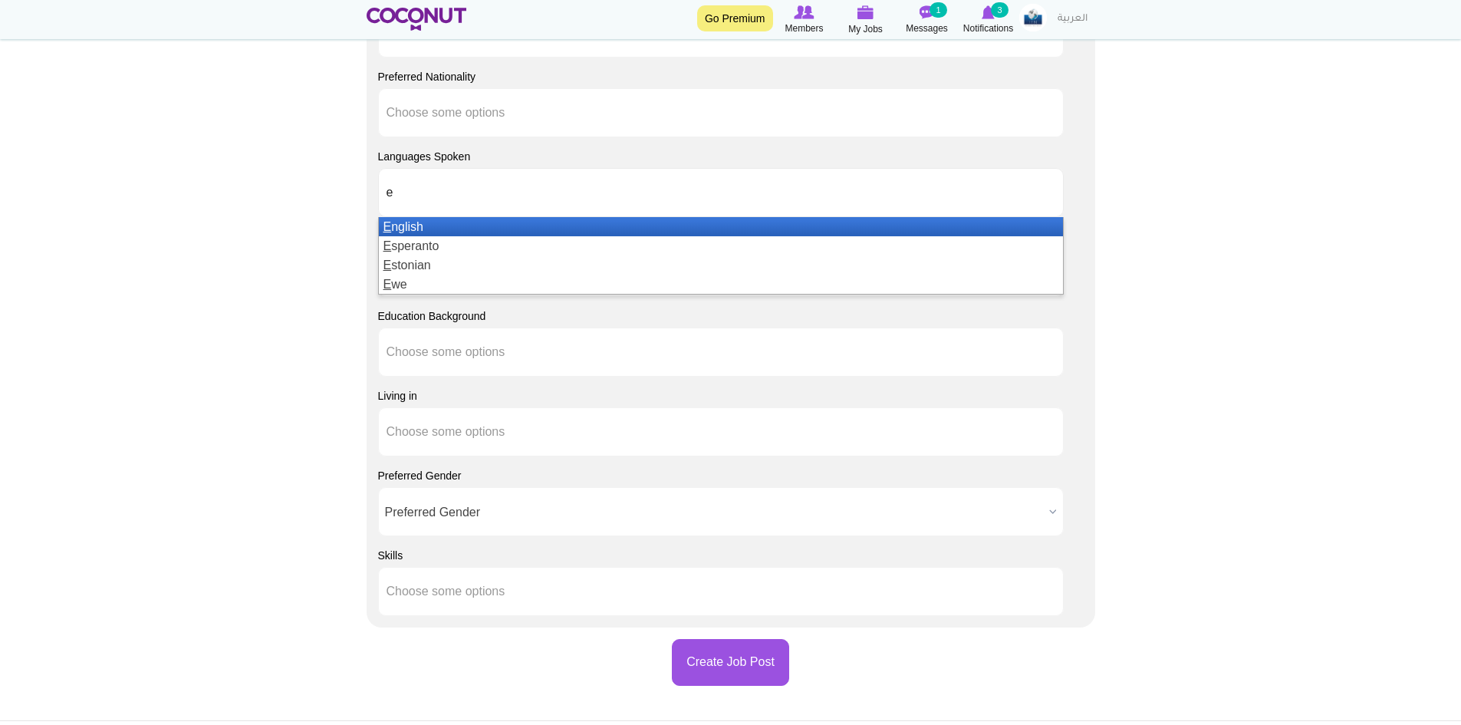
type input "e"
click at [417, 228] on li "E nglish" at bounding box center [721, 226] width 684 height 19
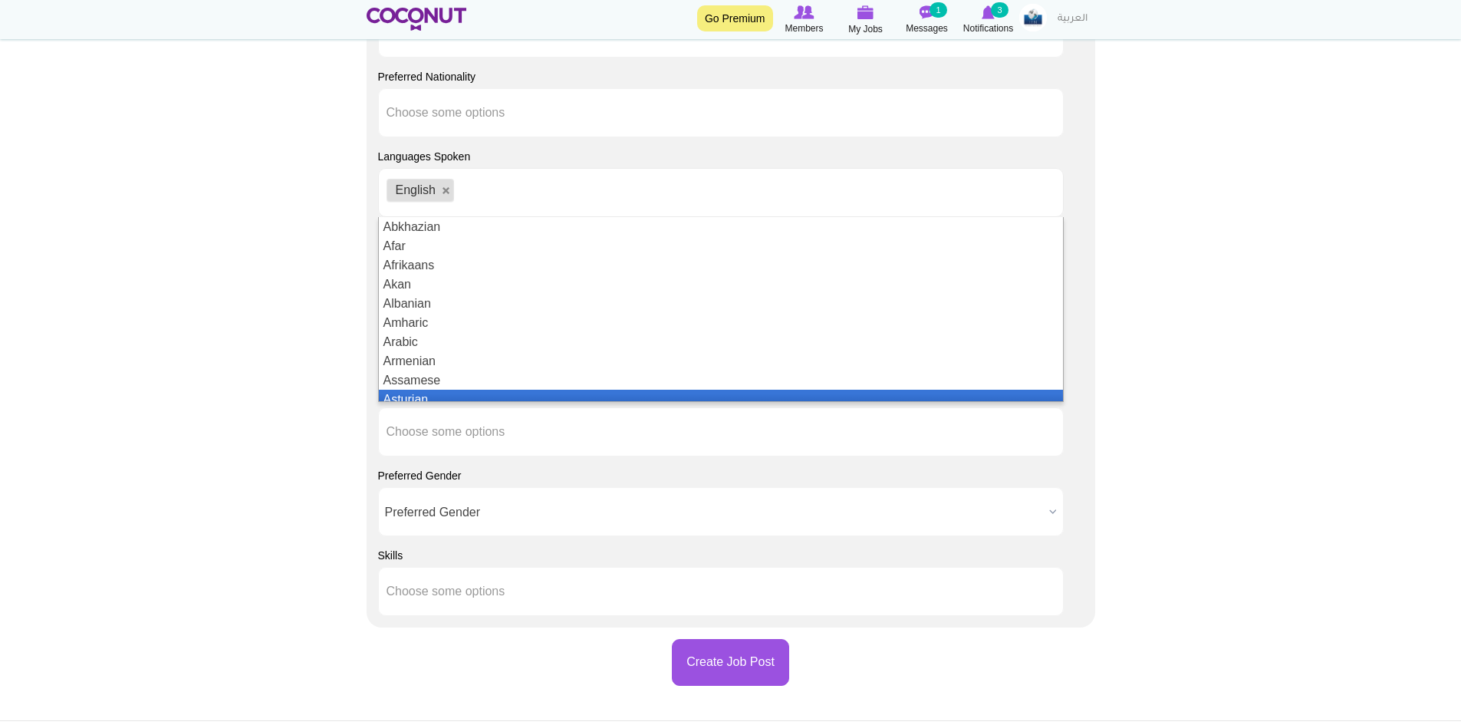
scroll to position [8, 0]
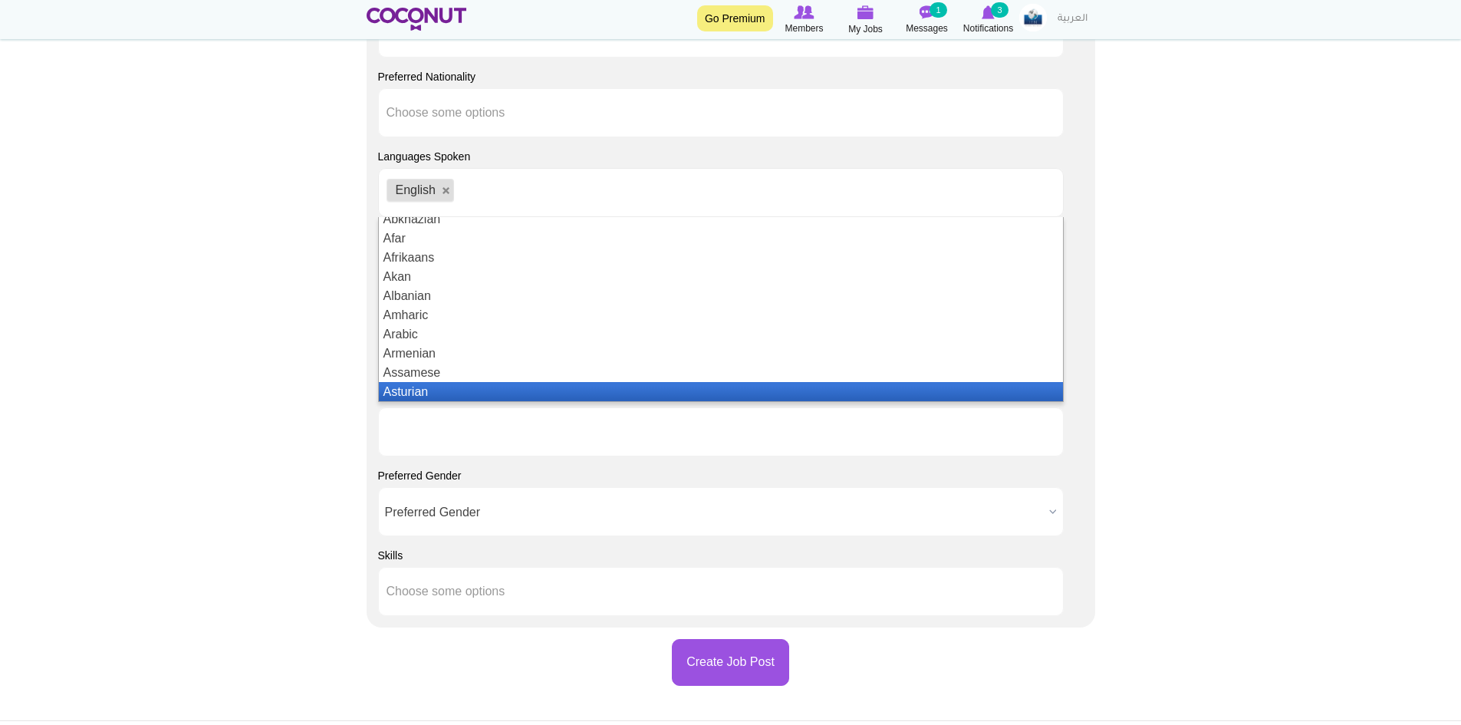
click at [477, 453] on ul at bounding box center [720, 431] width 685 height 49
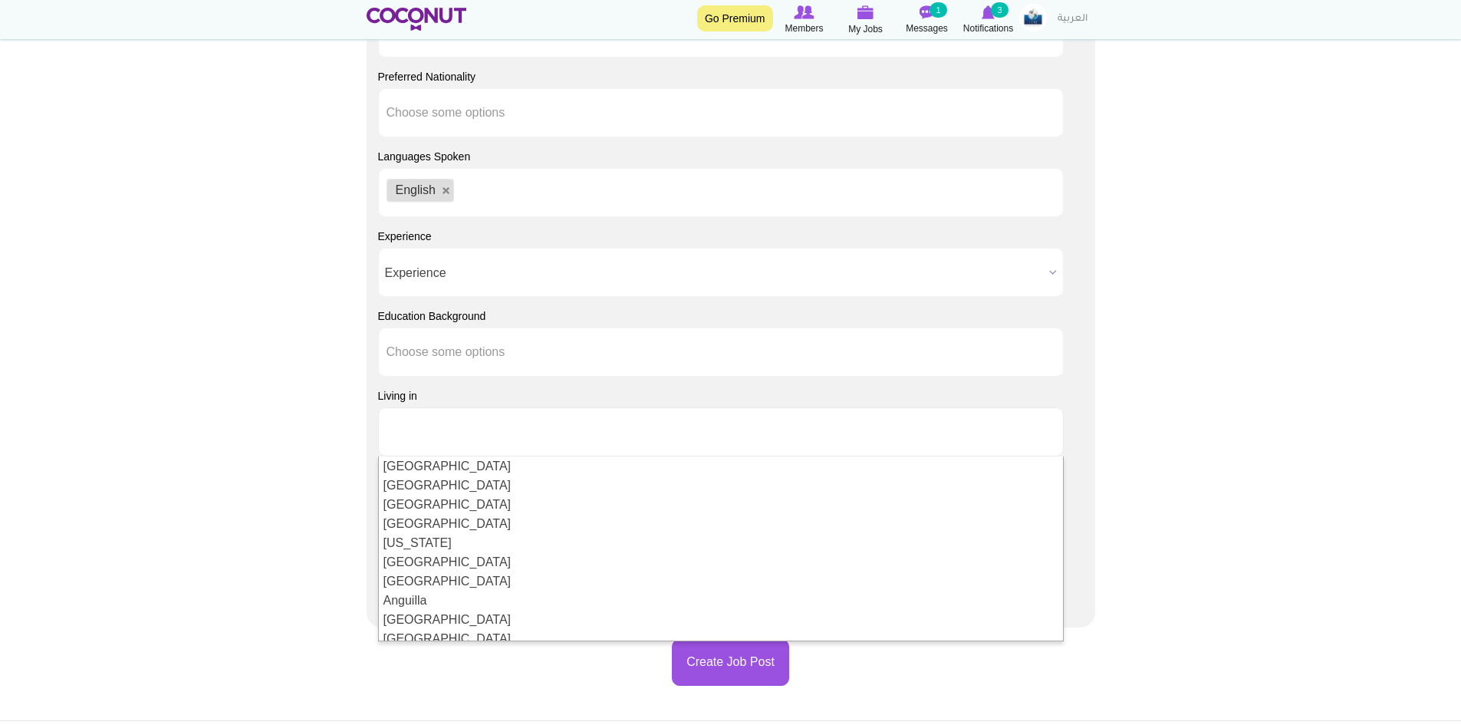
type input "Choose some options"
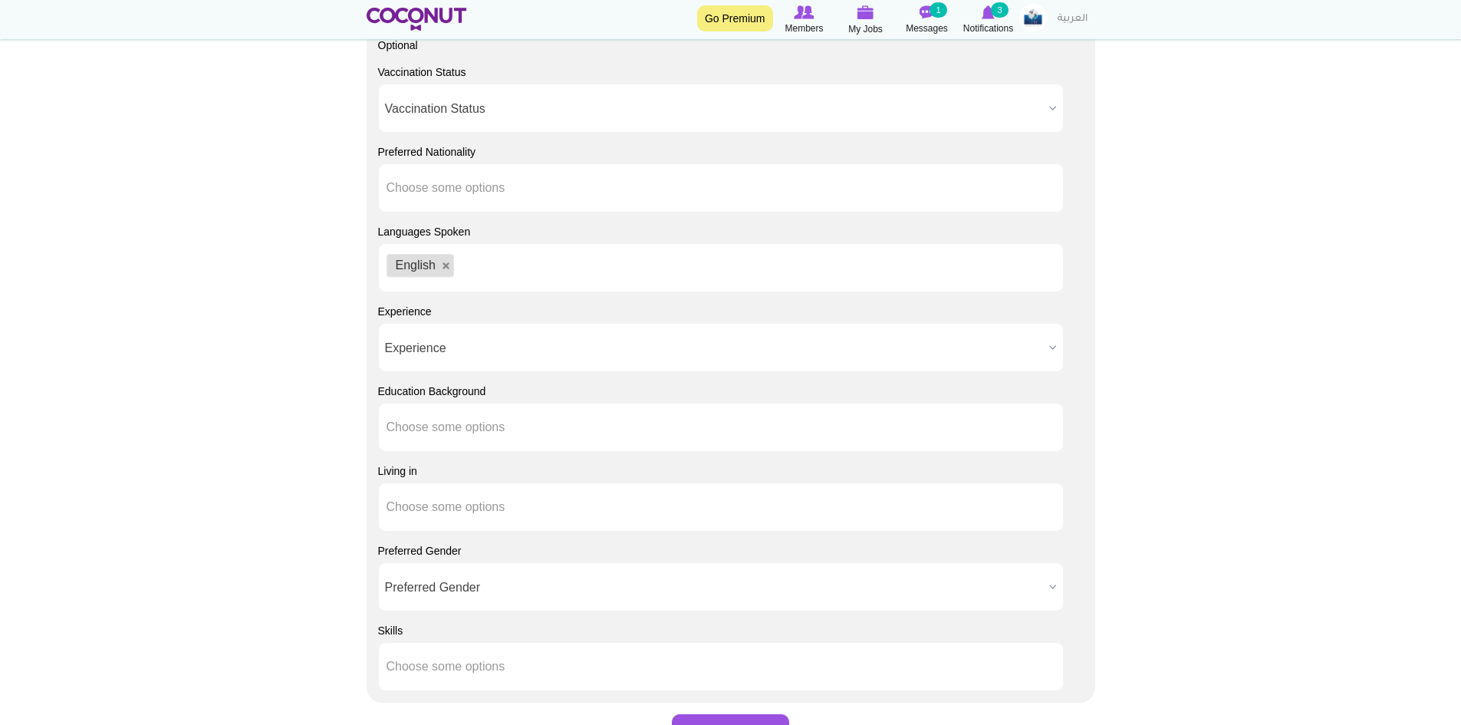
scroll to position [1227, 0]
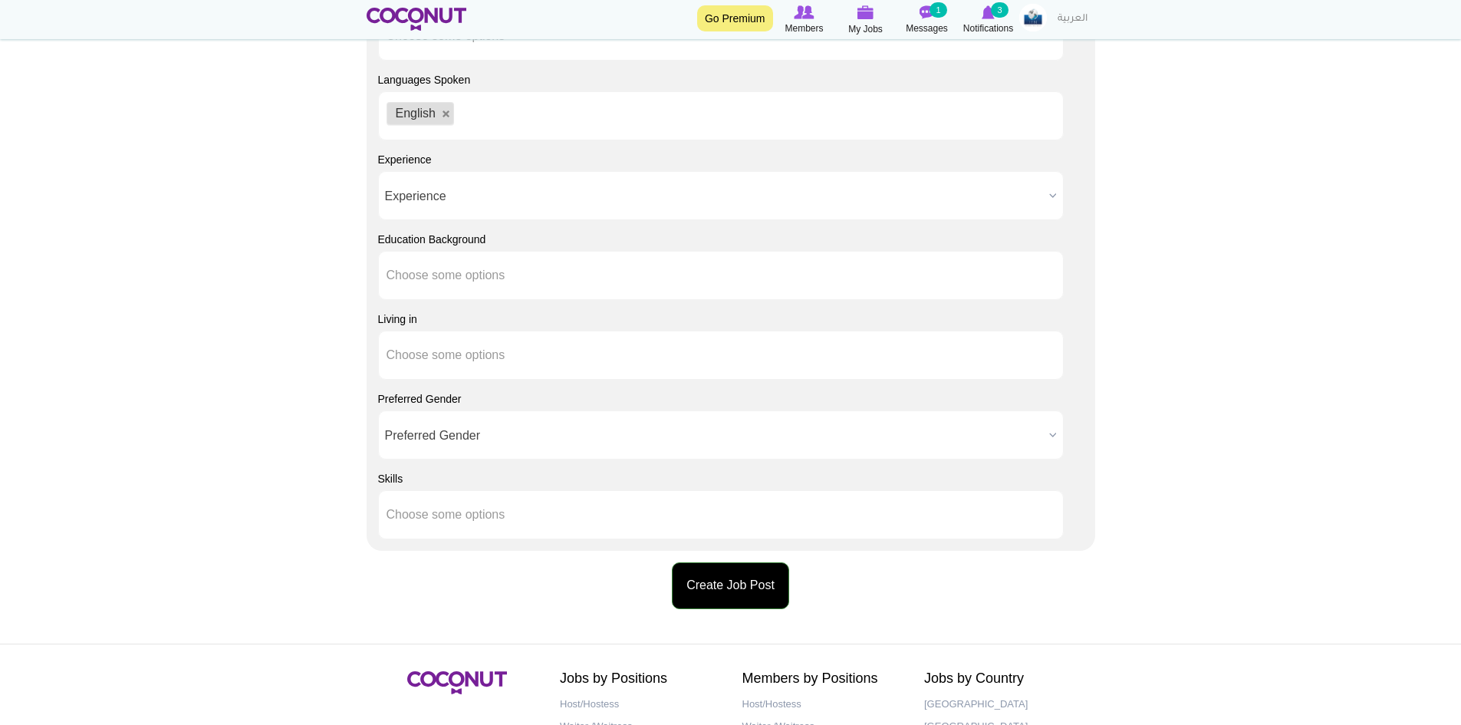
click at [758, 590] on button "Create Job Post" at bounding box center [730, 585] width 117 height 47
